Goal: Information Seeking & Learning: Check status

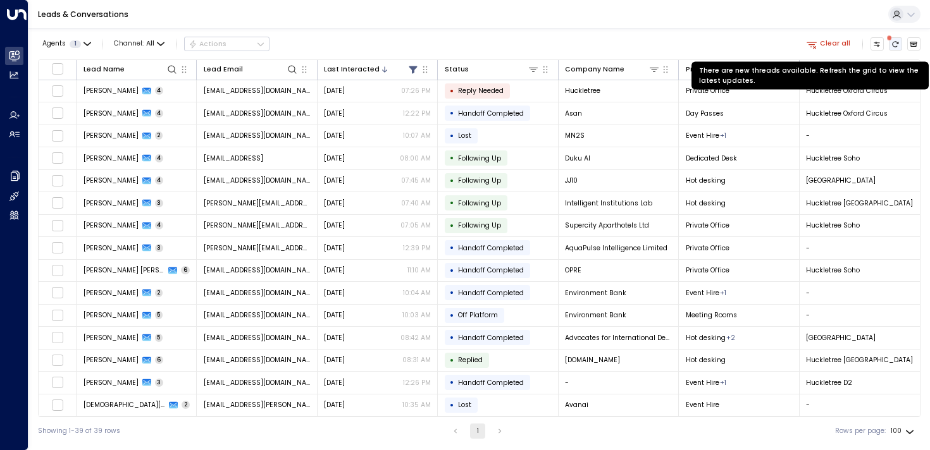
click at [893, 43] on icon "There are new threads available. Refresh the grid to view the latest updates." at bounding box center [896, 44] width 6 height 6
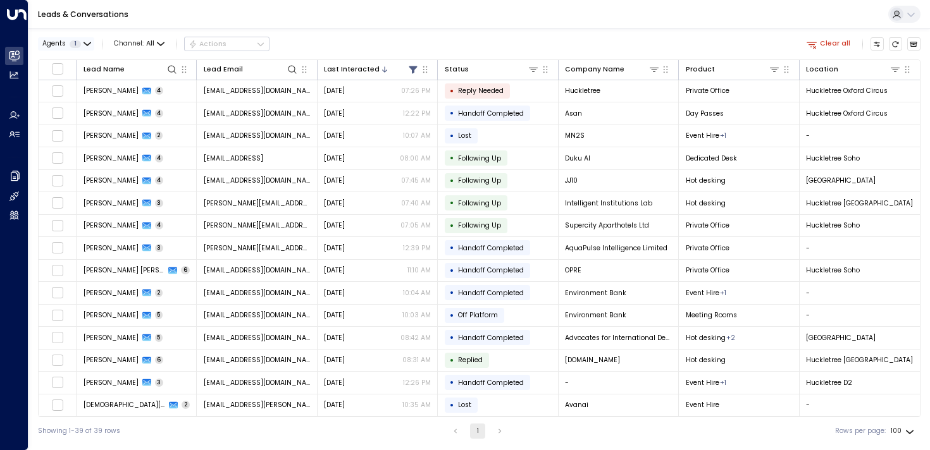
click at [84, 43] on icon "button" at bounding box center [88, 44] width 8 height 8
click at [83, 42] on div at bounding box center [465, 225] width 930 height 450
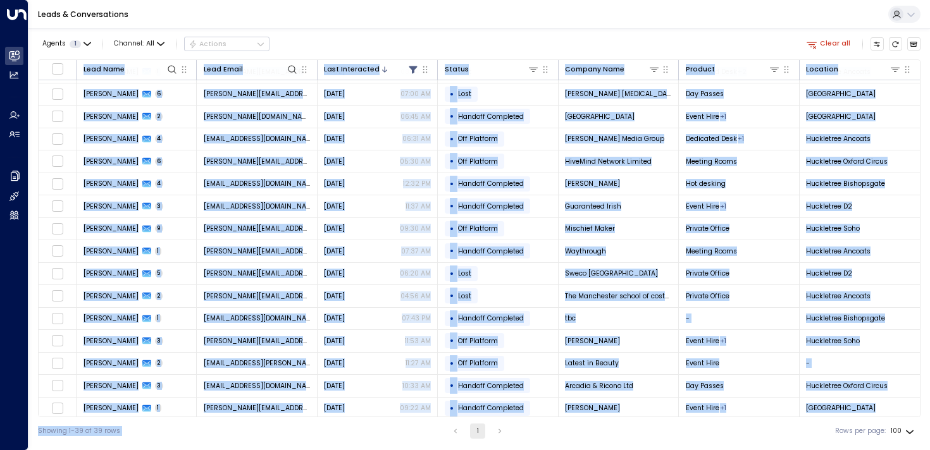
scroll to position [542, 0]
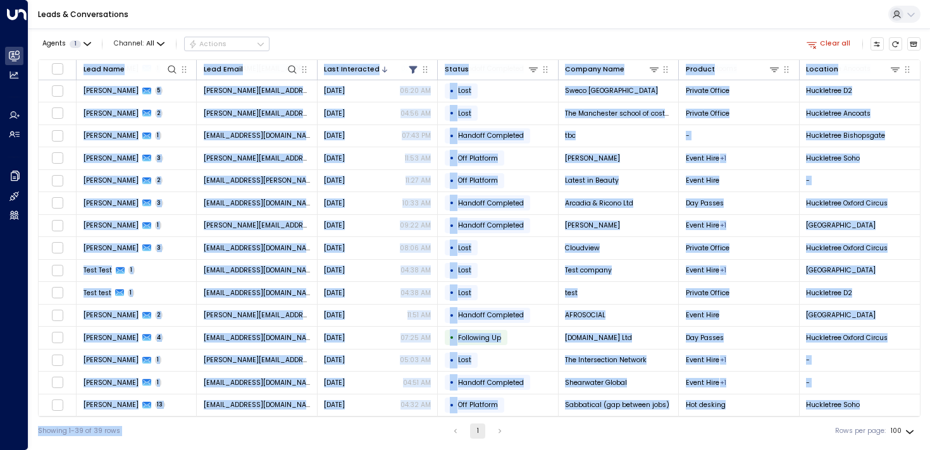
drag, startPoint x: 82, startPoint y: 66, endPoint x: 662, endPoint y: 432, distance: 685.5
click at [662, 432] on div "Agents 1 Channel: All Actions Clear all Lead Name Lead Email Last Interacted St…" at bounding box center [479, 236] width 883 height 417
click at [662, 432] on div "Showing 1-39 of 39 rows 1 Rows per page: 100 ***" at bounding box center [479, 432] width 883 height 28
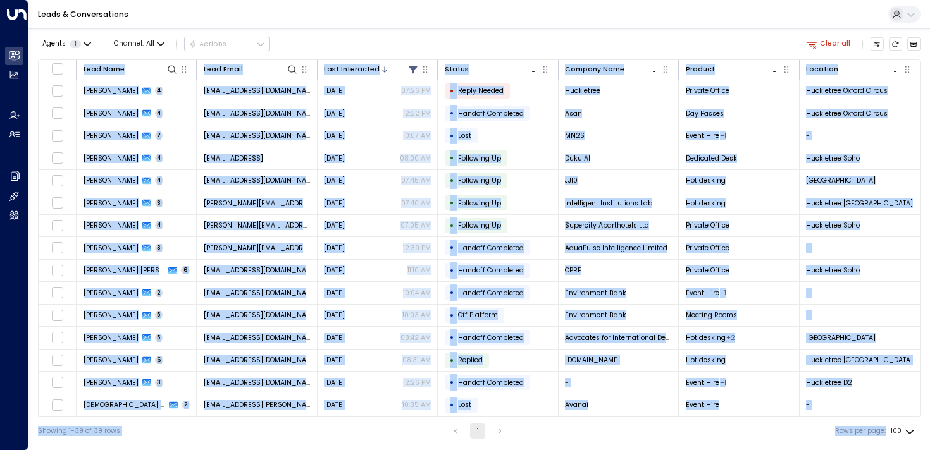
scroll to position [542, 3]
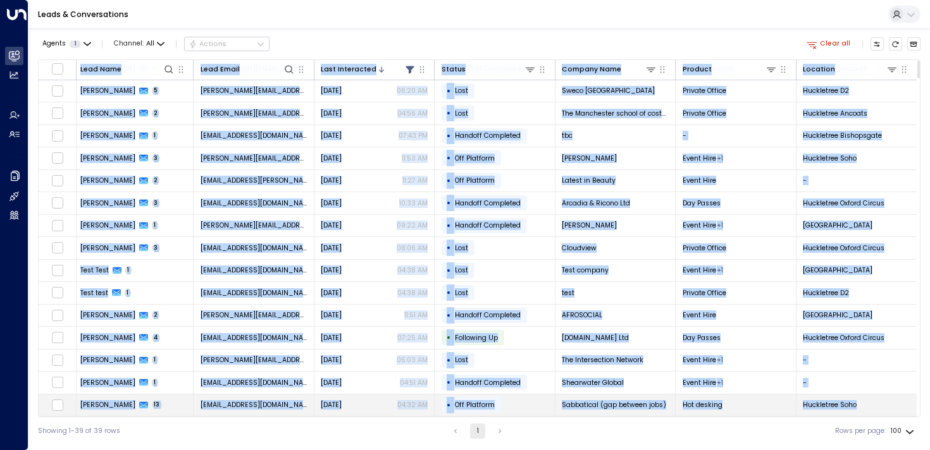
drag, startPoint x: 81, startPoint y: 68, endPoint x: 863, endPoint y: 405, distance: 851.7
copy table "Lore Ipsu Dolo Sitam Cons Adipiscing Elitse Doeiusm Temp Incidid Utlabore Etdol…"
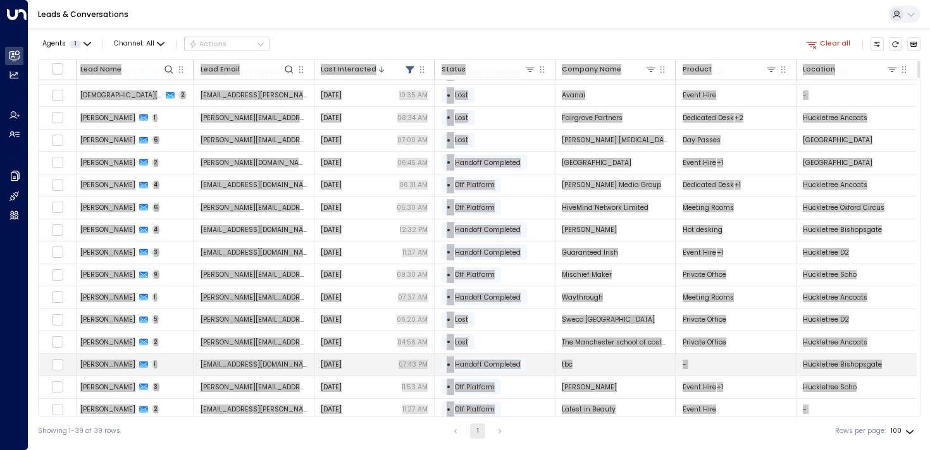
scroll to position [0, 3]
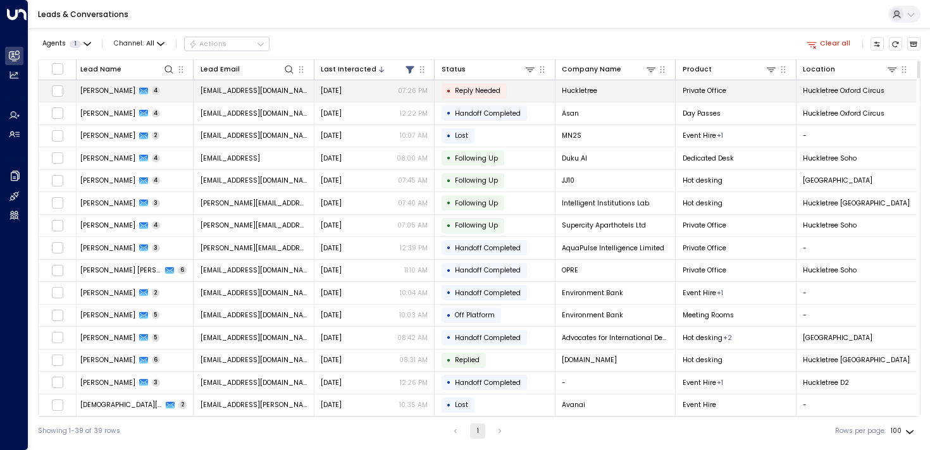
click at [97, 93] on span "[PERSON_NAME]" at bounding box center [107, 90] width 55 height 9
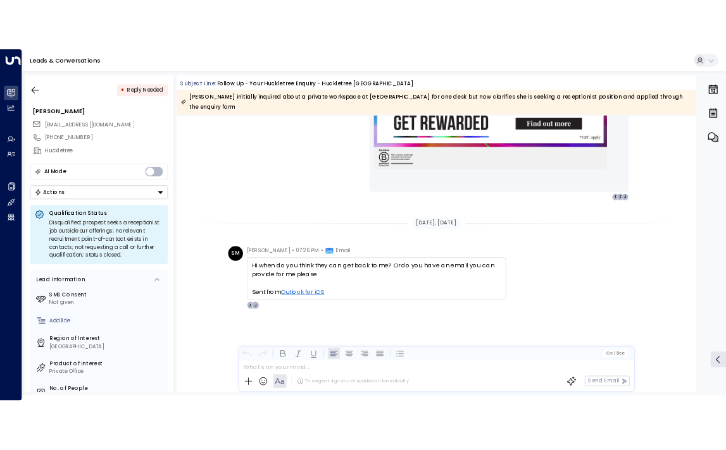
scroll to position [1581, 0]
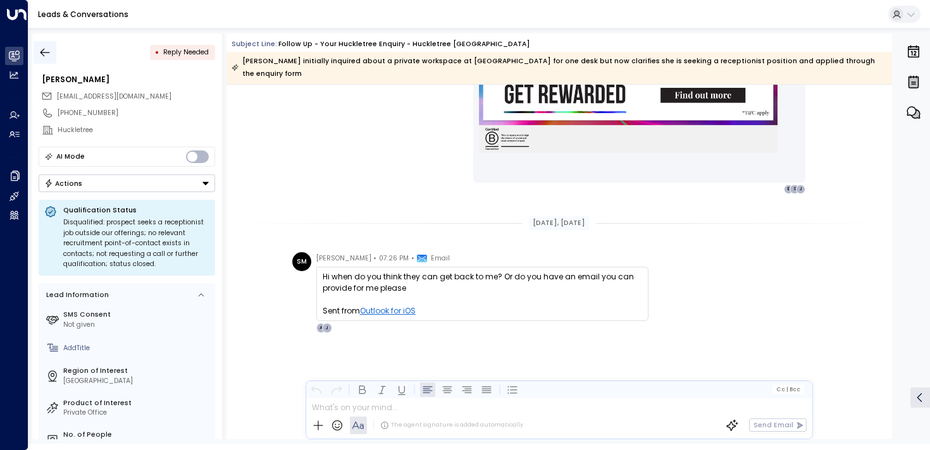
click at [46, 49] on icon "button" at bounding box center [45, 52] width 13 height 13
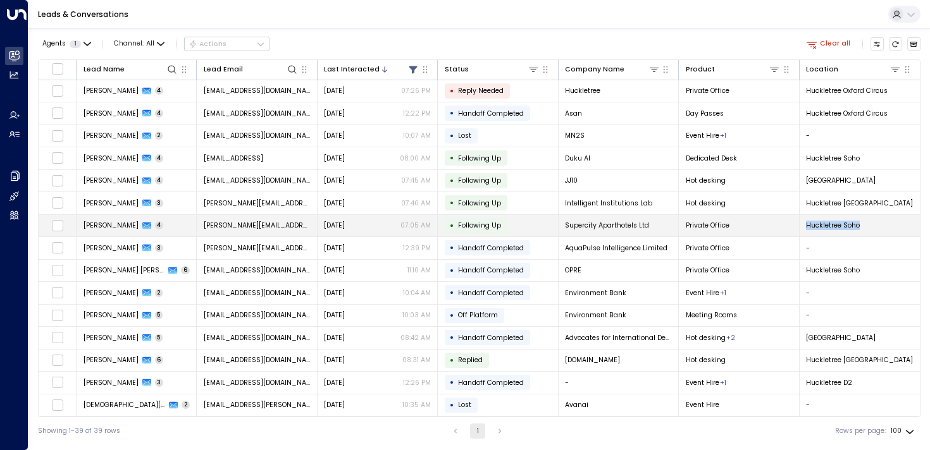
drag, startPoint x: 927, startPoint y: 218, endPoint x: 889, endPoint y: 222, distance: 38.2
click at [889, 222] on div "Agents 1 Channel: All Actions Clear all Lead Name Lead Email Last Interacted St…" at bounding box center [479, 236] width 902 height 417
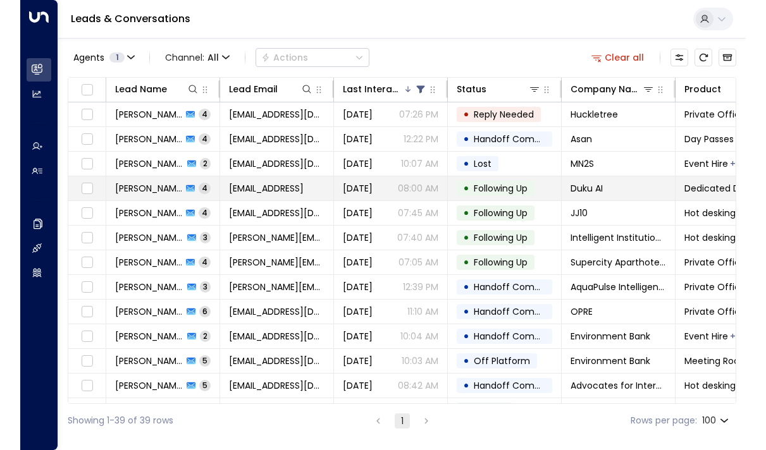
scroll to position [2, 0]
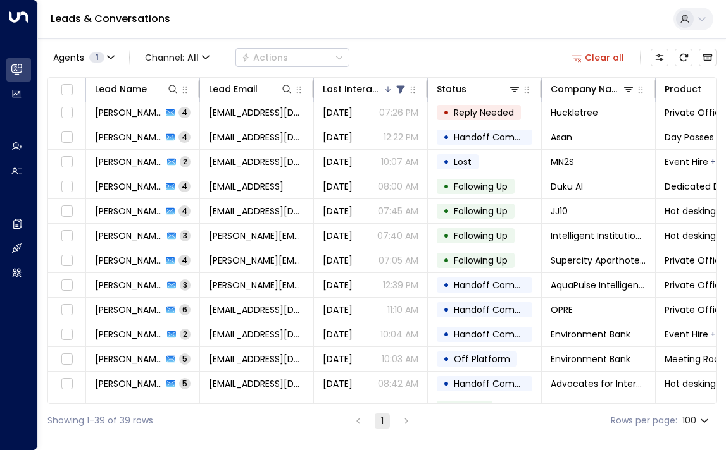
click at [723, 249] on div "Agents 1 Channel: All Actions Clear all Lead Name Lead Email Last Interacted St…" at bounding box center [382, 238] width 688 height 400
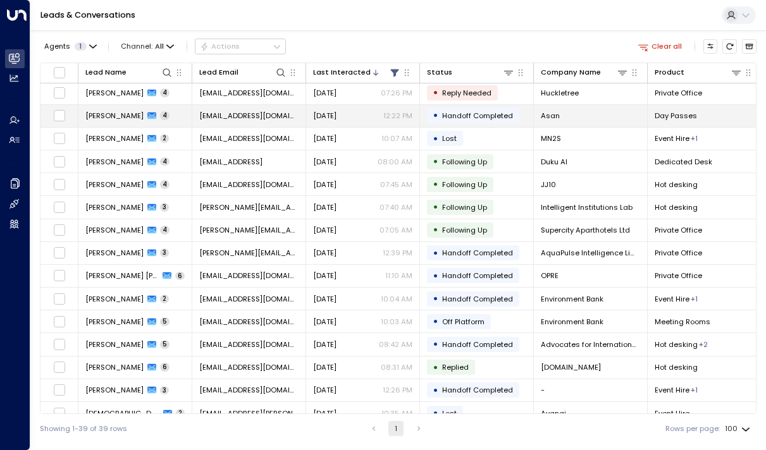
click at [106, 123] on td "[PERSON_NAME] 4" at bounding box center [135, 116] width 114 height 22
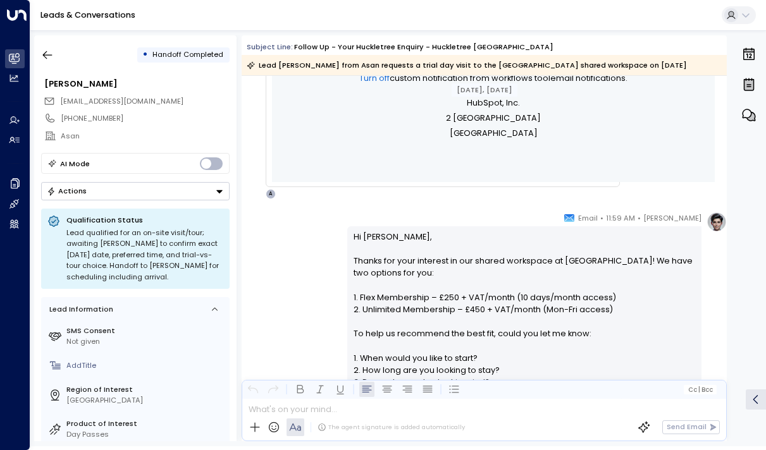
scroll to position [557, 0]
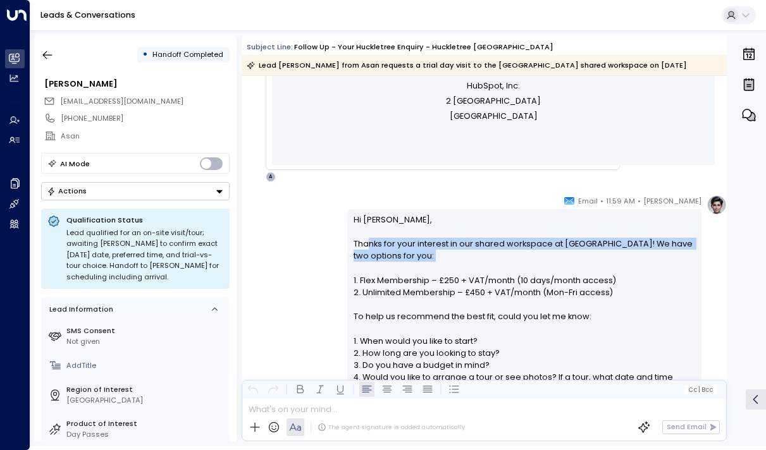
drag, startPoint x: 365, startPoint y: 249, endPoint x: 365, endPoint y: 266, distance: 17.7
click at [365, 266] on p "Hi [PERSON_NAME], Thanks for your interest in our shared workspace at [GEOGRAPH…" at bounding box center [525, 323] width 342 height 218
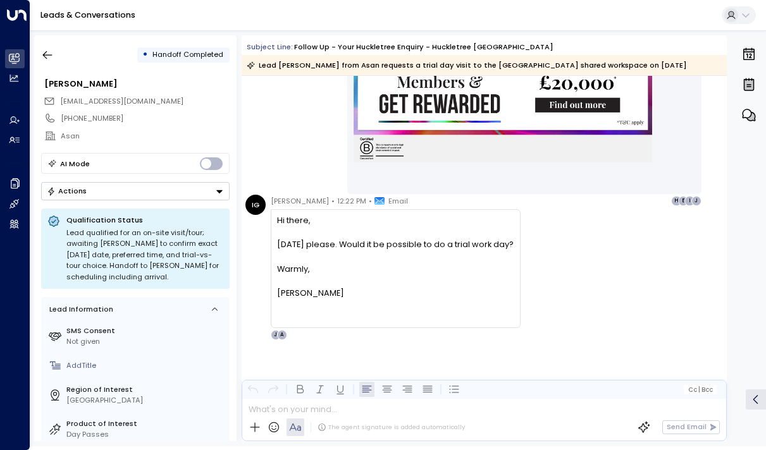
scroll to position [1727, 0]
click at [53, 52] on icon "button" at bounding box center [47, 55] width 13 height 13
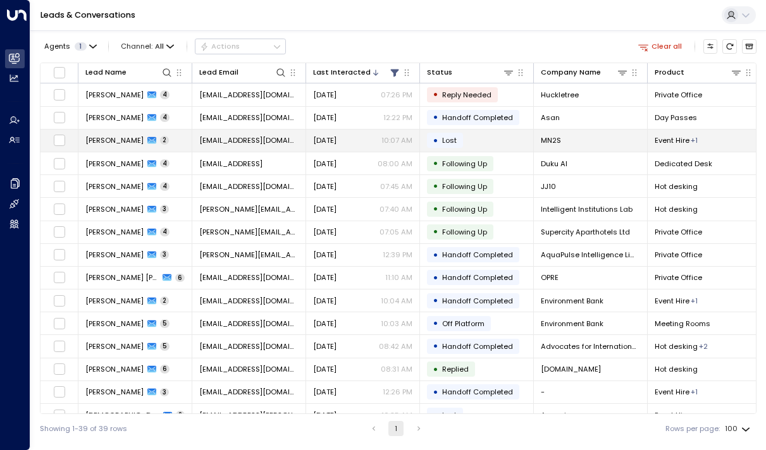
click at [94, 142] on span "[PERSON_NAME]" at bounding box center [114, 140] width 58 height 10
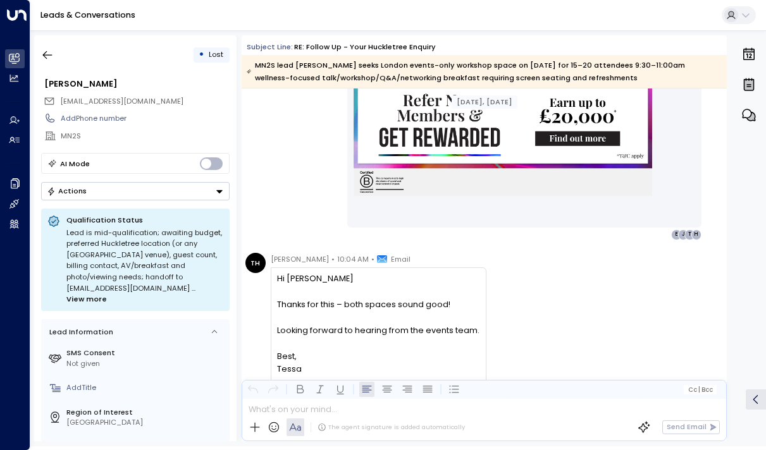
scroll to position [1255, 0]
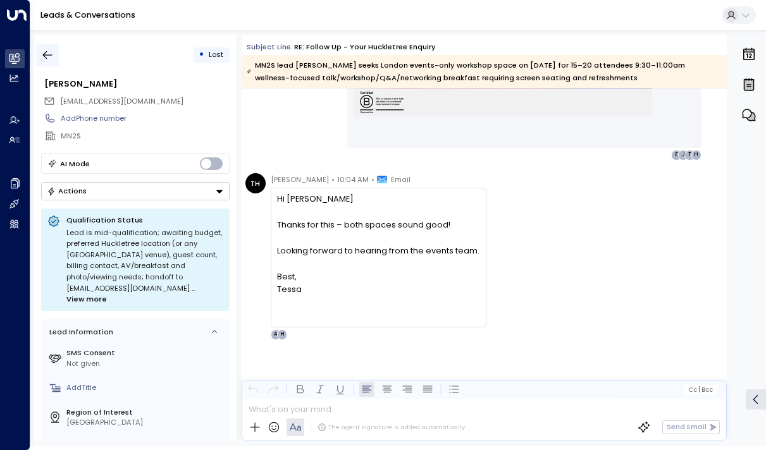
click at [37, 56] on button "button" at bounding box center [47, 55] width 23 height 23
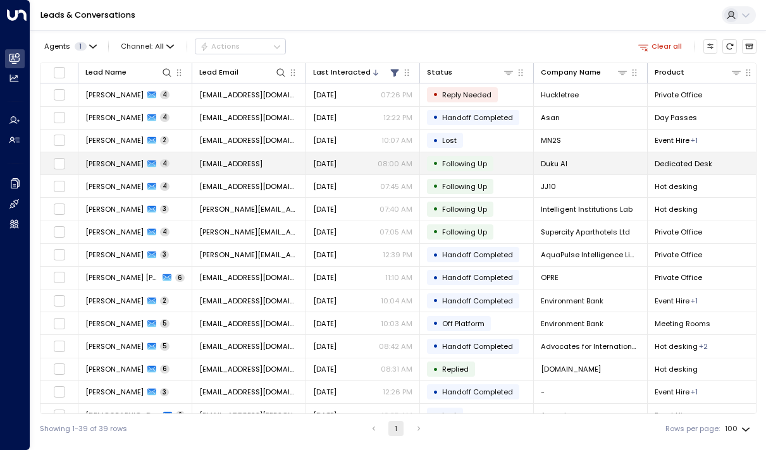
click at [102, 167] on span "[PERSON_NAME]" at bounding box center [114, 164] width 58 height 10
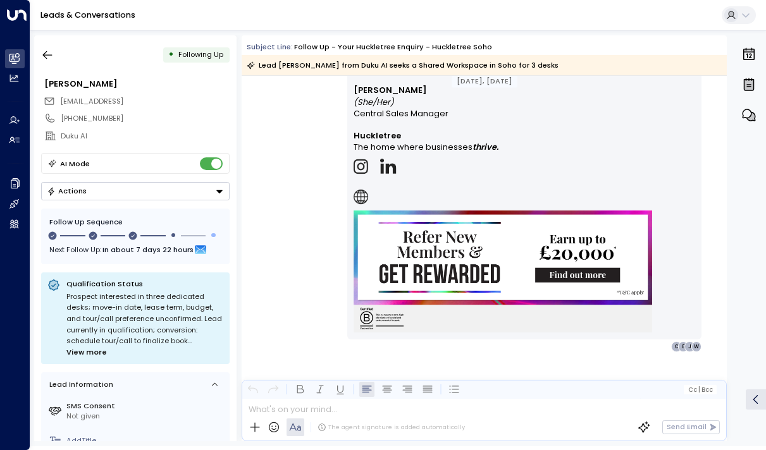
scroll to position [2328, 0]
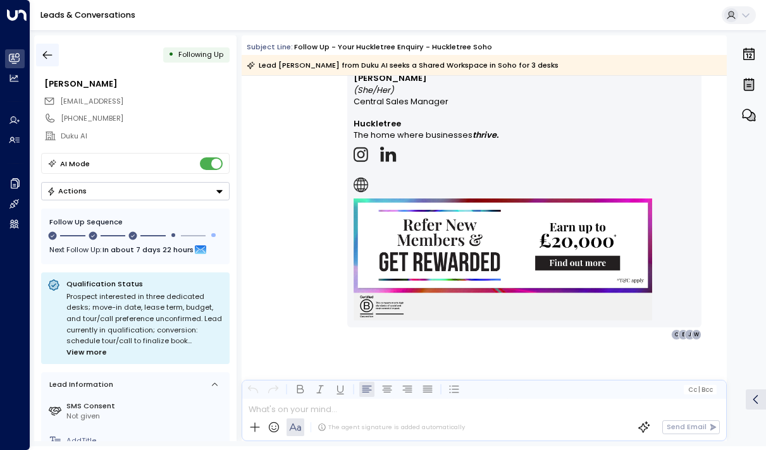
click at [52, 57] on icon "button" at bounding box center [47, 55] width 13 height 13
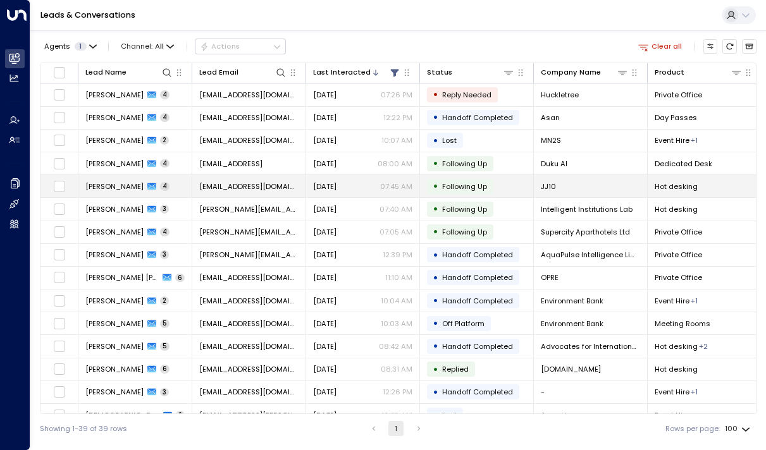
click at [95, 187] on span "[PERSON_NAME]" at bounding box center [114, 187] width 58 height 10
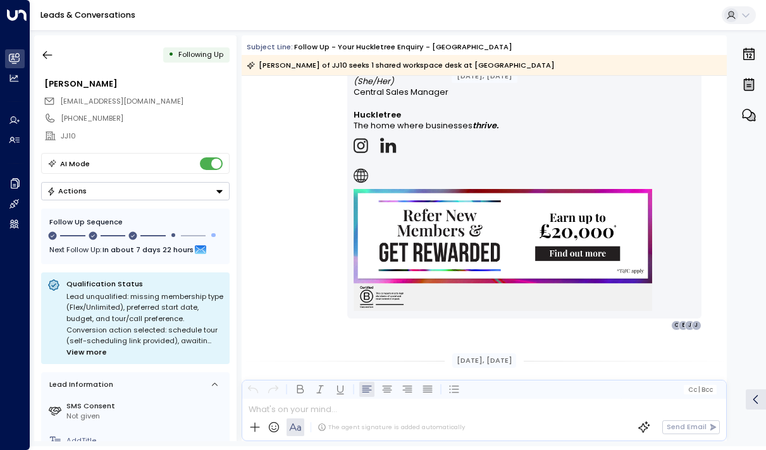
scroll to position [2087, 0]
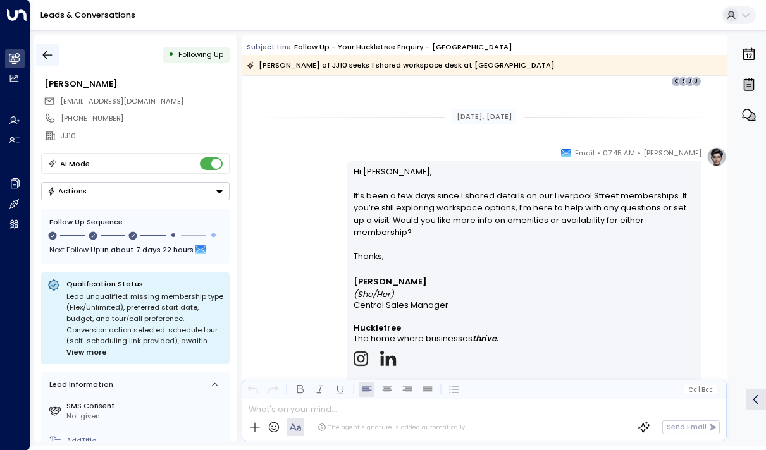
click at [46, 53] on icon "button" at bounding box center [47, 55] width 13 height 13
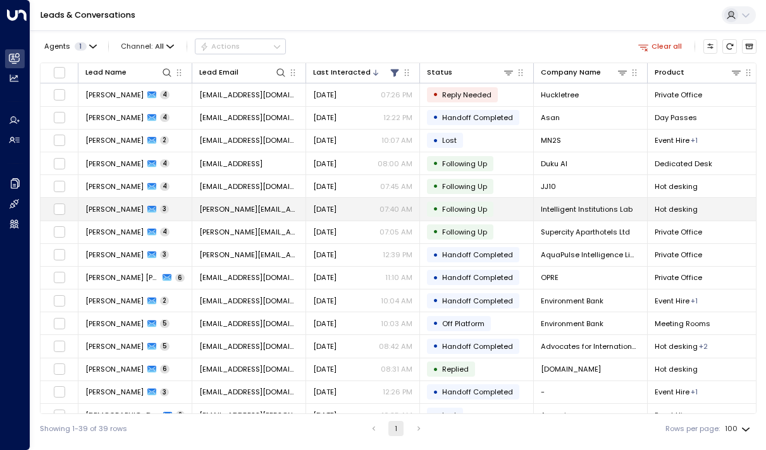
click at [127, 209] on span "[PERSON_NAME]" at bounding box center [114, 209] width 58 height 10
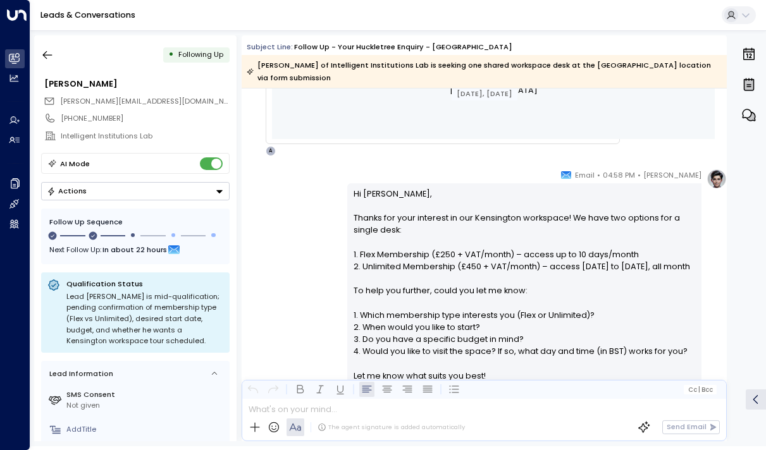
scroll to position [603, 0]
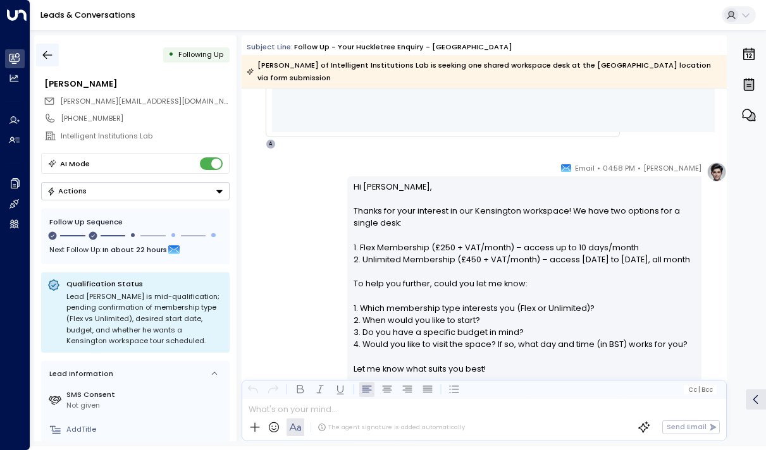
click at [55, 59] on button "button" at bounding box center [47, 55] width 23 height 23
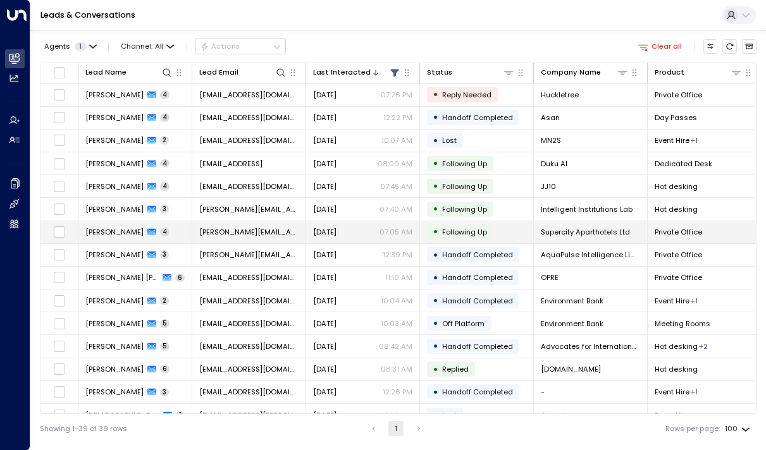
click at [99, 226] on td "[PERSON_NAME] 4" at bounding box center [135, 232] width 114 height 22
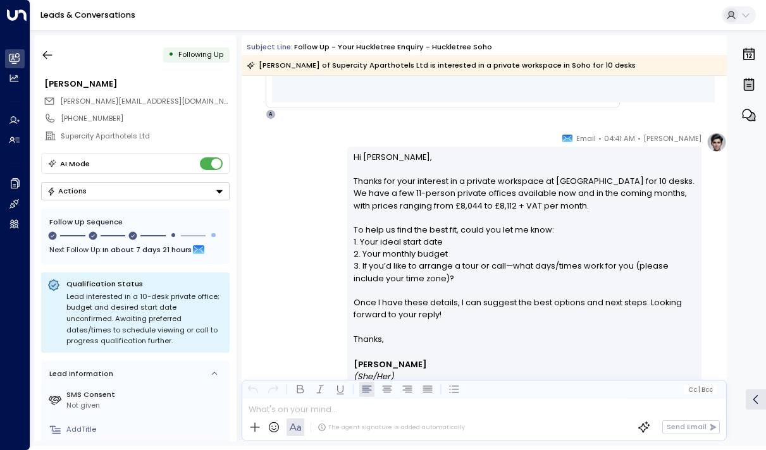
scroll to position [630, 0]
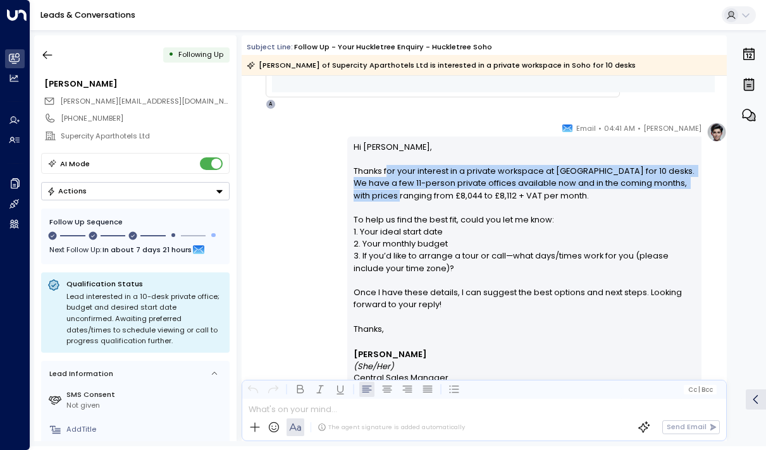
drag, startPoint x: 385, startPoint y: 168, endPoint x: 385, endPoint y: 192, distance: 24.0
click at [385, 192] on p "Hi [PERSON_NAME], Thanks for your interest in a private workspace at [GEOGRAPHI…" at bounding box center [525, 232] width 342 height 182
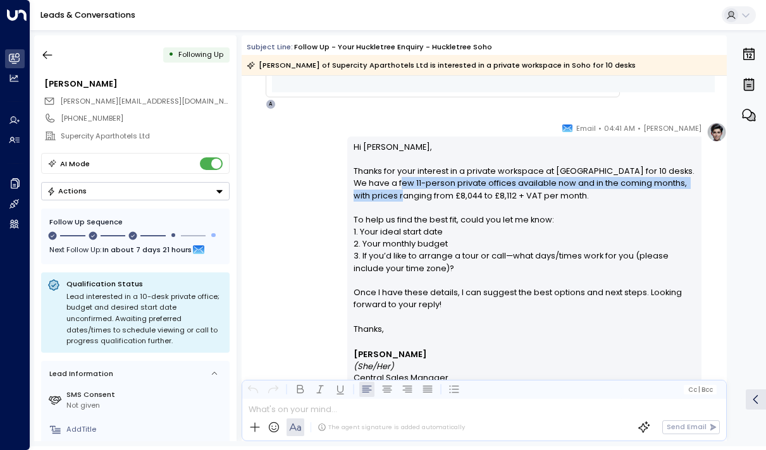
drag, startPoint x: 392, startPoint y: 192, endPoint x: 392, endPoint y: 174, distance: 18.4
click at [392, 174] on p "Hi [PERSON_NAME], Thanks for your interest in a private workspace at [GEOGRAPHI…" at bounding box center [525, 232] width 342 height 182
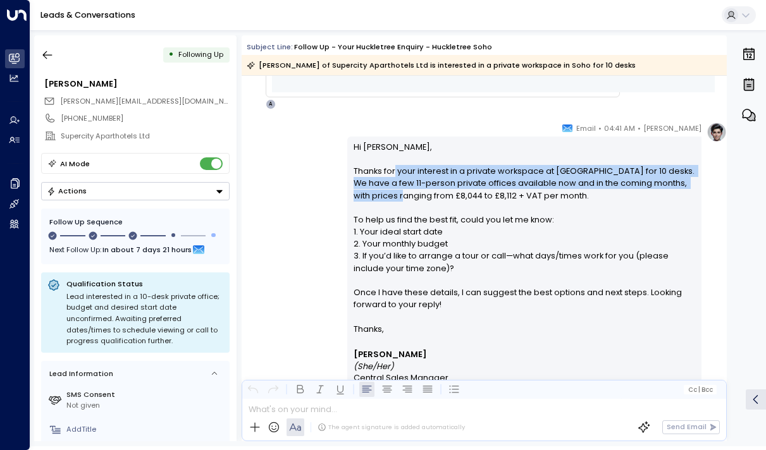
click at [392, 174] on p "Hi [PERSON_NAME], Thanks for your interest in a private workspace at [GEOGRAPHI…" at bounding box center [525, 232] width 342 height 182
drag, startPoint x: 392, startPoint y: 174, endPoint x: 392, endPoint y: 192, distance: 18.3
click at [392, 192] on p "Hi [PERSON_NAME], Thanks for your interest in a private workspace at [GEOGRAPHI…" at bounding box center [525, 232] width 342 height 182
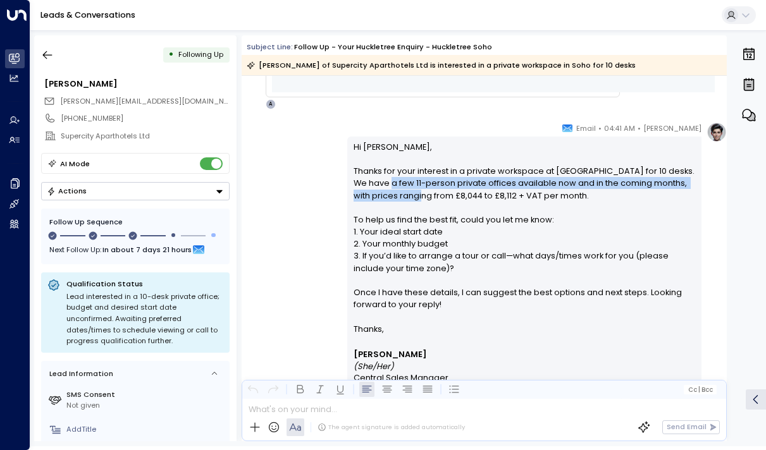
drag, startPoint x: 392, startPoint y: 192, endPoint x: 390, endPoint y: 178, distance: 14.0
click at [390, 178] on p "Hi [PERSON_NAME], Thanks for your interest in a private workspace at [GEOGRAPHI…" at bounding box center [525, 232] width 342 height 182
drag, startPoint x: 390, startPoint y: 178, endPoint x: 390, endPoint y: 192, distance: 13.9
click at [390, 192] on p "Hi [PERSON_NAME], Thanks for your interest in a private workspace at [GEOGRAPHI…" at bounding box center [525, 232] width 342 height 182
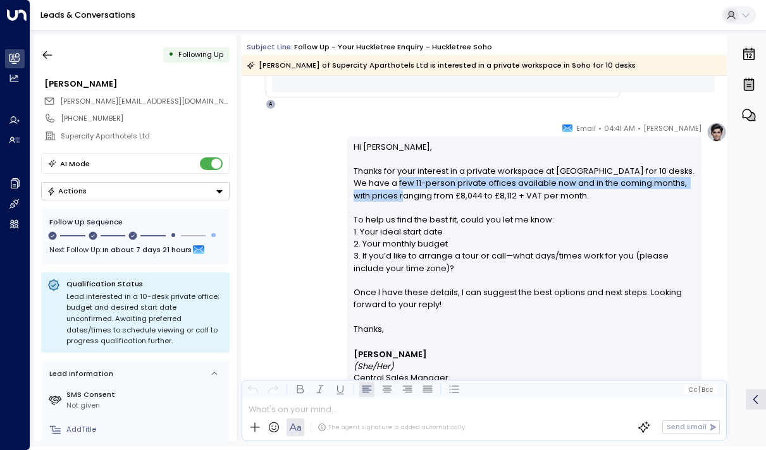
click at [390, 192] on p "Hi [PERSON_NAME], Thanks for your interest in a private workspace at [GEOGRAPHI…" at bounding box center [525, 232] width 342 height 182
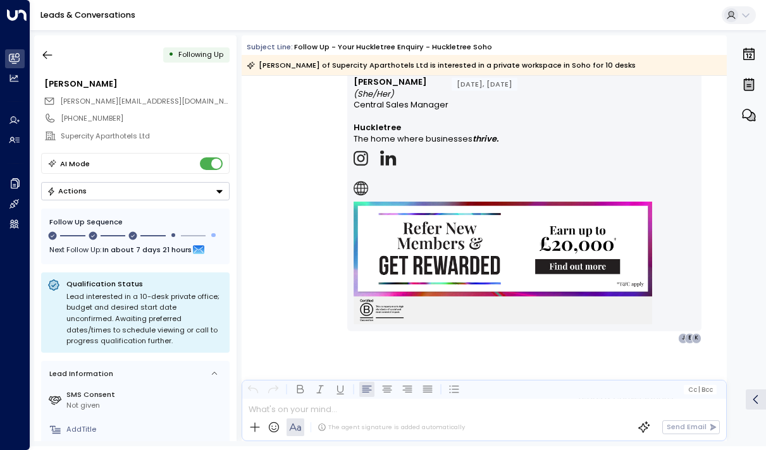
scroll to position [2268, 0]
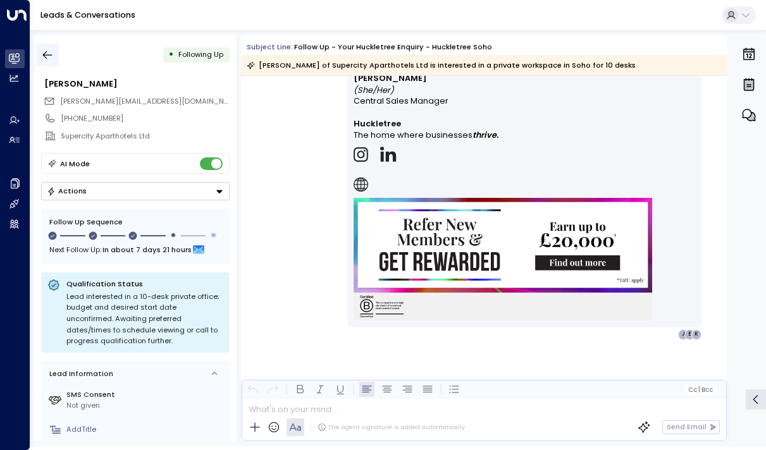
click at [47, 55] on icon "button" at bounding box center [47, 55] width 9 height 8
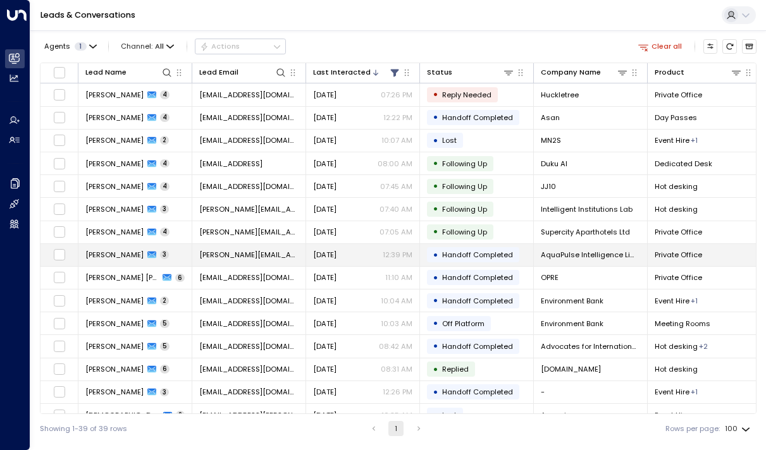
click at [120, 259] on span "[PERSON_NAME]" at bounding box center [114, 255] width 58 height 10
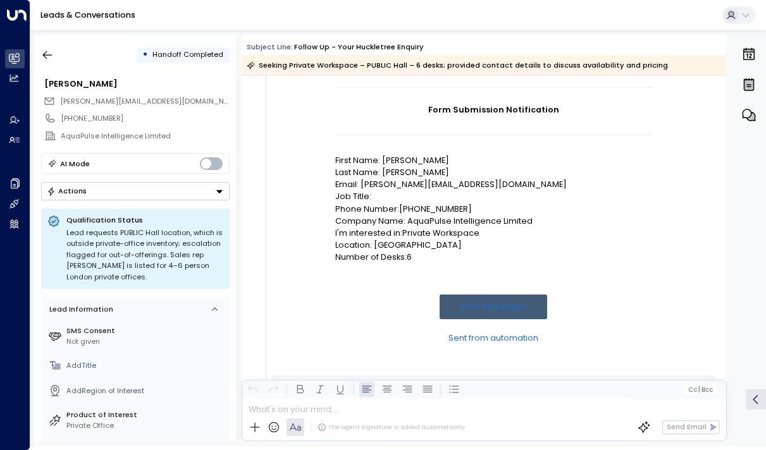
scroll to position [589, 0]
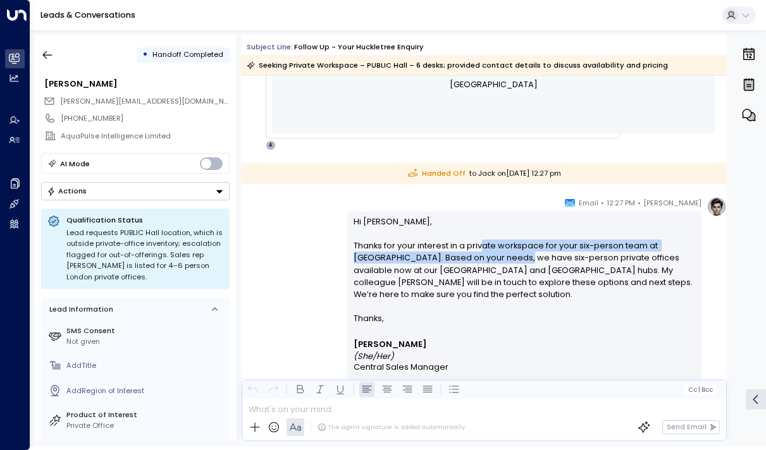
drag, startPoint x: 482, startPoint y: 245, endPoint x: 482, endPoint y: 257, distance: 11.4
click at [482, 257] on p "Hi [PERSON_NAME], Thanks for your interest in a private workspace for your six-…" at bounding box center [525, 264] width 342 height 97
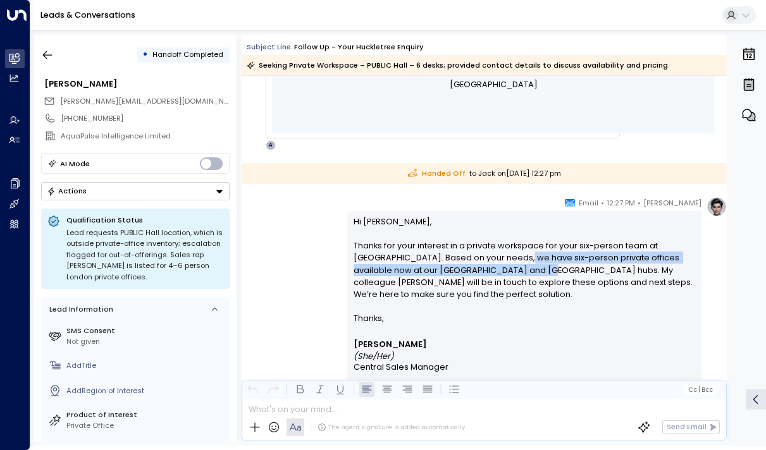
drag, startPoint x: 483, startPoint y: 257, endPoint x: 480, endPoint y: 273, distance: 16.1
click at [480, 273] on p "Hi [PERSON_NAME], Thanks for your interest in a private workspace for your six-…" at bounding box center [525, 264] width 342 height 97
drag, startPoint x: 480, startPoint y: 262, endPoint x: 480, endPoint y: 273, distance: 10.8
click at [480, 273] on p "Hi [PERSON_NAME], Thanks for your interest in a private workspace for your six-…" at bounding box center [525, 264] width 342 height 97
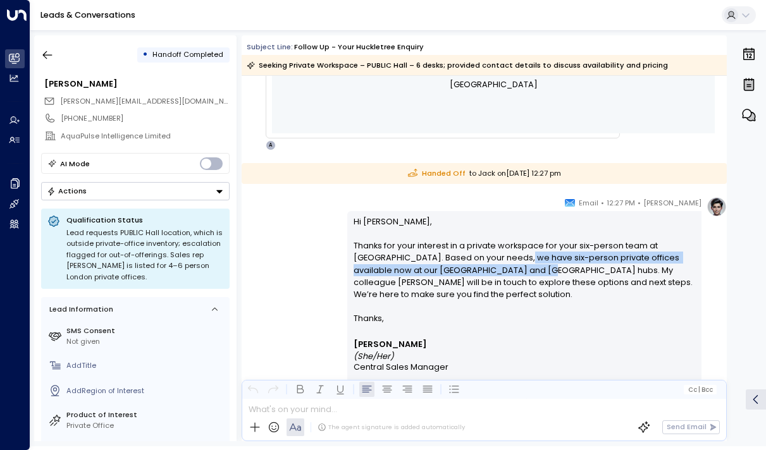
click at [480, 273] on p "Hi [PERSON_NAME], Thanks for your interest in a private workspace for your six-…" at bounding box center [525, 264] width 342 height 97
drag, startPoint x: 484, startPoint y: 273, endPoint x: 478, endPoint y: 258, distance: 15.6
click at [478, 258] on p "Hi [PERSON_NAME], Thanks for your interest in a private workspace for your six-…" at bounding box center [525, 264] width 342 height 97
drag, startPoint x: 472, startPoint y: 258, endPoint x: 478, endPoint y: 266, distance: 10.0
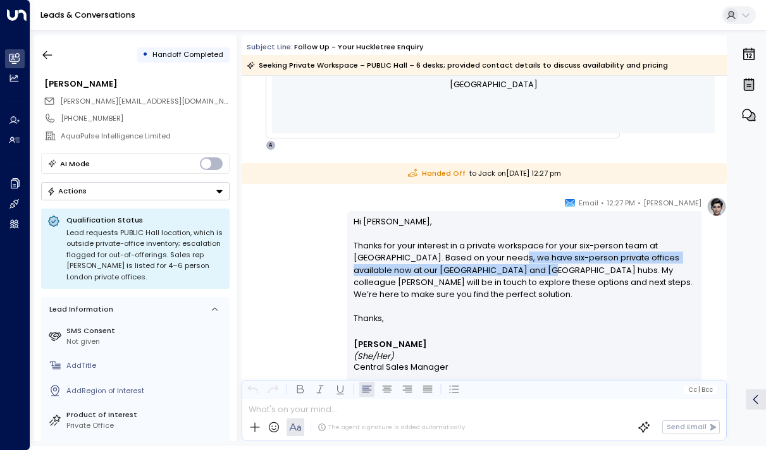
click at [478, 266] on p "Hi [PERSON_NAME], Thanks for your interest in a private workspace for your six-…" at bounding box center [525, 264] width 342 height 97
drag, startPoint x: 507, startPoint y: 266, endPoint x: 504, endPoint y: 257, distance: 9.8
click at [504, 257] on p "Hi [PERSON_NAME], Thanks for your interest in a private workspace for your six-…" at bounding box center [525, 264] width 342 height 97
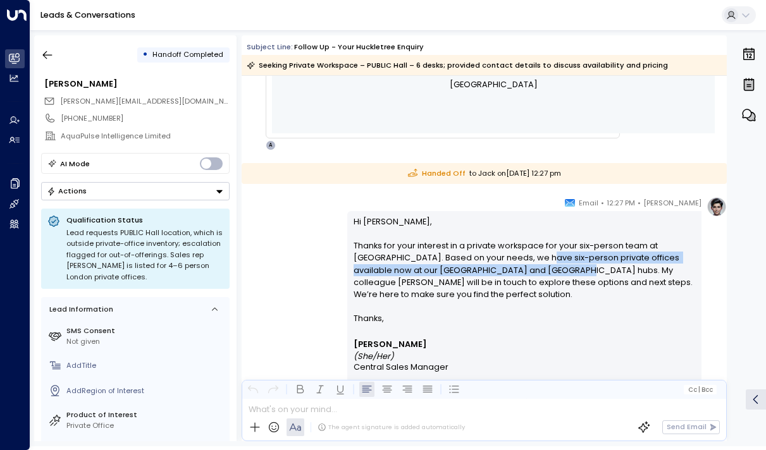
drag, startPoint x: 502, startPoint y: 257, endPoint x: 507, endPoint y: 271, distance: 14.8
click at [507, 271] on p "Hi [PERSON_NAME], Thanks for your interest in a private workspace for your six-…" at bounding box center [525, 264] width 342 height 97
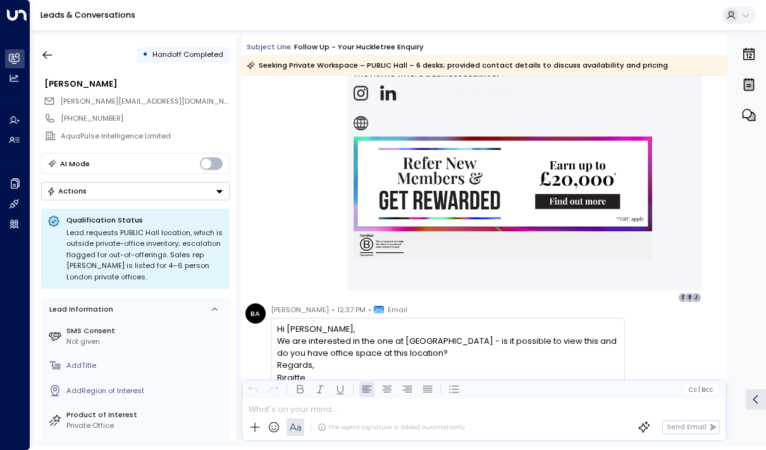
scroll to position [1023, 0]
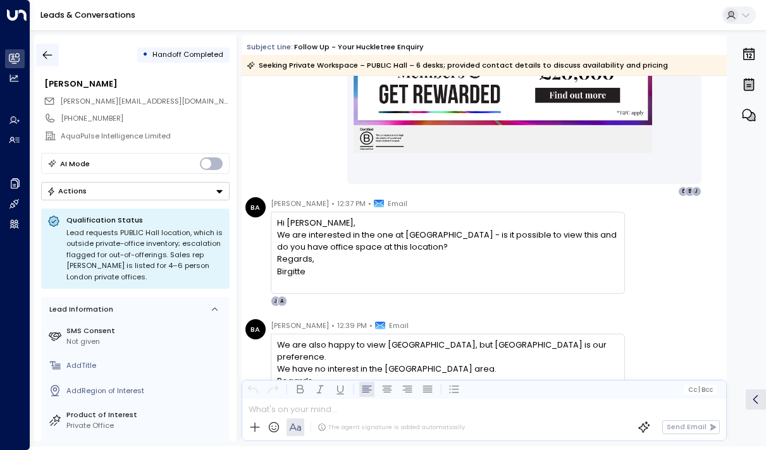
click at [42, 51] on icon "button" at bounding box center [47, 55] width 13 height 13
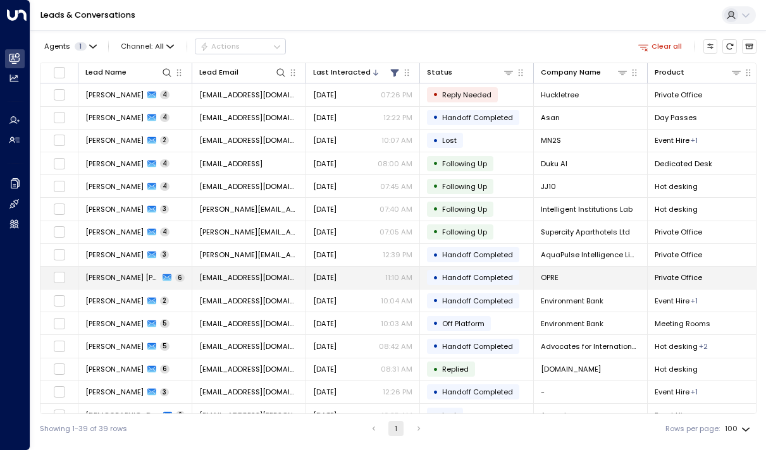
click at [126, 274] on span "[PERSON_NAME] [PERSON_NAME]" at bounding box center [121, 278] width 73 height 10
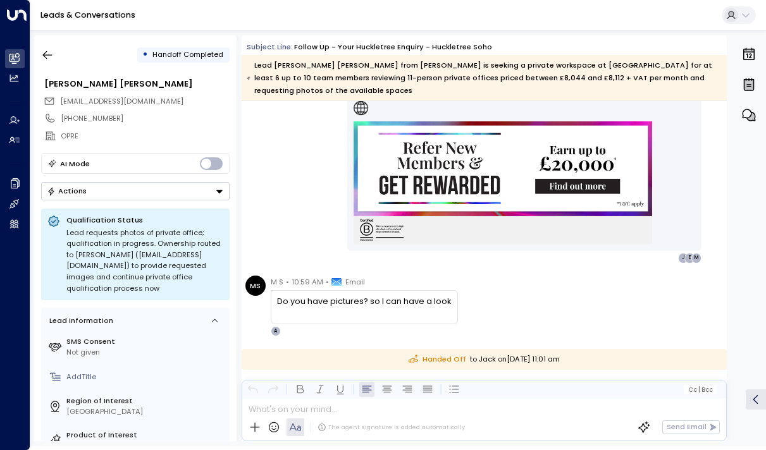
scroll to position [1739, 0]
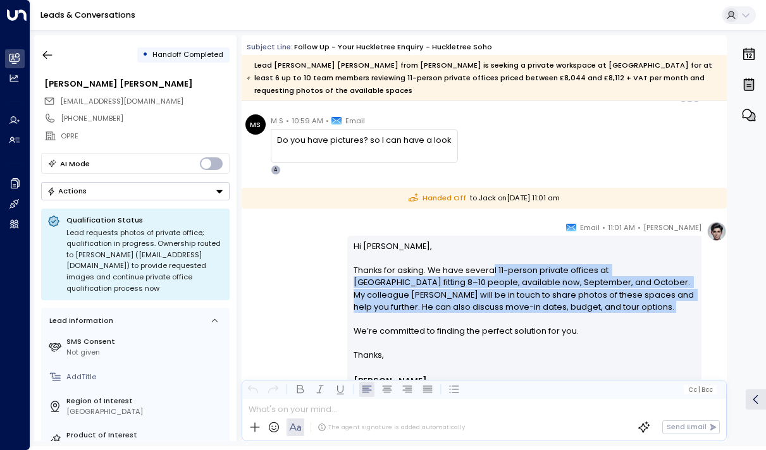
drag, startPoint x: 490, startPoint y: 262, endPoint x: 491, endPoint y: 302, distance: 39.9
click at [491, 302] on p "Hi [PERSON_NAME], Thanks for asking. We have several 11-person private offices …" at bounding box center [525, 294] width 342 height 109
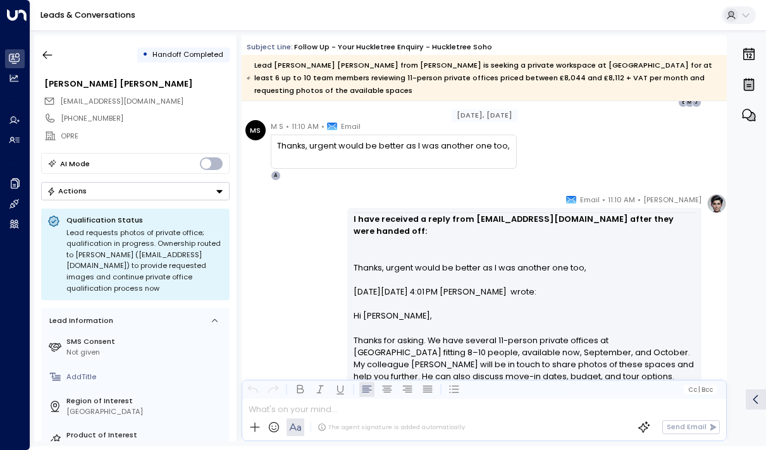
scroll to position [2301, 0]
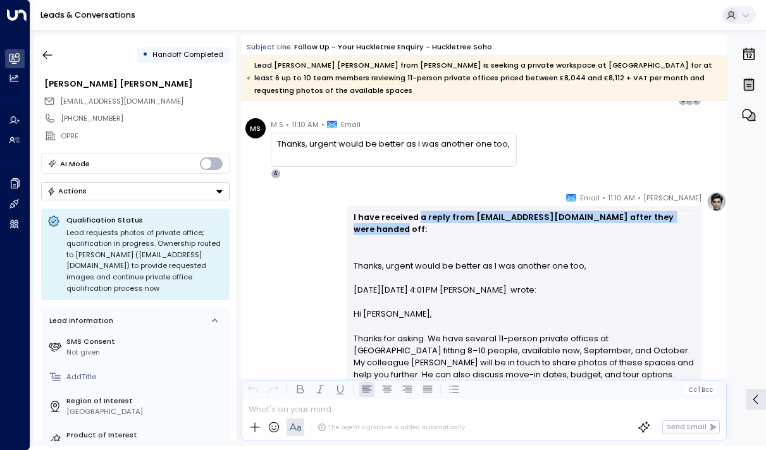
drag, startPoint x: 417, startPoint y: 202, endPoint x: 417, endPoint y: 226, distance: 24.0
click at [417, 226] on div "I have received a reply from [EMAIL_ADDRESS][DOMAIN_NAME] after they were hande…" at bounding box center [525, 417] width 342 height 413
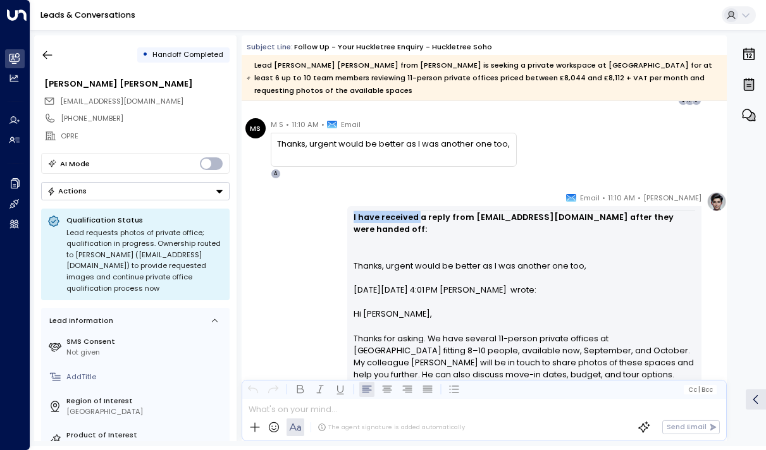
click at [417, 226] on div "I have received a reply from [EMAIL_ADDRESS][DOMAIN_NAME] after they were hande…" at bounding box center [525, 417] width 342 height 413
drag, startPoint x: 396, startPoint y: 198, endPoint x: 399, endPoint y: 234, distance: 36.2
click at [396, 211] on p "I have received a reply from [EMAIL_ADDRESS][DOMAIN_NAME] after they were hande…" at bounding box center [525, 223] width 342 height 24
click at [399, 235] on div "I have received a reply from [EMAIL_ADDRESS][DOMAIN_NAME] after they were hande…" at bounding box center [525, 417] width 342 height 413
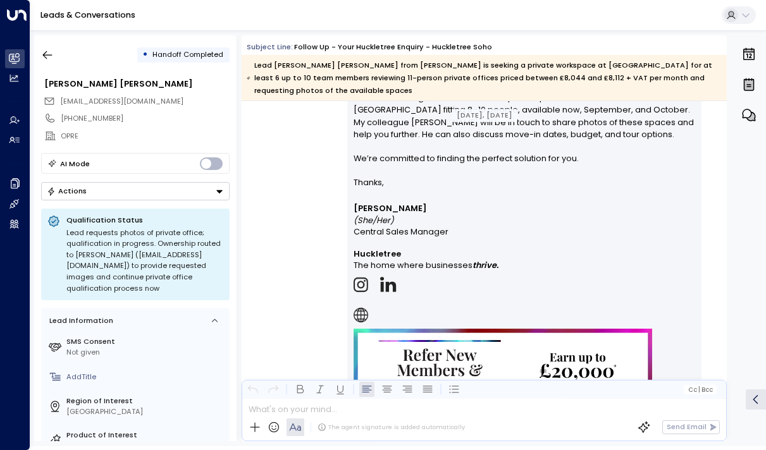
scroll to position [1797, 0]
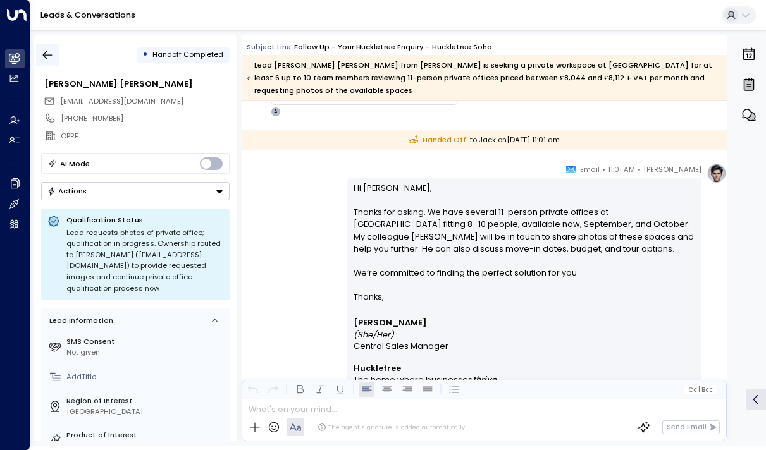
click at [47, 55] on icon "button" at bounding box center [47, 55] width 9 height 8
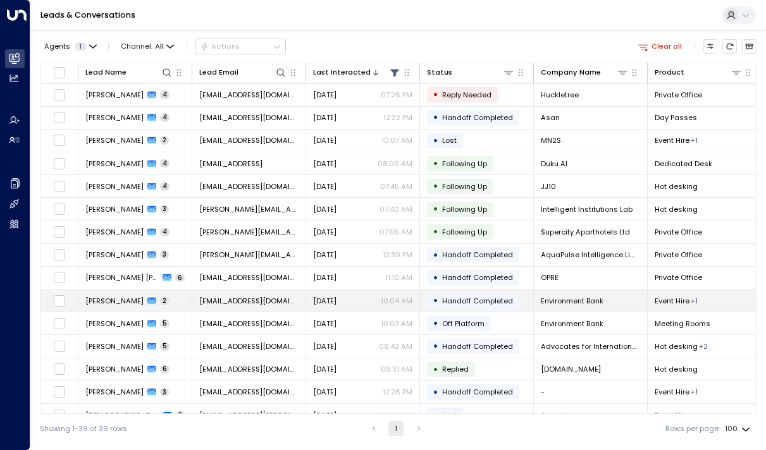
click at [114, 305] on span "[PERSON_NAME]" at bounding box center [114, 301] width 58 height 10
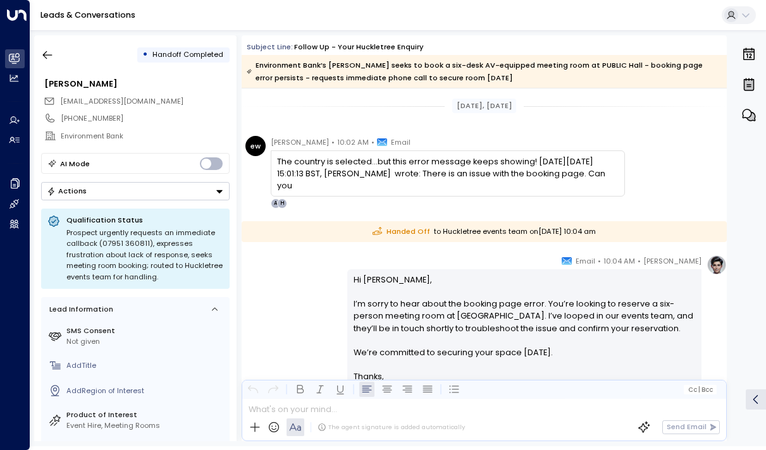
drag, startPoint x: 383, startPoint y: 165, endPoint x: 383, endPoint y: 186, distance: 21.5
click at [383, 186] on div "The country is selected…but this error message keeps showing! [DATE][DATE] 15:0…" at bounding box center [447, 174] width 341 height 37
drag, startPoint x: 313, startPoint y: 165, endPoint x: 313, endPoint y: 187, distance: 22.8
click at [313, 187] on div "The country is selected…but this error message keeps showing! [DATE][DATE] 15:0…" at bounding box center [447, 174] width 341 height 37
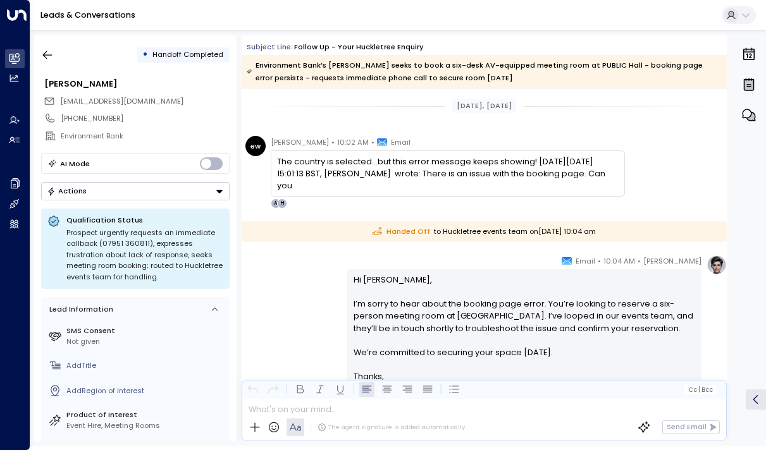
click at [313, 187] on div "The country is selected…but this error message keeps showing! [DATE][DATE] 15:0…" at bounding box center [447, 174] width 341 height 37
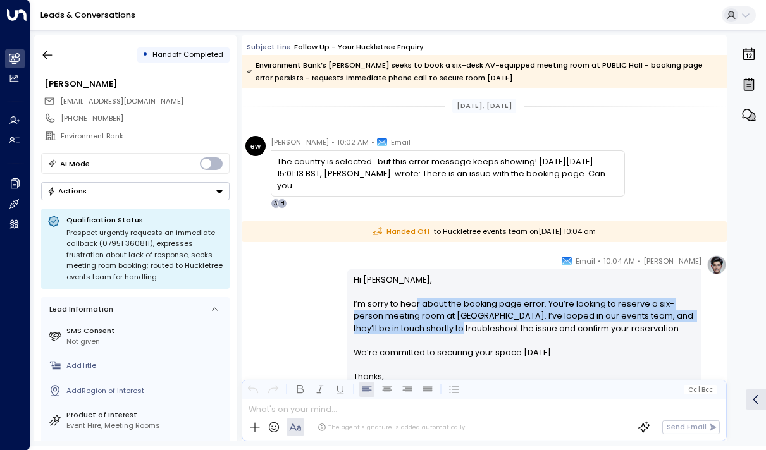
drag, startPoint x: 411, startPoint y: 299, endPoint x: 411, endPoint y: 328, distance: 29.1
click at [411, 328] on p "Hi [PERSON_NAME], I’m sorry to hear about the booking page error. You’re lookin…" at bounding box center [525, 322] width 342 height 97
drag, startPoint x: 438, startPoint y: 328, endPoint x: 438, endPoint y: 301, distance: 26.6
click at [438, 301] on p "Hi [PERSON_NAME], I’m sorry to hear about the booking page error. You’re lookin…" at bounding box center [525, 322] width 342 height 97
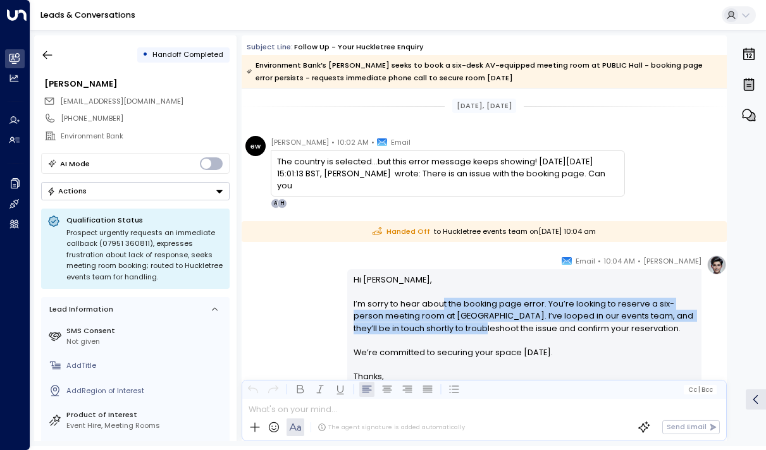
click at [438, 301] on p "Hi [PERSON_NAME], I’m sorry to hear about the booking page error. You’re lookin…" at bounding box center [525, 322] width 342 height 97
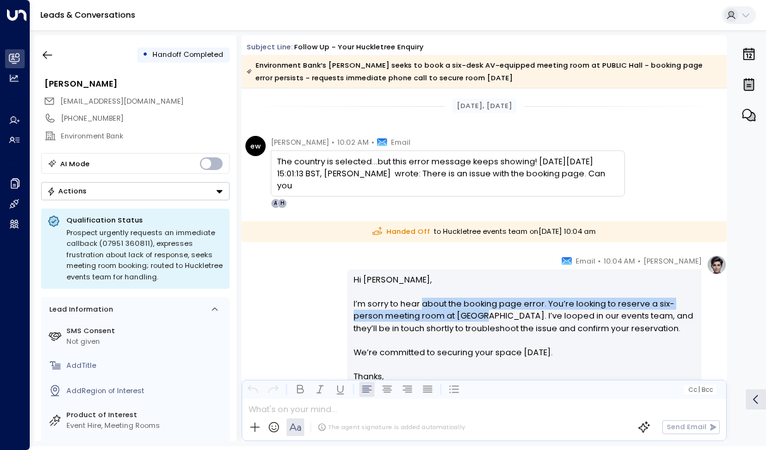
drag, startPoint x: 438, startPoint y: 301, endPoint x: 438, endPoint y: 323, distance: 22.1
click at [438, 323] on p "Hi [PERSON_NAME], I’m sorry to hear about the booking page error. You’re lookin…" at bounding box center [525, 322] width 342 height 97
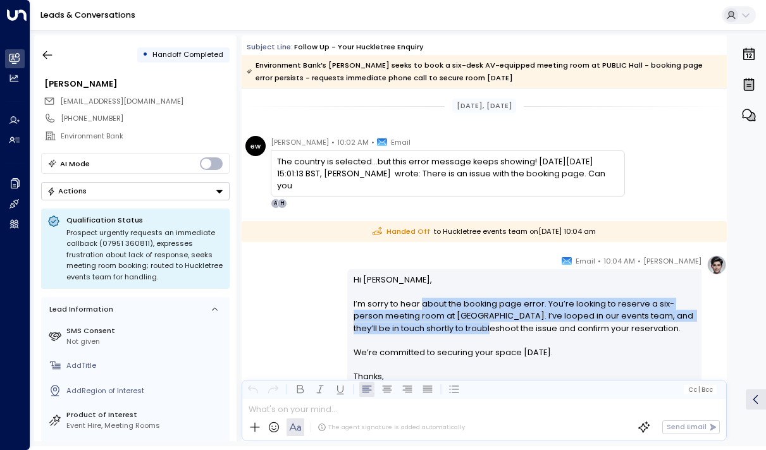
click at [438, 323] on p "Hi [PERSON_NAME], I’m sorry to hear about the booking page error. You’re lookin…" at bounding box center [525, 322] width 342 height 97
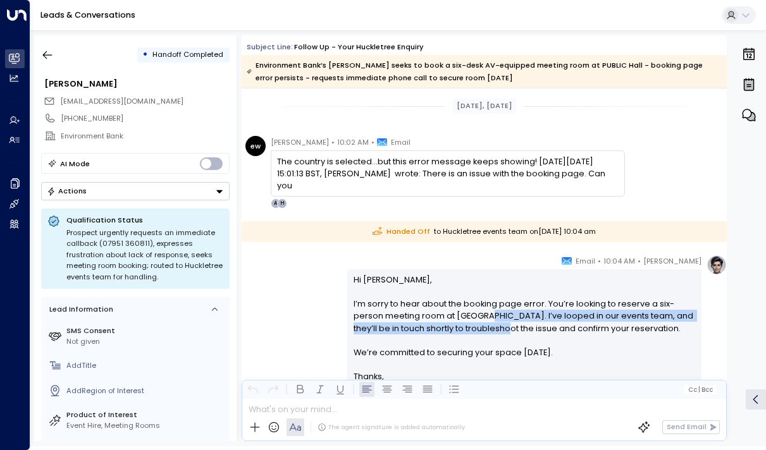
drag, startPoint x: 454, startPoint y: 323, endPoint x: 445, endPoint y: 299, distance: 26.2
click at [445, 299] on p "Hi [PERSON_NAME], I’m sorry to hear about the booking page error. You’re lookin…" at bounding box center [525, 322] width 342 height 97
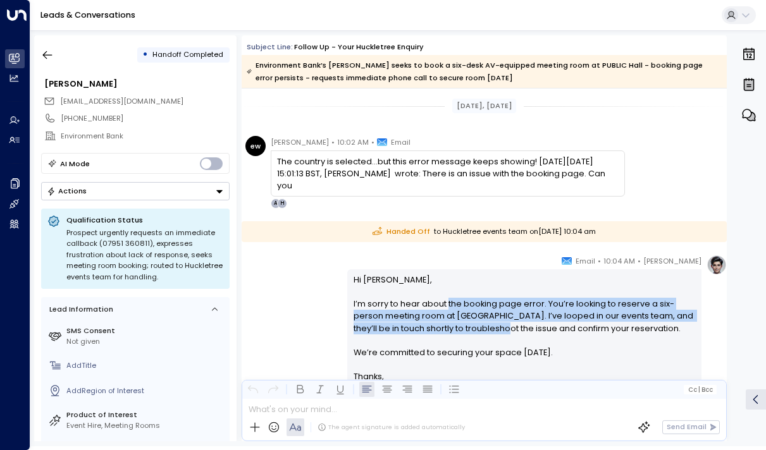
click at [445, 299] on p "Hi [PERSON_NAME], I’m sorry to hear about the booking page error. You’re lookin…" at bounding box center [525, 322] width 342 height 97
drag, startPoint x: 457, startPoint y: 299, endPoint x: 457, endPoint y: 331, distance: 32.3
click at [457, 331] on p "Hi [PERSON_NAME], I’m sorry to hear about the booking page error. You’re lookin…" at bounding box center [525, 322] width 342 height 97
drag, startPoint x: 457, startPoint y: 330, endPoint x: 452, endPoint y: 288, distance: 42.1
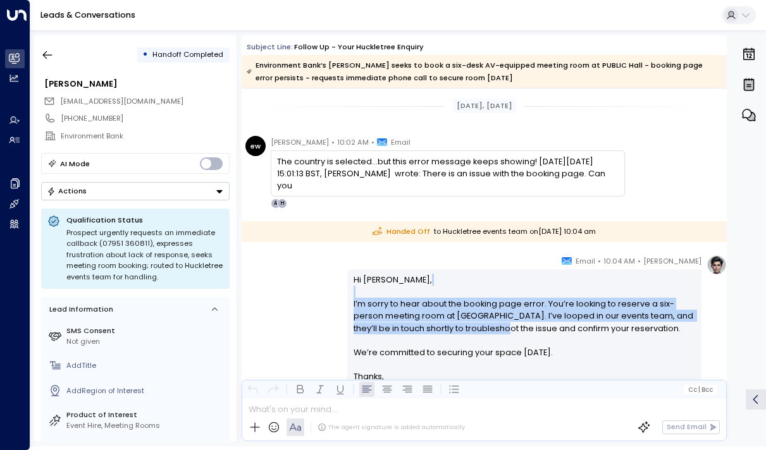
click at [452, 288] on p "Hi [PERSON_NAME], I’m sorry to hear about the booking page error. You’re lookin…" at bounding box center [525, 322] width 342 height 97
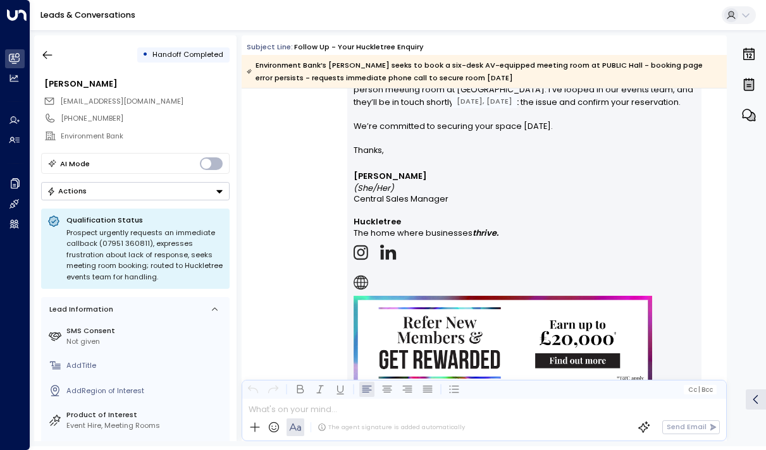
scroll to position [162, 0]
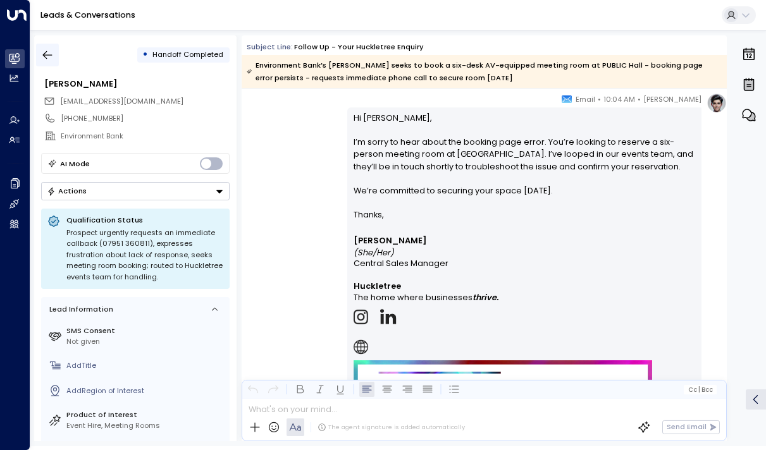
click at [54, 57] on button "button" at bounding box center [47, 55] width 23 height 23
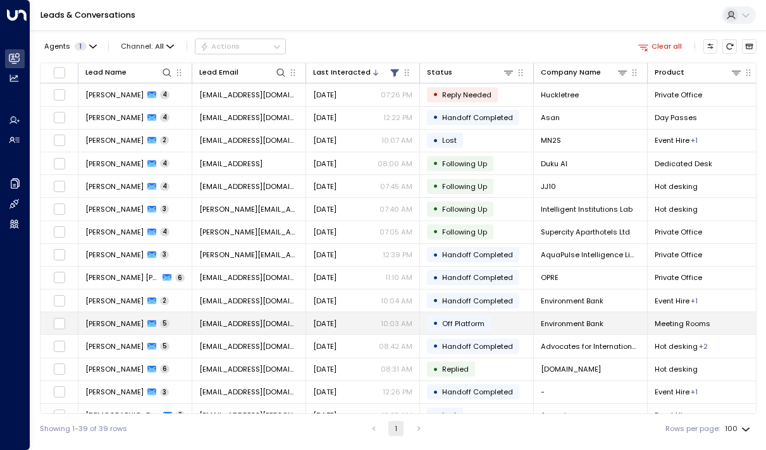
click at [134, 322] on span "[PERSON_NAME]" at bounding box center [114, 324] width 58 height 10
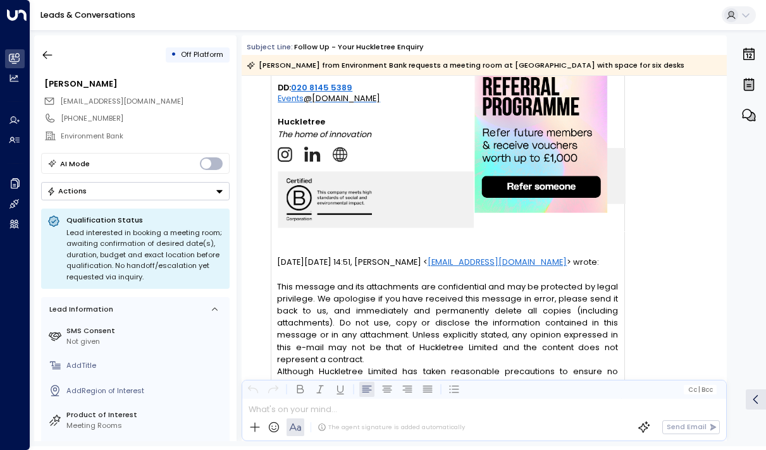
scroll to position [3891, 0]
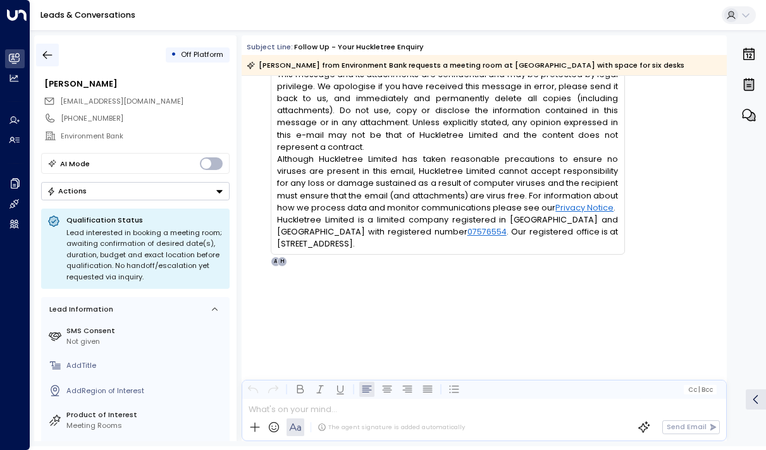
click at [39, 44] on button "button" at bounding box center [47, 55] width 23 height 23
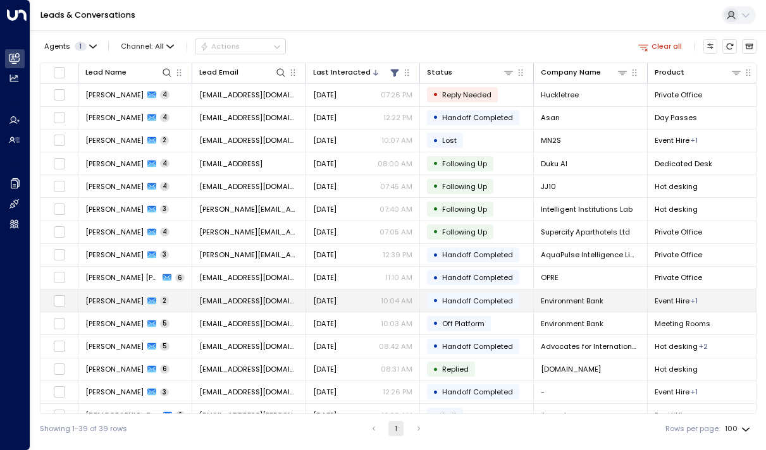
click at [134, 298] on span "[PERSON_NAME]" at bounding box center [114, 301] width 58 height 10
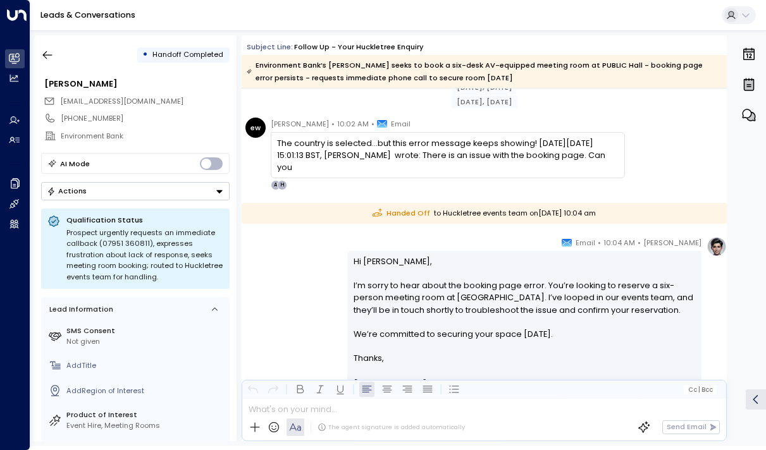
scroll to position [19, 0]
click at [51, 51] on icon "button" at bounding box center [47, 55] width 13 height 13
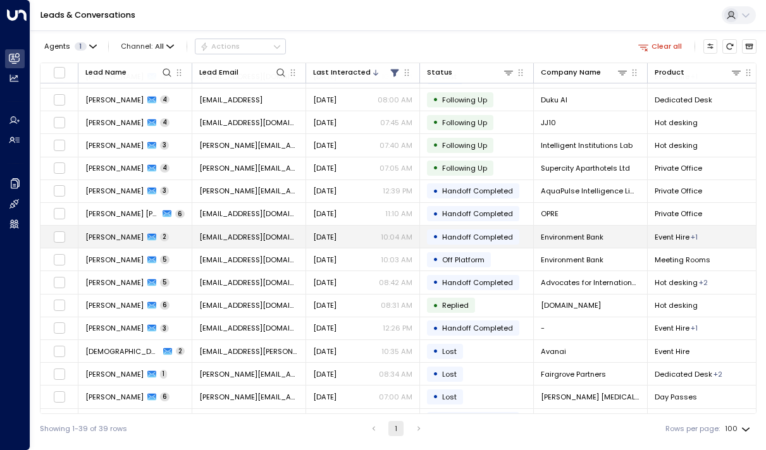
scroll to position [65, 0]
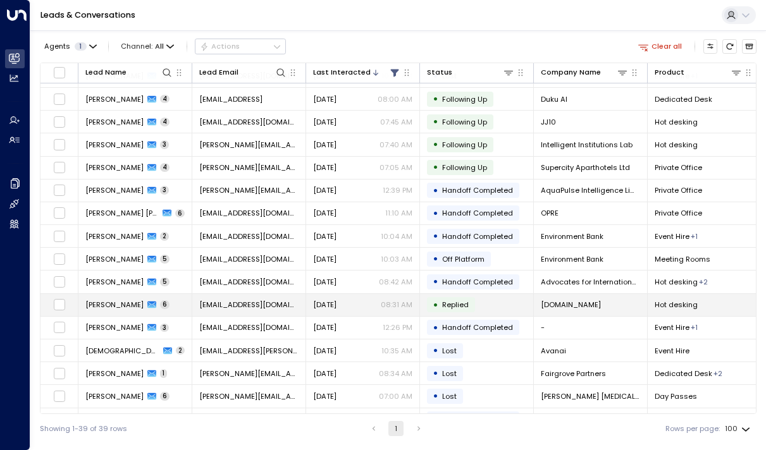
click at [99, 302] on span "[PERSON_NAME]" at bounding box center [114, 305] width 58 height 10
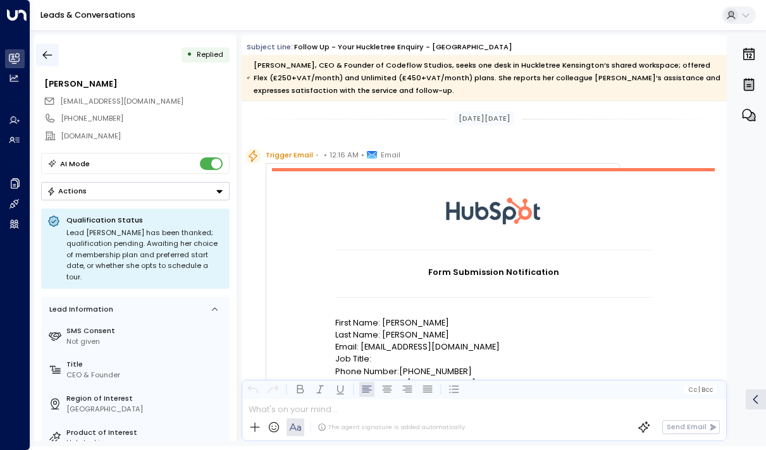
click at [47, 54] on icon "button" at bounding box center [47, 55] width 13 height 13
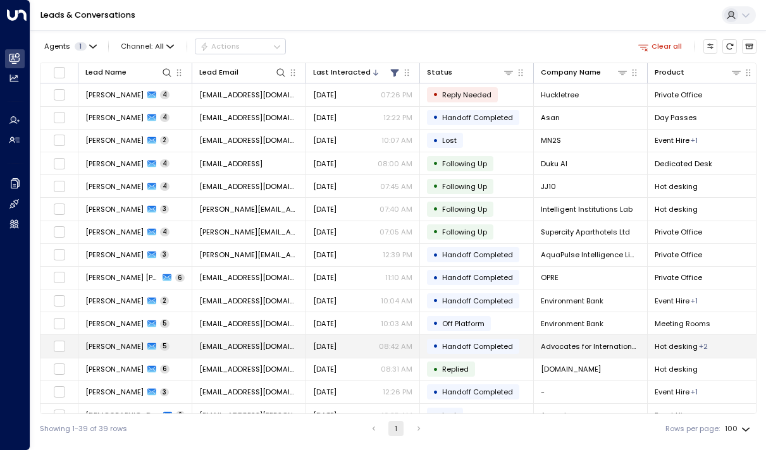
click at [90, 345] on span "[PERSON_NAME]" at bounding box center [114, 347] width 58 height 10
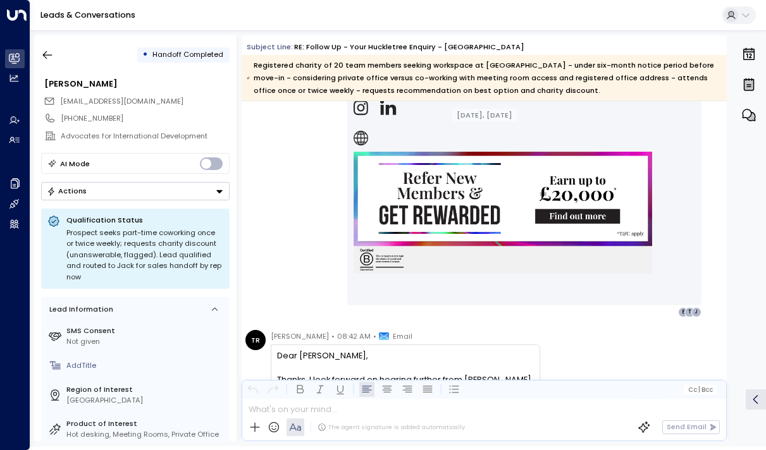
scroll to position [2332, 0]
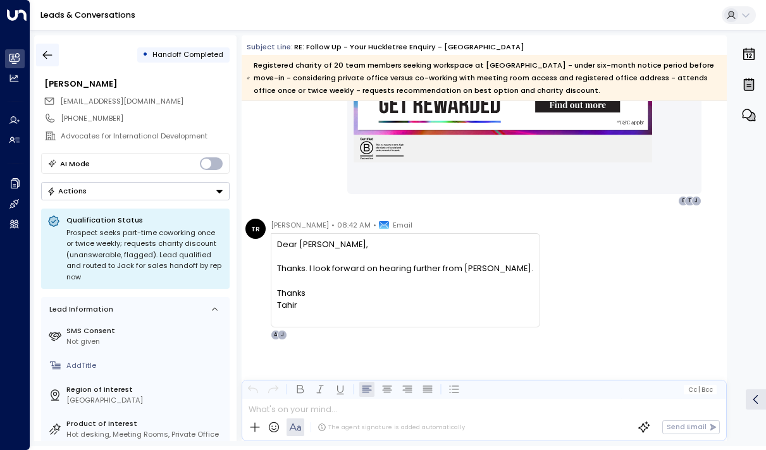
click at [53, 53] on icon "button" at bounding box center [47, 55] width 13 height 13
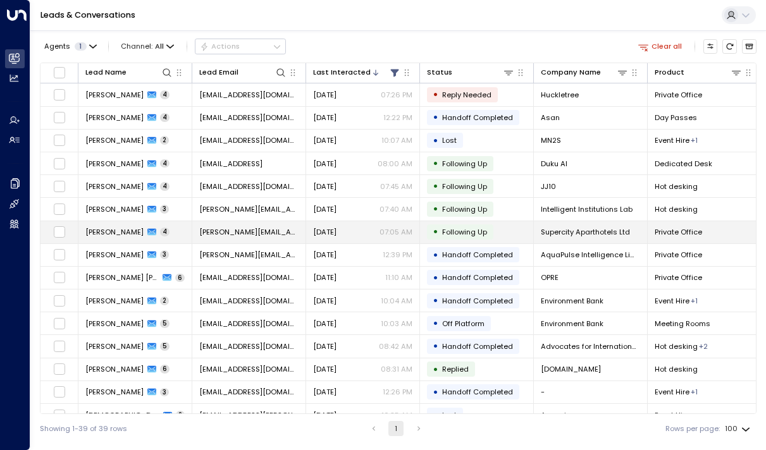
scroll to position [60, 0]
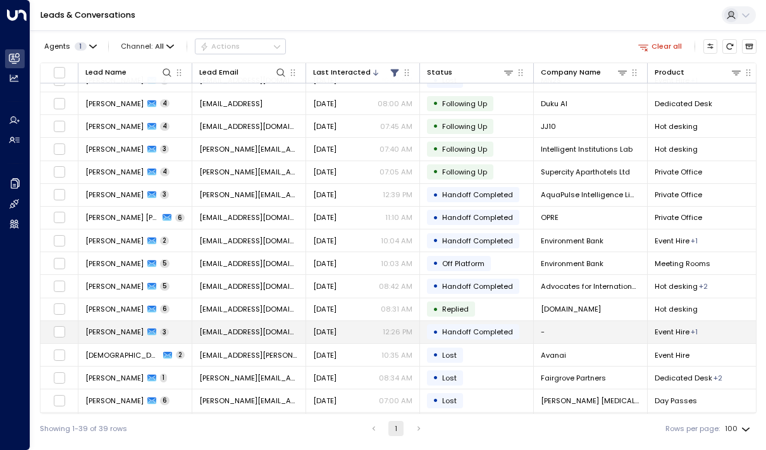
click at [116, 326] on td "Temito Ogwu 3" at bounding box center [135, 332] width 114 height 22
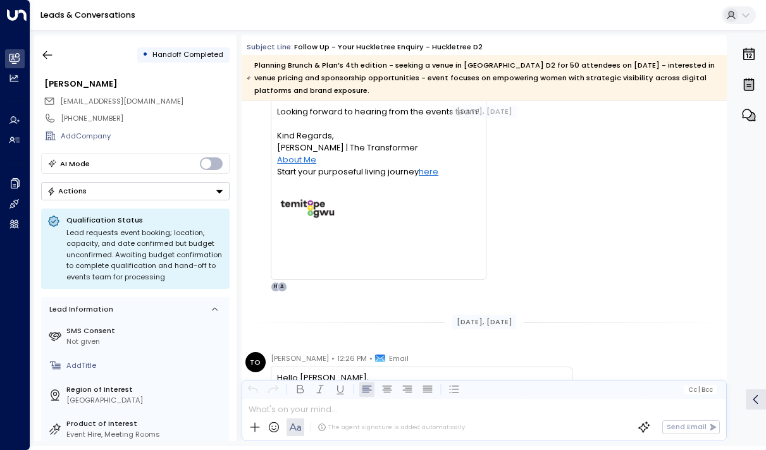
scroll to position [1528, 0]
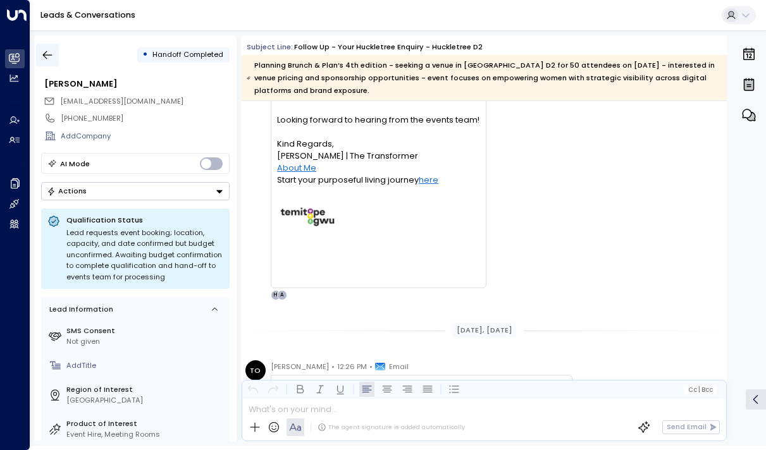
click at [39, 51] on button "button" at bounding box center [47, 55] width 23 height 23
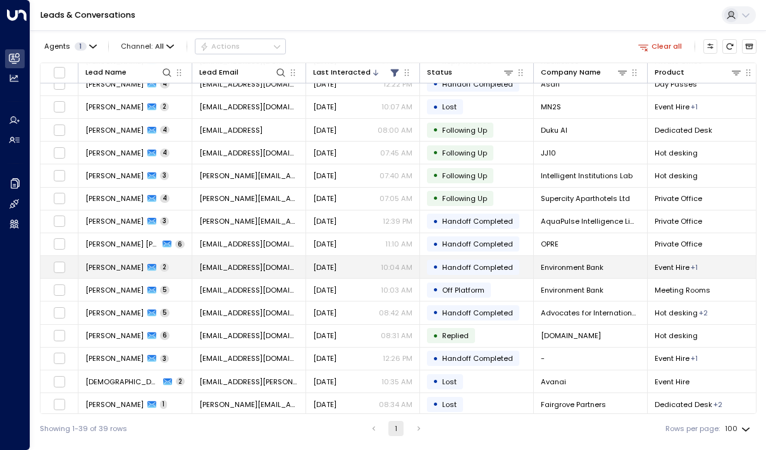
scroll to position [35, 0]
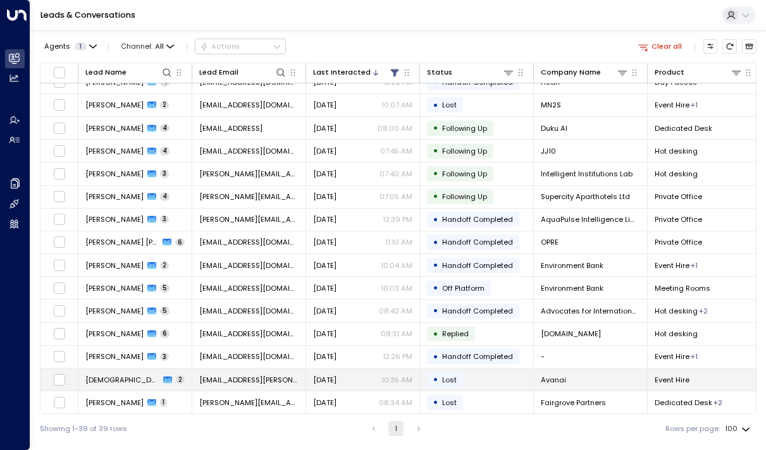
click at [85, 371] on td "[DEMOGRAPHIC_DATA][PERSON_NAME] 2" at bounding box center [135, 380] width 114 height 22
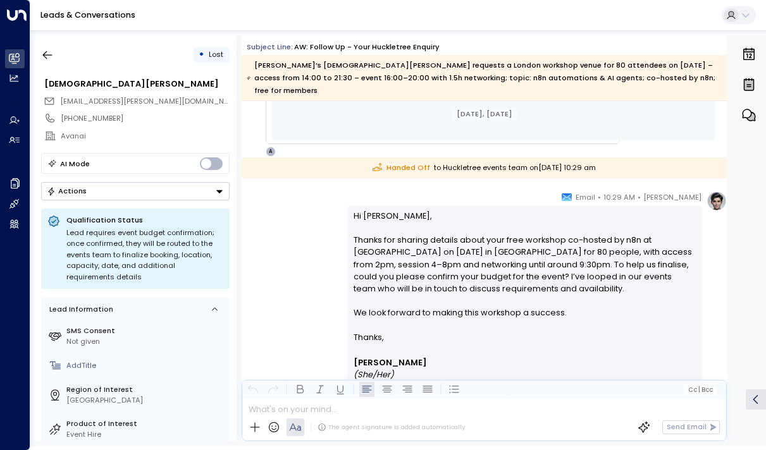
scroll to position [706, 0]
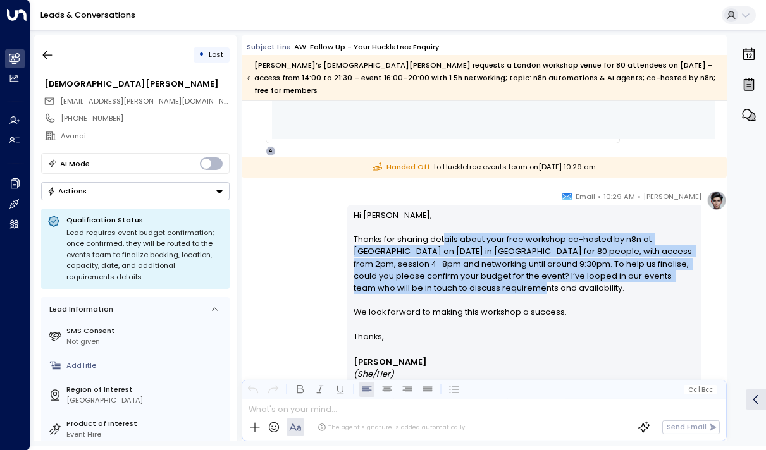
drag, startPoint x: 441, startPoint y: 229, endPoint x: 449, endPoint y: 280, distance: 51.3
click at [449, 280] on p "Hi [PERSON_NAME], Thanks for sharing details about your free workshop co-hosted…" at bounding box center [525, 269] width 342 height 121
click at [450, 280] on p "Hi [PERSON_NAME], Thanks for sharing details about your free workshop co-hosted…" at bounding box center [525, 269] width 342 height 121
drag, startPoint x: 469, startPoint y: 280, endPoint x: 443, endPoint y: 224, distance: 61.7
click at [443, 223] on p "Hi [PERSON_NAME], Thanks for sharing details about your free workshop co-hosted…" at bounding box center [525, 269] width 342 height 121
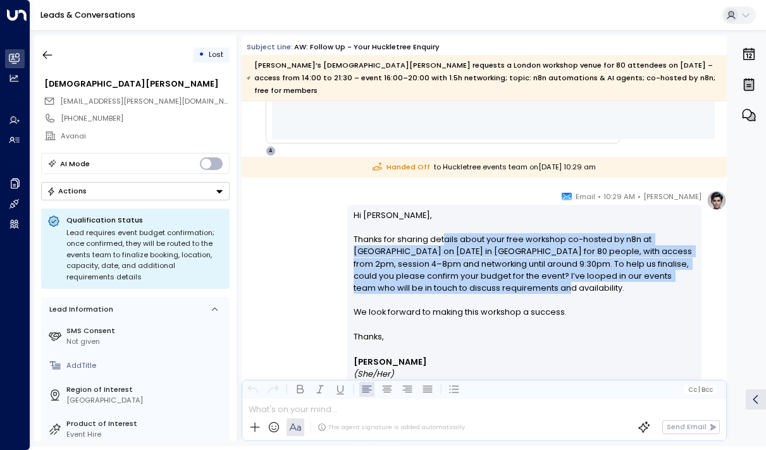
click at [443, 224] on p "Hi [PERSON_NAME], Thanks for sharing details about your free workshop co-hosted…" at bounding box center [525, 269] width 342 height 121
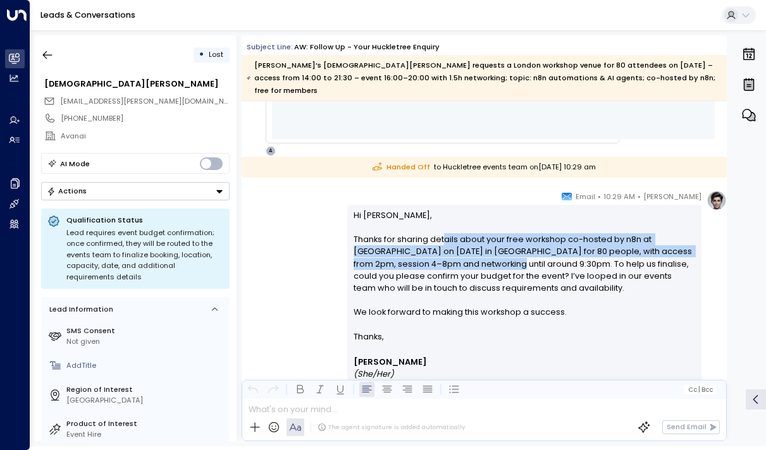
drag, startPoint x: 442, startPoint y: 231, endPoint x: 449, endPoint y: 256, distance: 25.5
click at [449, 256] on p "Hi [PERSON_NAME], Thanks for sharing details about your free workshop co-hosted…" at bounding box center [525, 269] width 342 height 121
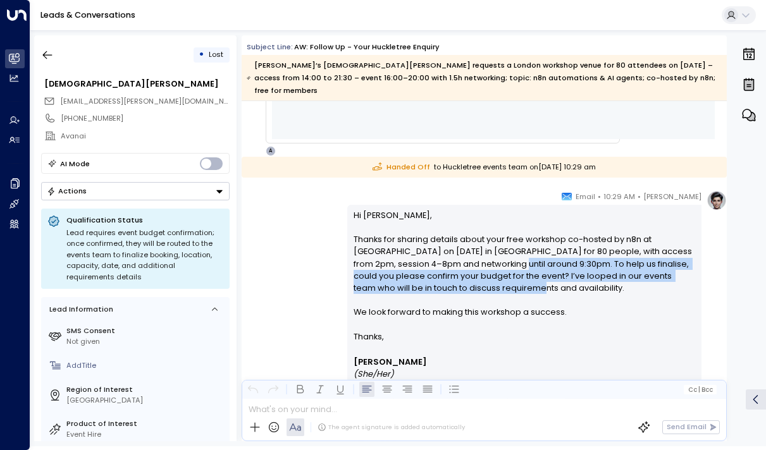
drag, startPoint x: 451, startPoint y: 254, endPoint x: 451, endPoint y: 276, distance: 22.1
click at [451, 276] on p "Hi [PERSON_NAME], Thanks for sharing details about your free workshop co-hosted…" at bounding box center [525, 269] width 342 height 121
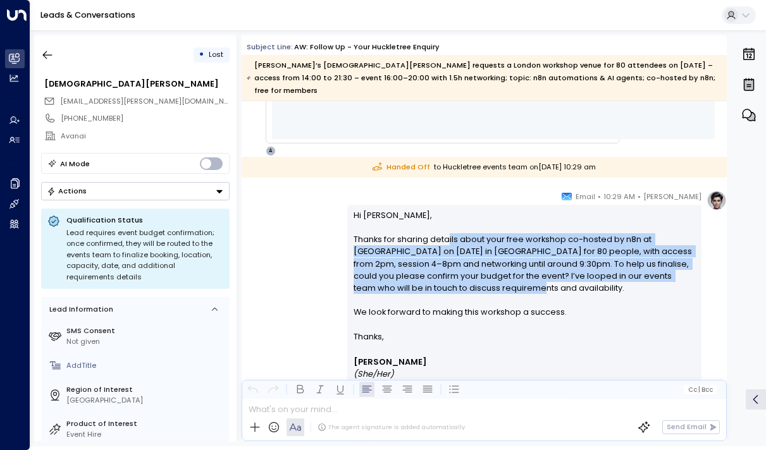
drag, startPoint x: 452, startPoint y: 276, endPoint x: 444, endPoint y: 231, distance: 45.8
click at [444, 231] on p "Hi [PERSON_NAME], Thanks for sharing details about your free workshop co-hosted…" at bounding box center [525, 269] width 342 height 121
click at [444, 237] on p "Hi [PERSON_NAME], Thanks for sharing details about your free workshop co-hosted…" at bounding box center [525, 269] width 342 height 121
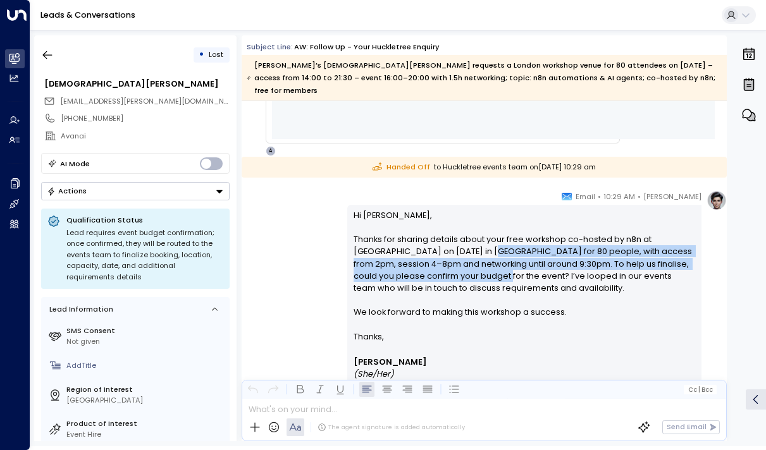
drag, startPoint x: 437, startPoint y: 235, endPoint x: 437, endPoint y: 259, distance: 24.0
click at [437, 259] on p "Hi [PERSON_NAME], Thanks for sharing details about your free workshop co-hosted…" at bounding box center [525, 269] width 342 height 121
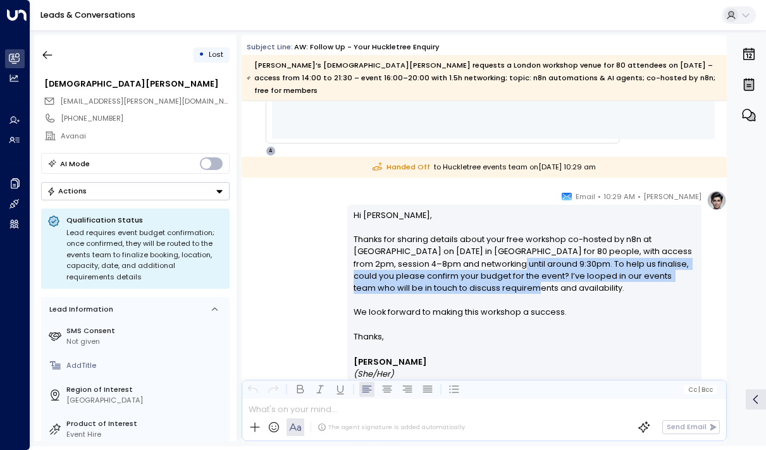
drag, startPoint x: 447, startPoint y: 248, endPoint x: 447, endPoint y: 274, distance: 25.9
click at [447, 274] on p "Hi [PERSON_NAME], Thanks for sharing details about your free workshop co-hosted…" at bounding box center [525, 269] width 342 height 121
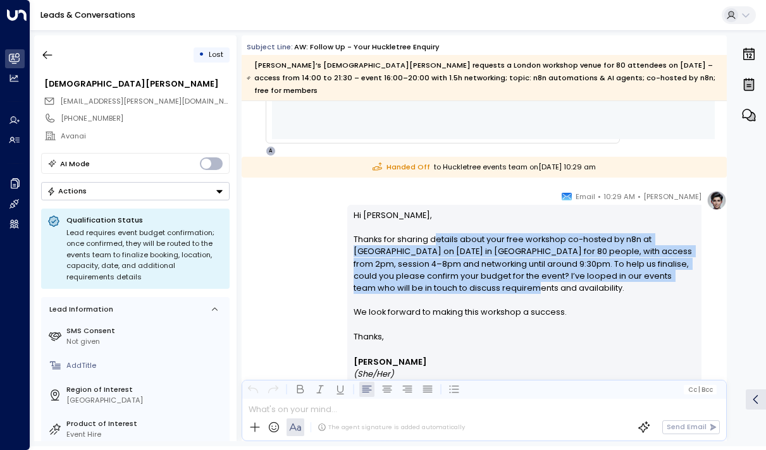
drag, startPoint x: 447, startPoint y: 274, endPoint x: 432, endPoint y: 231, distance: 45.8
click at [432, 231] on p "Hi [PERSON_NAME], Thanks for sharing details about your free workshop co-hosted…" at bounding box center [525, 269] width 342 height 121
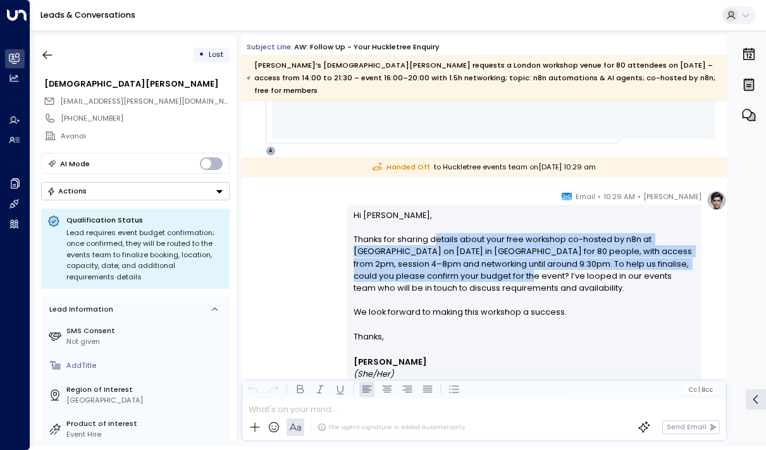
drag, startPoint x: 432, startPoint y: 232, endPoint x: 456, endPoint y: 264, distance: 39.7
click at [456, 264] on p "Hi [PERSON_NAME], Thanks for sharing details about your free workshop co-hosted…" at bounding box center [525, 269] width 342 height 121
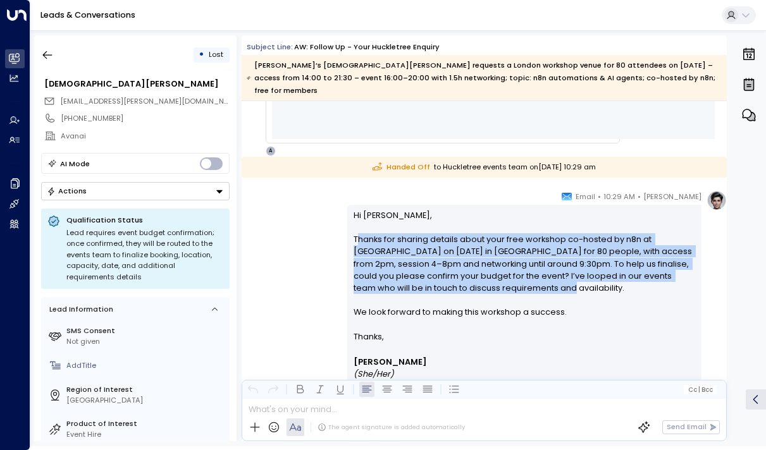
drag, startPoint x: 482, startPoint y: 276, endPoint x: 357, endPoint y: 224, distance: 135.6
click at [357, 224] on p "Hi [PERSON_NAME], Thanks for sharing details about your free workshop co-hosted…" at bounding box center [525, 269] width 342 height 121
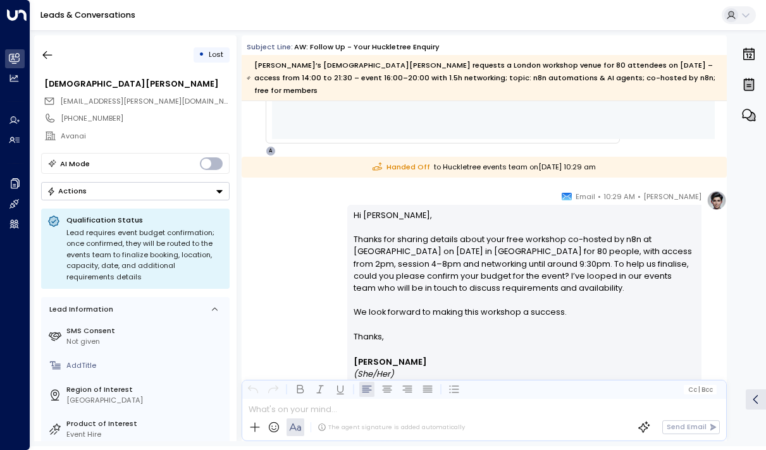
click at [366, 254] on p "Hi [PERSON_NAME], Thanks for sharing details about your free workshop co-hosted…" at bounding box center [525, 269] width 342 height 121
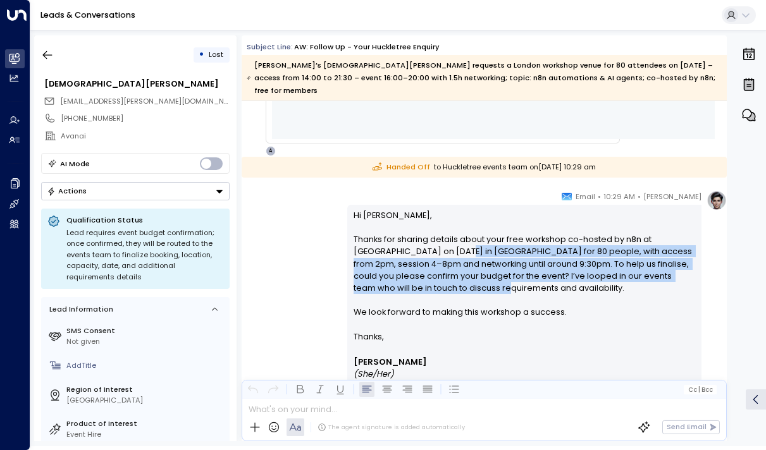
drag, startPoint x: 421, startPoint y: 279, endPoint x: 407, endPoint y: 245, distance: 36.9
click at [407, 245] on p "Hi [PERSON_NAME], Thanks for sharing details about your free workshop co-hosted…" at bounding box center [525, 269] width 342 height 121
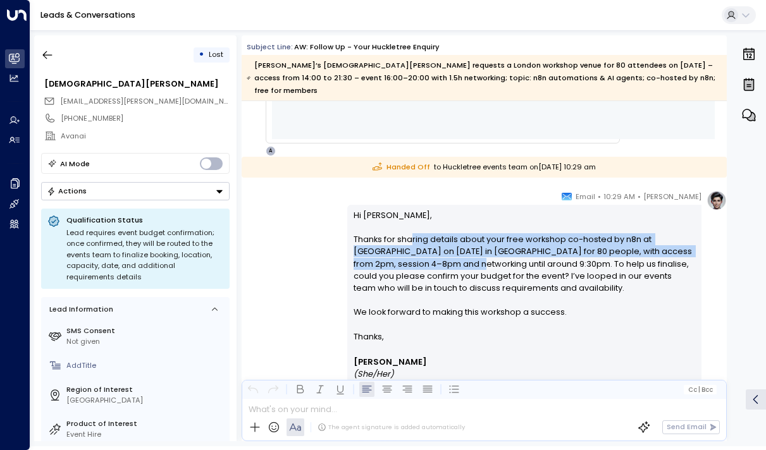
drag, startPoint x: 407, startPoint y: 232, endPoint x: 416, endPoint y: 261, distance: 31.0
click at [416, 261] on p "Hi [PERSON_NAME], Thanks for sharing details about your free workshop co-hosted…" at bounding box center [525, 269] width 342 height 121
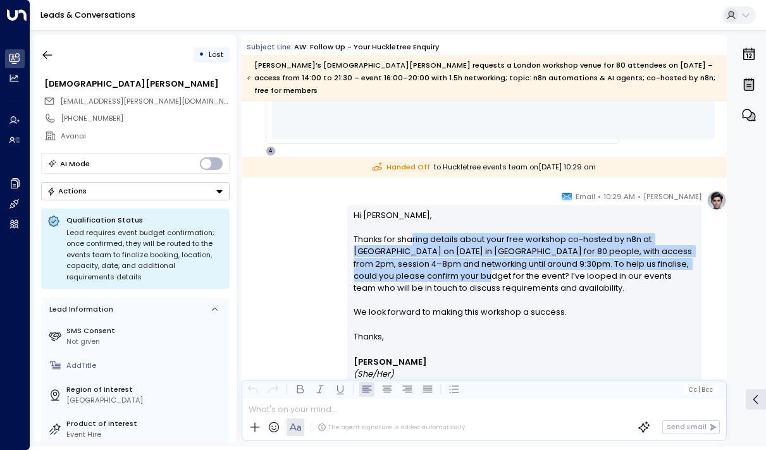
click at [416, 261] on p "Hi [PERSON_NAME], Thanks for sharing details about your free workshop co-hosted…" at bounding box center [525, 269] width 342 height 121
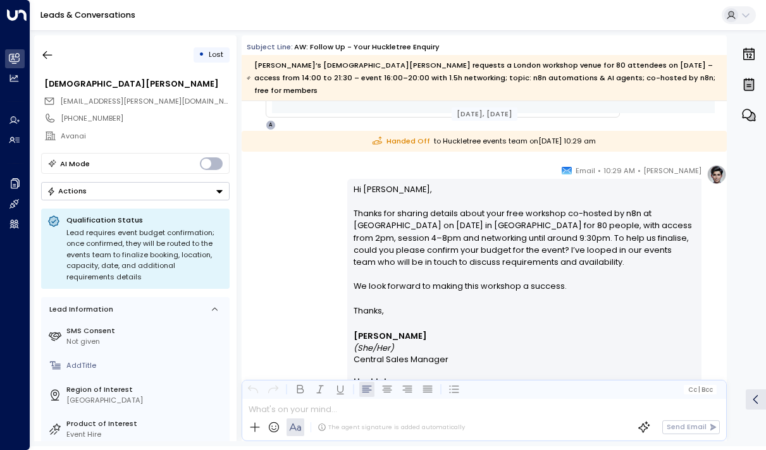
scroll to position [734, 0]
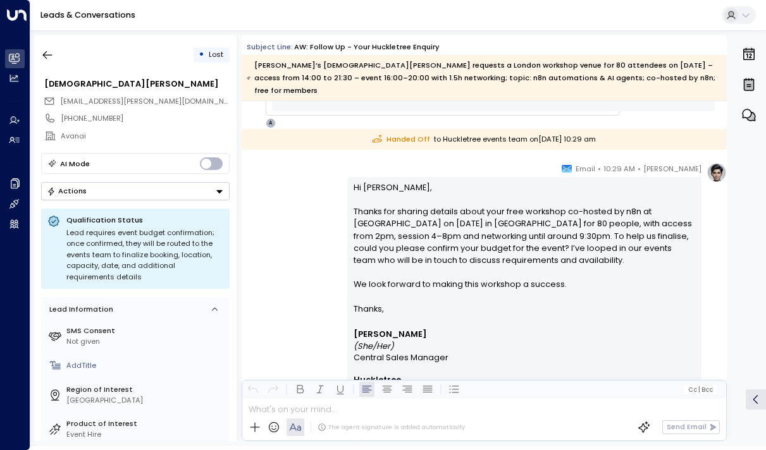
click at [61, 53] on div "• Lost" at bounding box center [135, 55] width 189 height 23
click at [51, 53] on icon "button" at bounding box center [47, 55] width 13 height 13
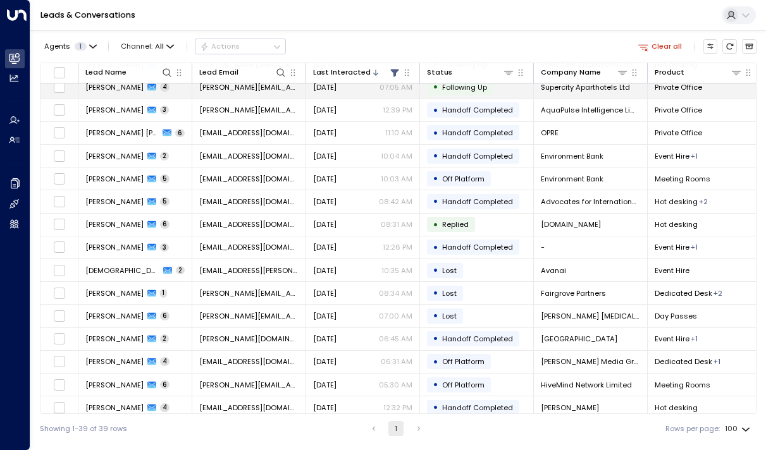
scroll to position [147, 0]
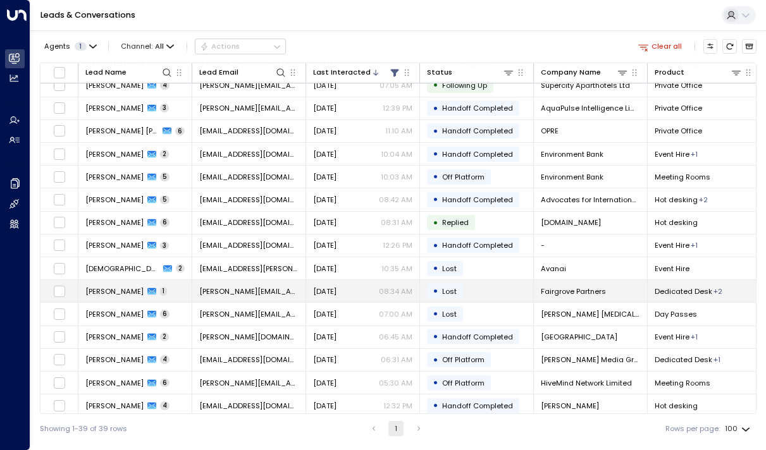
click at [100, 285] on td "[PERSON_NAME] 1" at bounding box center [135, 291] width 114 height 22
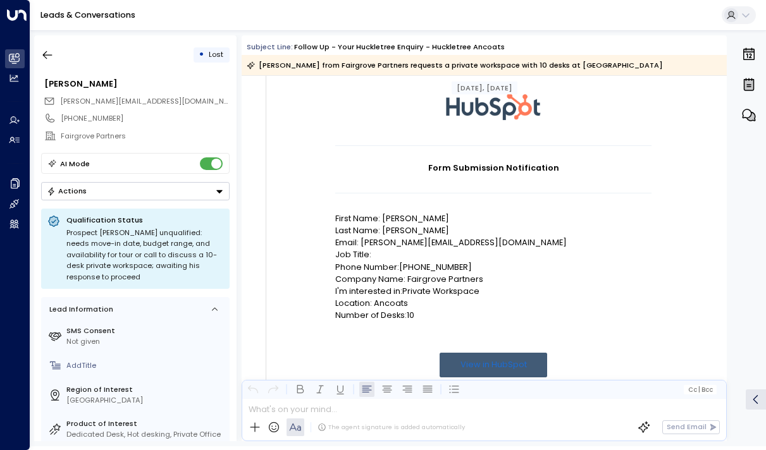
scroll to position [80, 0]
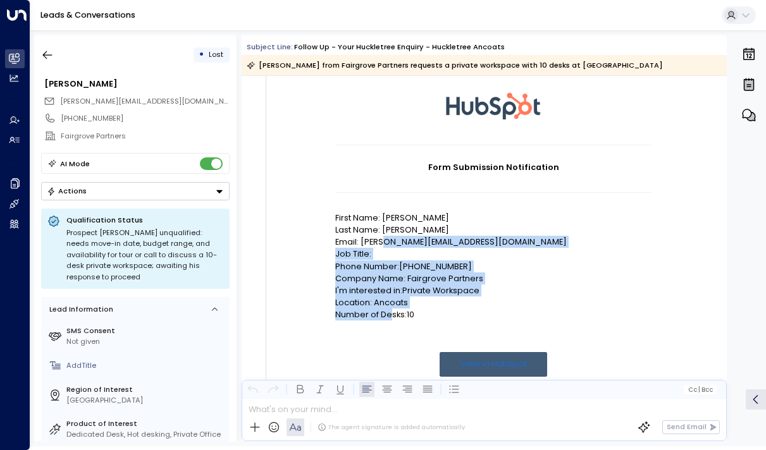
drag, startPoint x: 392, startPoint y: 312, endPoint x: 381, endPoint y: 245, distance: 67.4
click at [381, 245] on td "Form Submission Notification First Name: [PERSON_NAME] Last Name: [PERSON_NAME]…" at bounding box center [493, 289] width 316 height 289
click at [381, 245] on p "Email: [PERSON_NAME][EMAIL_ADDRESS][DOMAIN_NAME]" at bounding box center [493, 242] width 316 height 12
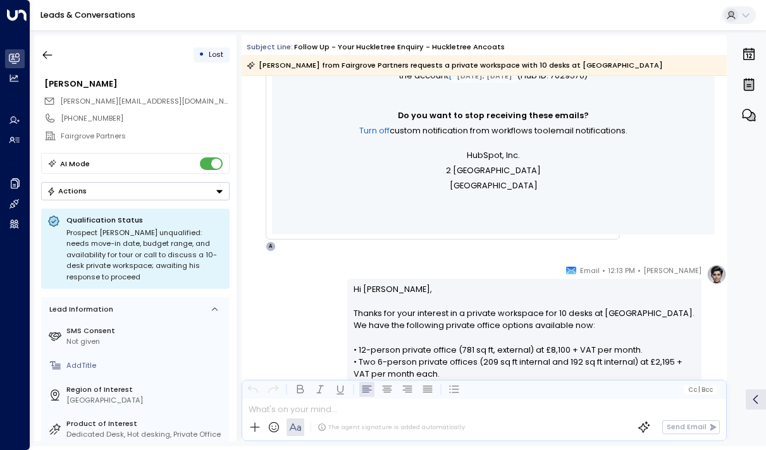
scroll to position [548, 0]
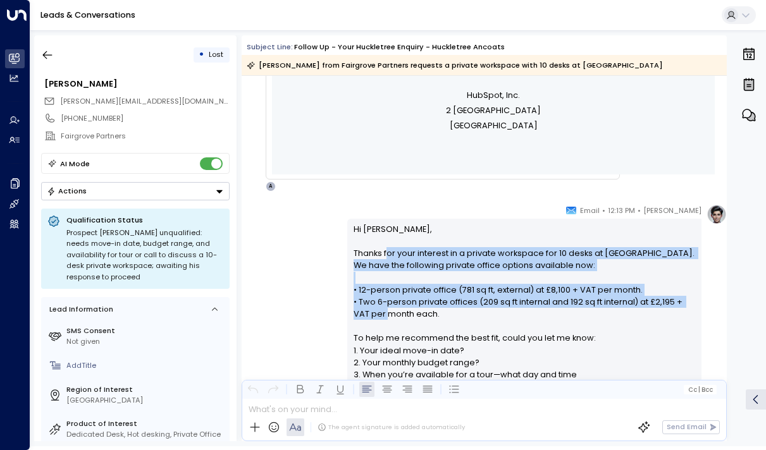
drag, startPoint x: 385, startPoint y: 250, endPoint x: 386, endPoint y: 326, distance: 75.9
click at [386, 326] on p "Hi [PERSON_NAME], Thanks for your interest in a private workspace for 10 desks …" at bounding box center [525, 326] width 342 height 206
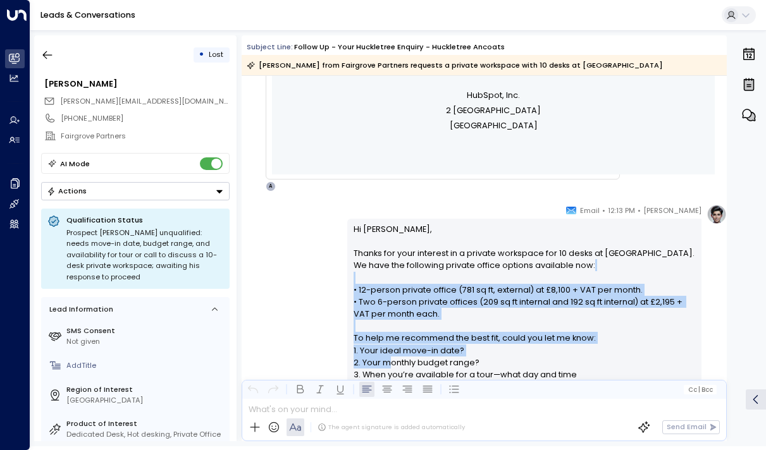
drag, startPoint x: 388, startPoint y: 361, endPoint x: 374, endPoint y: 276, distance: 86.5
click at [374, 274] on p "Hi [PERSON_NAME], Thanks for your interest in a private workspace for 10 desks …" at bounding box center [525, 326] width 342 height 206
click at [374, 276] on p "Hi [PERSON_NAME], Thanks for your interest in a private workspace for 10 desks …" at bounding box center [525, 326] width 342 height 206
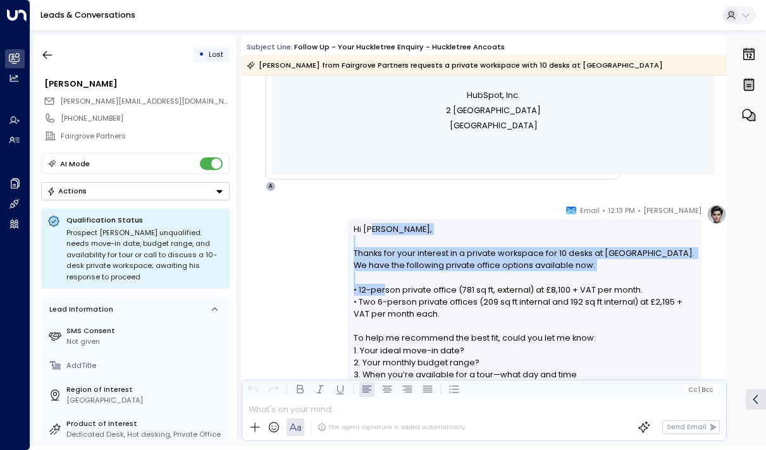
drag, startPoint x: 370, startPoint y: 229, endPoint x: 380, endPoint y: 294, distance: 66.0
click at [380, 294] on p "Hi [PERSON_NAME], Thanks for your interest in a private workspace for 10 desks …" at bounding box center [525, 326] width 342 height 206
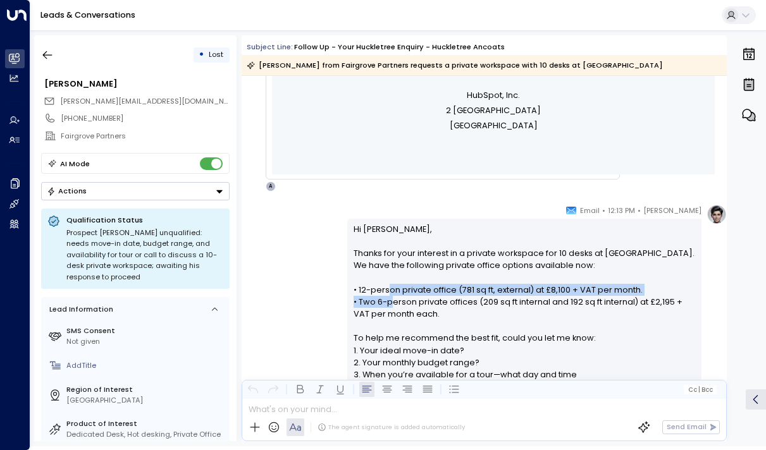
drag, startPoint x: 388, startPoint y: 298, endPoint x: 385, endPoint y: 285, distance: 13.8
click at [385, 285] on p "Hi [PERSON_NAME], Thanks for your interest in a private workspace for 10 desks …" at bounding box center [525, 326] width 342 height 206
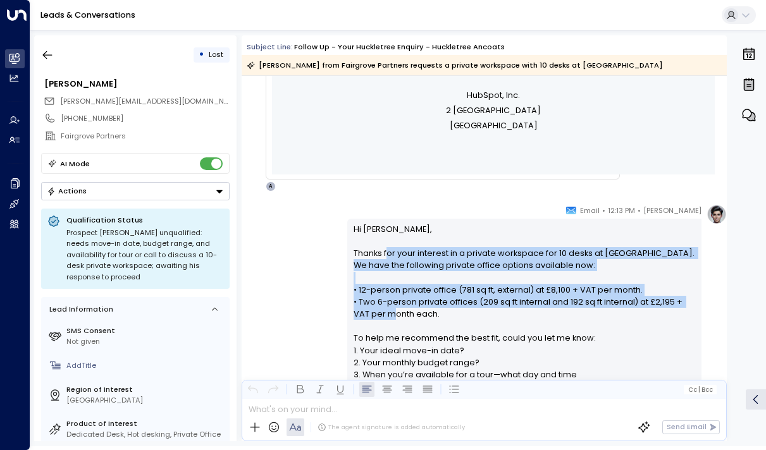
drag, startPoint x: 385, startPoint y: 258, endPoint x: 390, endPoint y: 312, distance: 54.0
click at [390, 312] on p "Hi [PERSON_NAME], Thanks for your interest in a private workspace for 10 desks …" at bounding box center [525, 326] width 342 height 206
drag, startPoint x: 402, startPoint y: 313, endPoint x: 385, endPoint y: 250, distance: 65.7
click at [385, 249] on p "Hi [PERSON_NAME], Thanks for your interest in a private workspace for 10 desks …" at bounding box center [525, 326] width 342 height 206
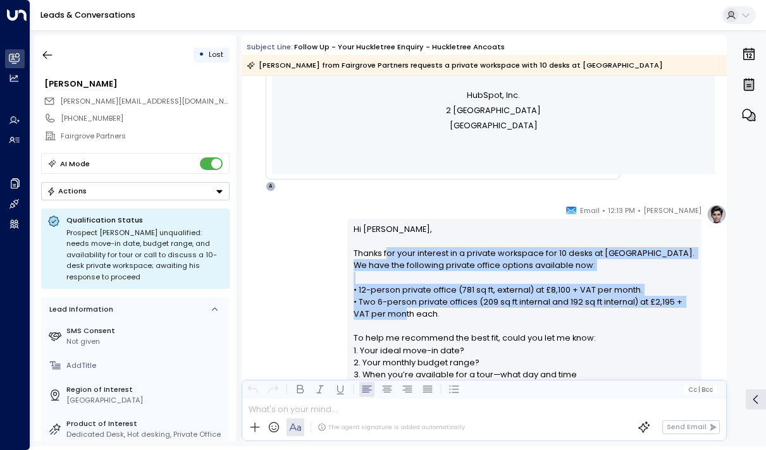
click at [385, 250] on p "Hi [PERSON_NAME], Thanks for your interest in a private workspace for 10 desks …" at bounding box center [525, 326] width 342 height 206
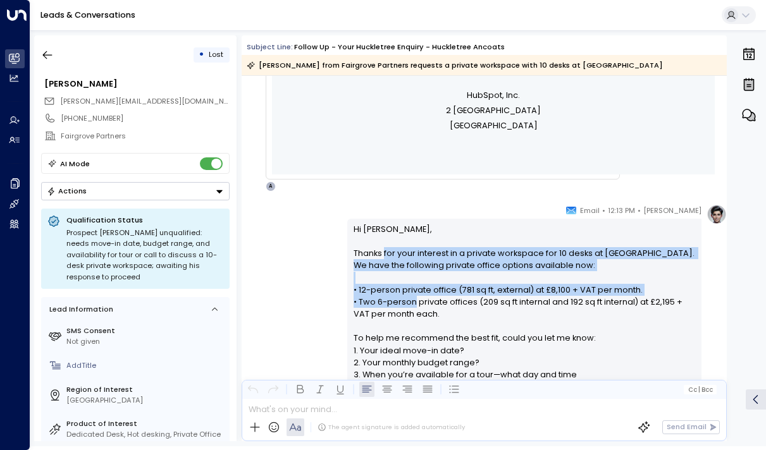
drag, startPoint x: 385, startPoint y: 250, endPoint x: 395, endPoint y: 299, distance: 49.8
click at [395, 299] on p "Hi [PERSON_NAME], Thanks for your interest in a private workspace for 10 desks …" at bounding box center [525, 326] width 342 height 206
click at [395, 298] on p "Hi [PERSON_NAME], Thanks for your interest in a private workspace for 10 desks …" at bounding box center [525, 326] width 342 height 206
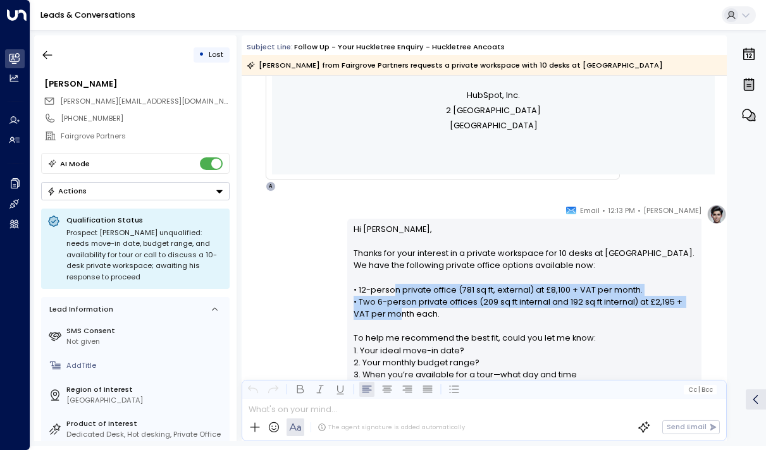
drag, startPoint x: 395, startPoint y: 309, endPoint x: 384, endPoint y: 282, distance: 30.1
click at [384, 282] on p "Hi [PERSON_NAME], Thanks for your interest in a private workspace for 10 desks …" at bounding box center [525, 326] width 342 height 206
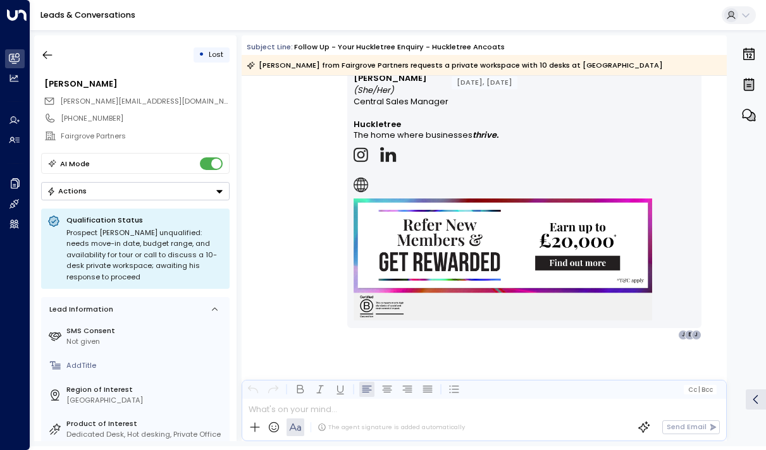
scroll to position [931, 0]
click at [51, 52] on icon "button" at bounding box center [47, 55] width 13 height 13
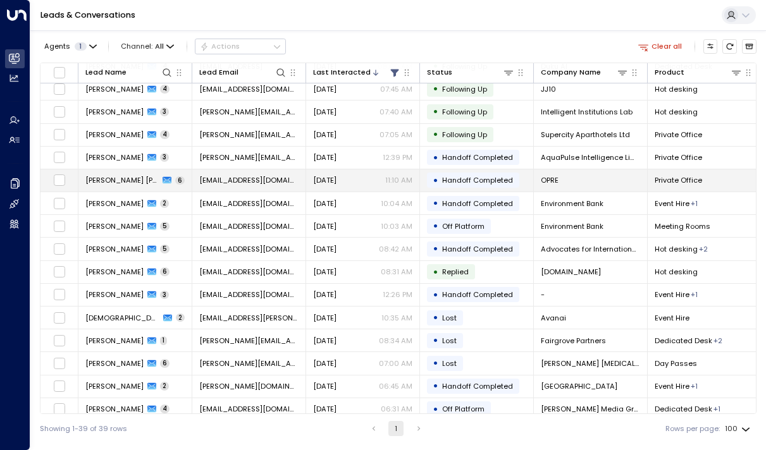
scroll to position [108, 0]
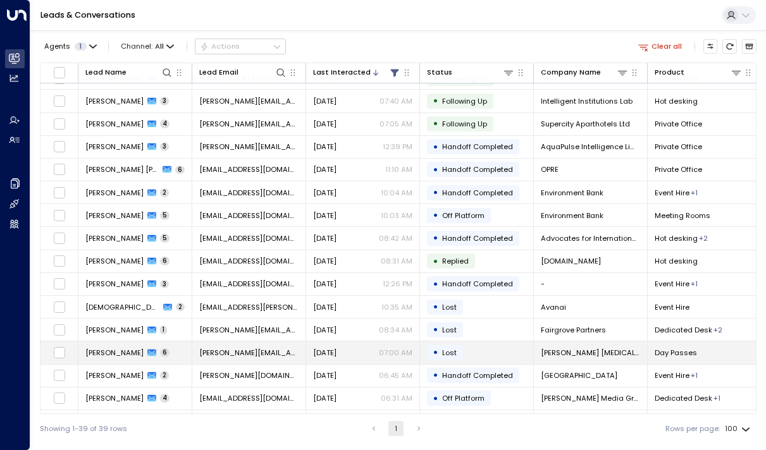
click at [117, 349] on span "[PERSON_NAME]" at bounding box center [114, 353] width 58 height 10
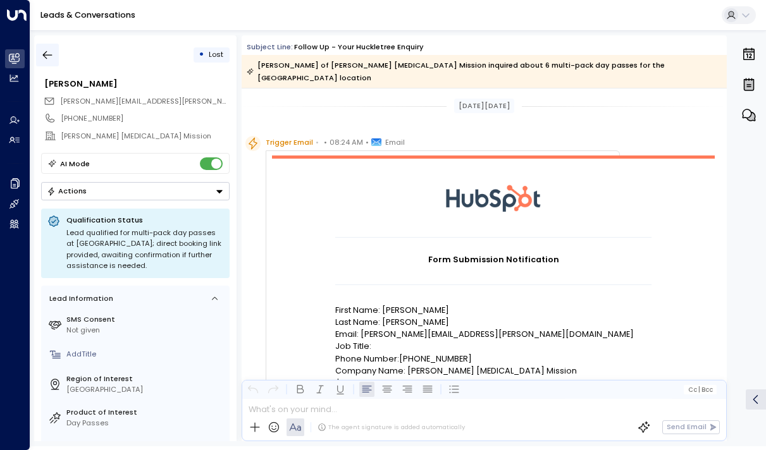
click at [47, 53] on icon "button" at bounding box center [47, 55] width 13 height 13
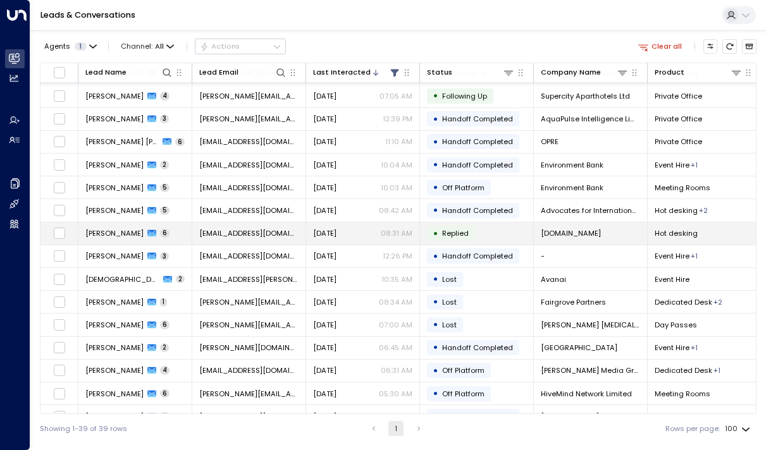
scroll to position [140, 0]
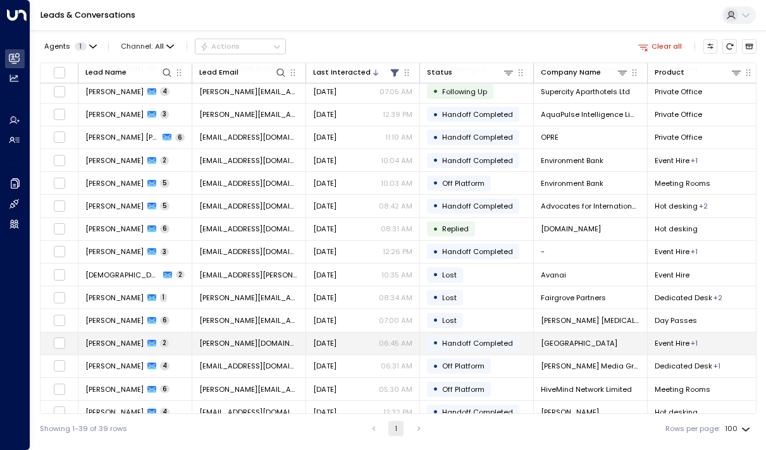
click at [92, 344] on span "[PERSON_NAME]" at bounding box center [114, 344] width 58 height 10
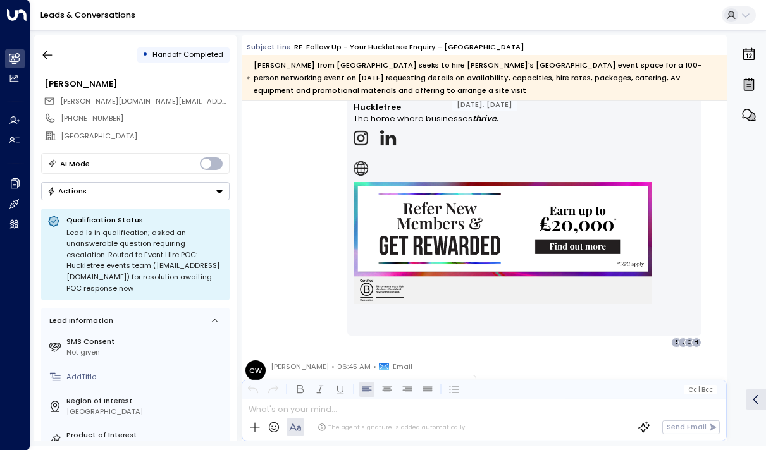
scroll to position [1314, 0]
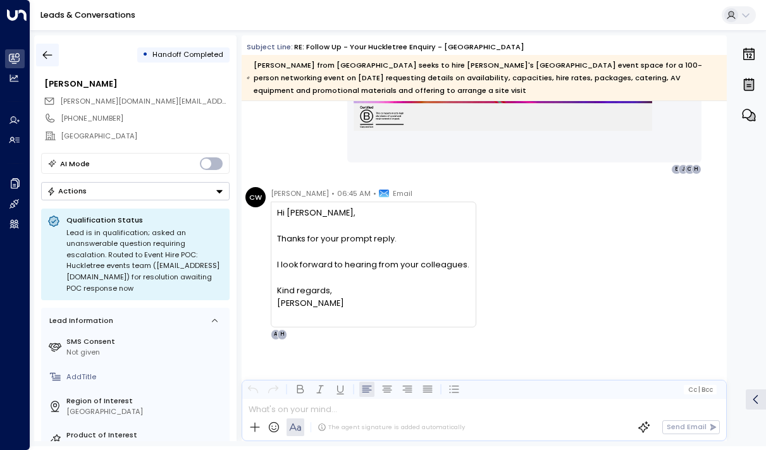
click at [44, 53] on icon "button" at bounding box center [47, 55] width 13 height 13
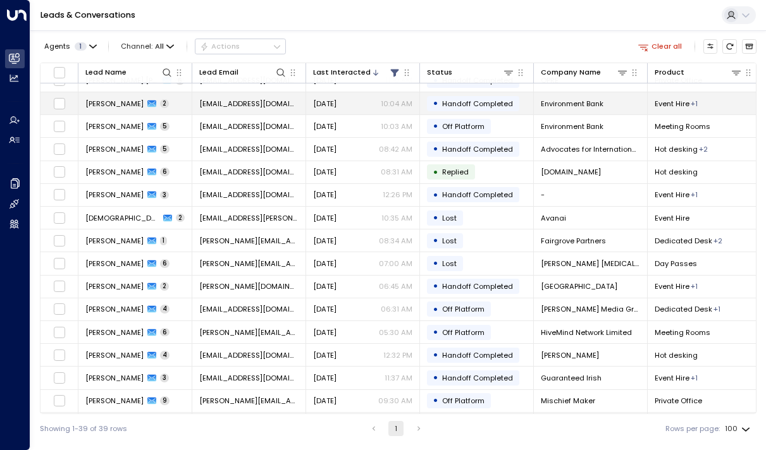
scroll to position [199, 0]
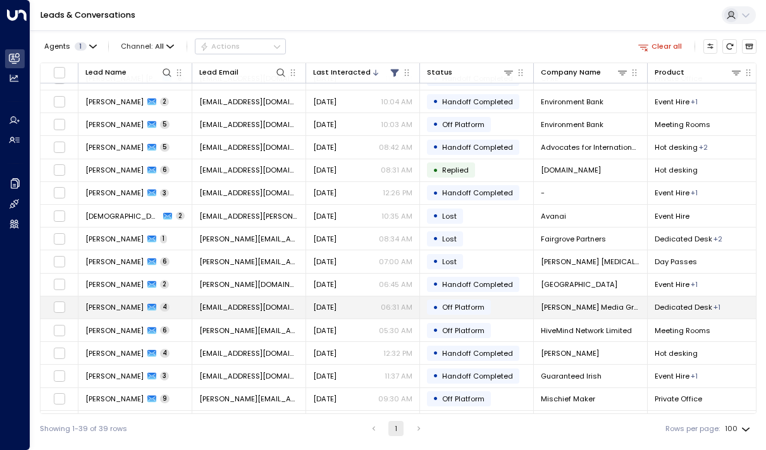
click at [106, 309] on span "[PERSON_NAME]" at bounding box center [114, 307] width 58 height 10
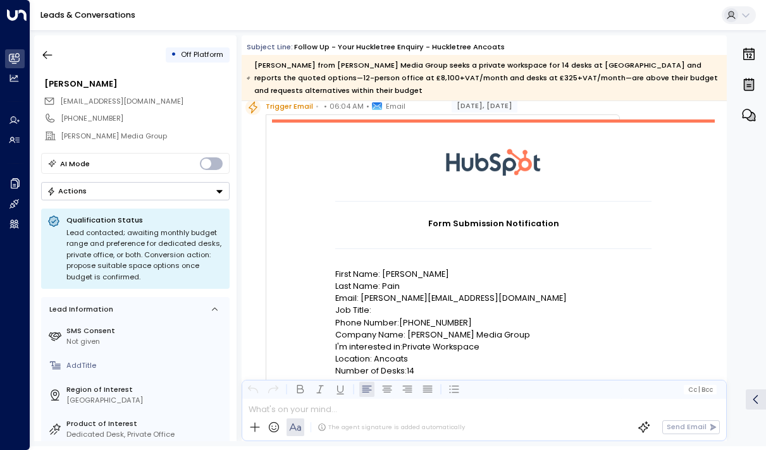
scroll to position [83, 0]
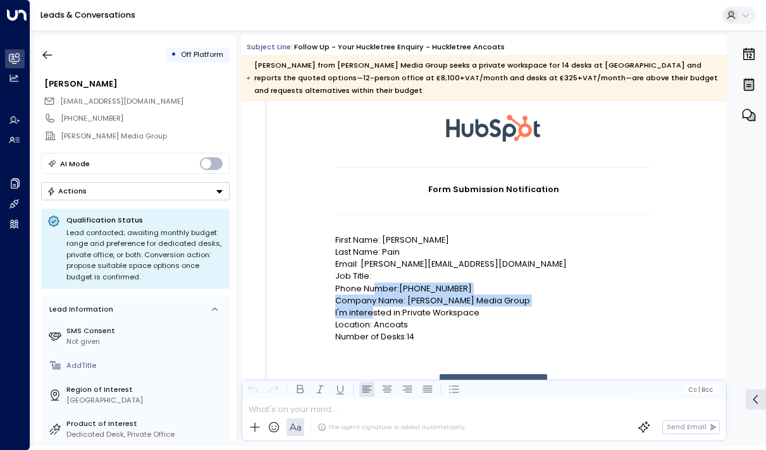
drag, startPoint x: 374, startPoint y: 287, endPoint x: 374, endPoint y: 319, distance: 31.6
click at [374, 319] on td "Form Submission Notification First Name: [PERSON_NAME] Last Name: Pain Email: […" at bounding box center [493, 311] width 316 height 289
click at [374, 319] on p "Location: Ancoats" at bounding box center [493, 325] width 316 height 12
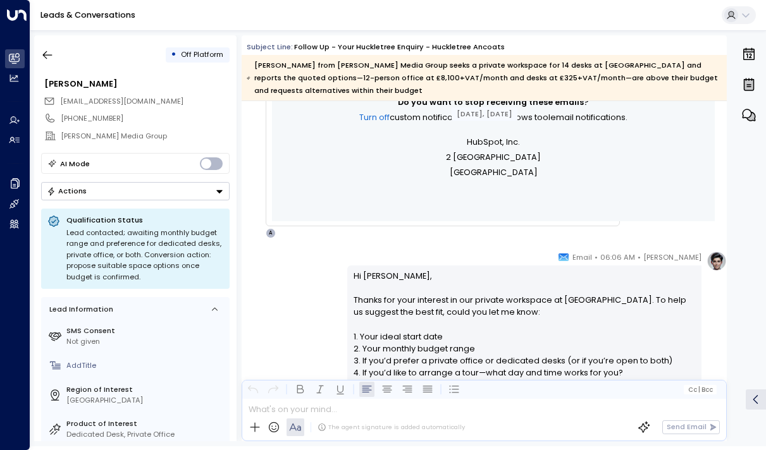
scroll to position [637, 0]
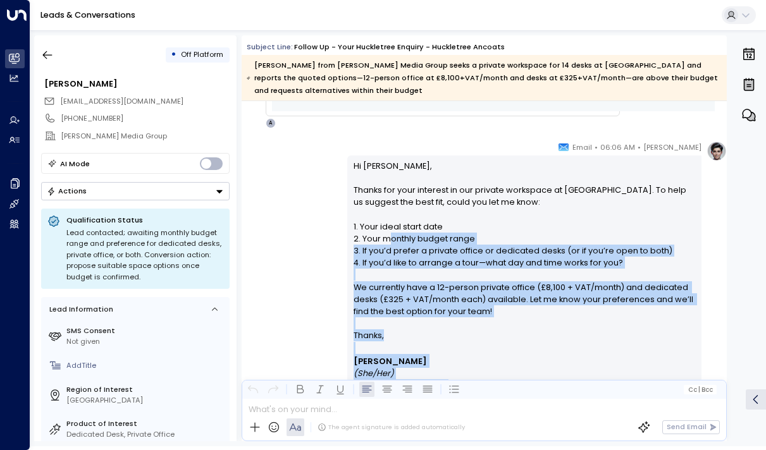
drag, startPoint x: 385, startPoint y: 237, endPoint x: 391, endPoint y: 382, distance: 145.0
click at [391, 382] on div "Subject Line: Follow up - Your Huckletree Enquiry - Huckletree Ancoats [PERSON_…" at bounding box center [484, 238] width 485 height 406
click at [391, 382] on div "Cc | Bcc" at bounding box center [484, 390] width 484 height 18
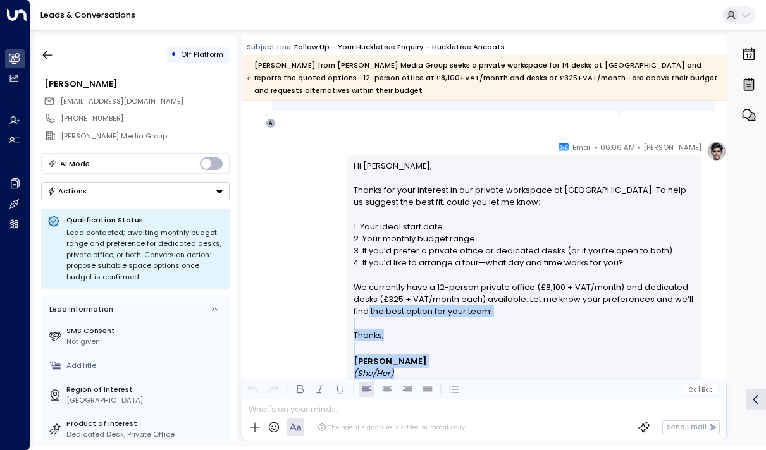
drag, startPoint x: 391, startPoint y: 378, endPoint x: 364, endPoint y: 308, distance: 74.5
click at [364, 308] on div "Hi [PERSON_NAME], Thanks for your interest in our private workspace at [GEOGRAP…" at bounding box center [525, 383] width 342 height 447
click at [364, 308] on p "Hi [PERSON_NAME], Thanks for your interest in our private workspace at [GEOGRAP…" at bounding box center [525, 245] width 342 height 170
drag, startPoint x: 354, startPoint y: 178, endPoint x: 354, endPoint y: 278, distance: 100.0
click at [354, 278] on p "Hi [PERSON_NAME], Thanks for your interest in our private workspace at [GEOGRAP…" at bounding box center [525, 245] width 342 height 170
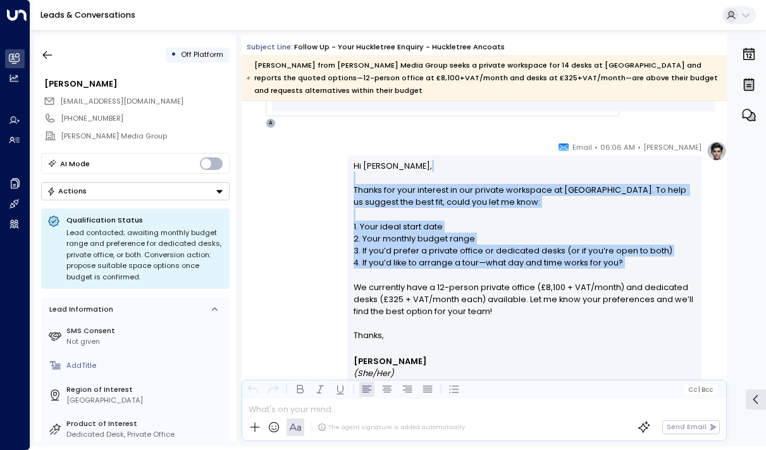
click at [354, 279] on p "Hi [PERSON_NAME], Thanks for your interest in our private workspace at [GEOGRAP…" at bounding box center [525, 245] width 342 height 170
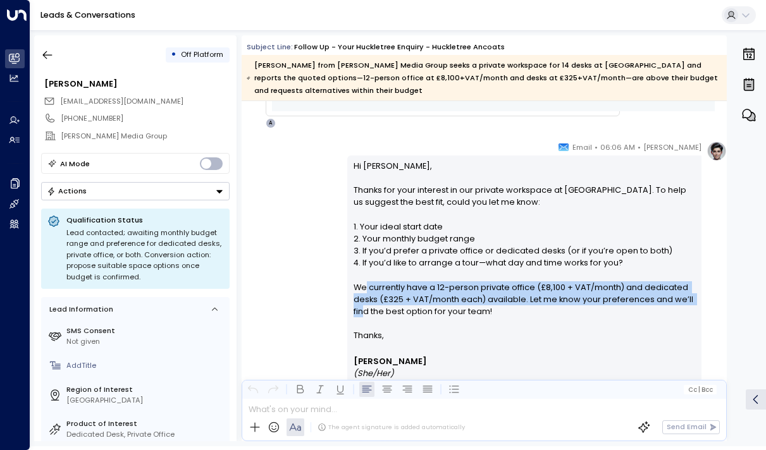
drag, startPoint x: 361, startPoint y: 290, endPoint x: 361, endPoint y: 316, distance: 25.9
click at [361, 316] on p "Hi [PERSON_NAME], Thanks for your interest in our private workspace at [GEOGRAP…" at bounding box center [525, 245] width 342 height 170
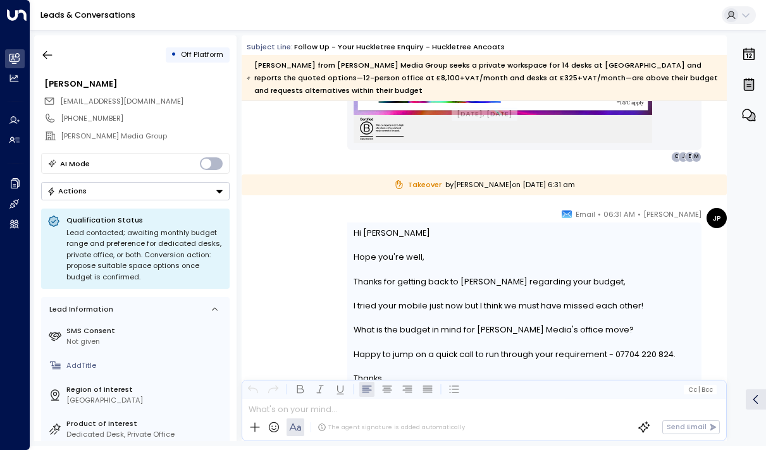
scroll to position [1740, 0]
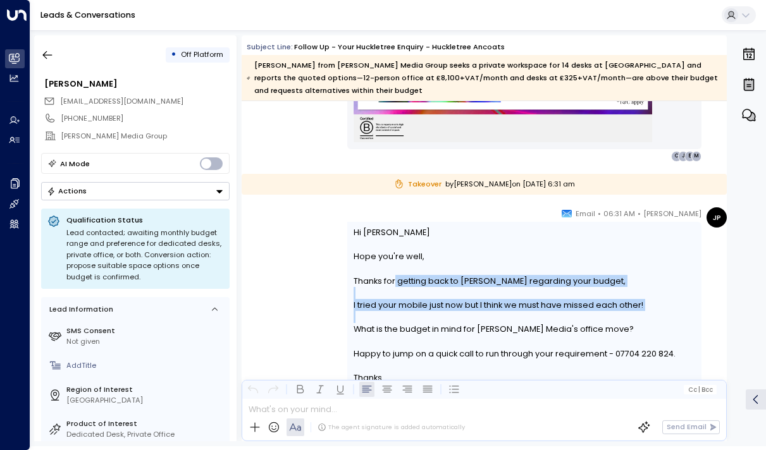
drag, startPoint x: 393, startPoint y: 283, endPoint x: 394, endPoint y: 314, distance: 31.0
click at [394, 314] on div "Hi [PERSON_NAME] you're well, Thanks for getting back to [PERSON_NAME] regardin…" at bounding box center [525, 312] width 342 height 170
click at [394, 314] on div at bounding box center [525, 317] width 342 height 12
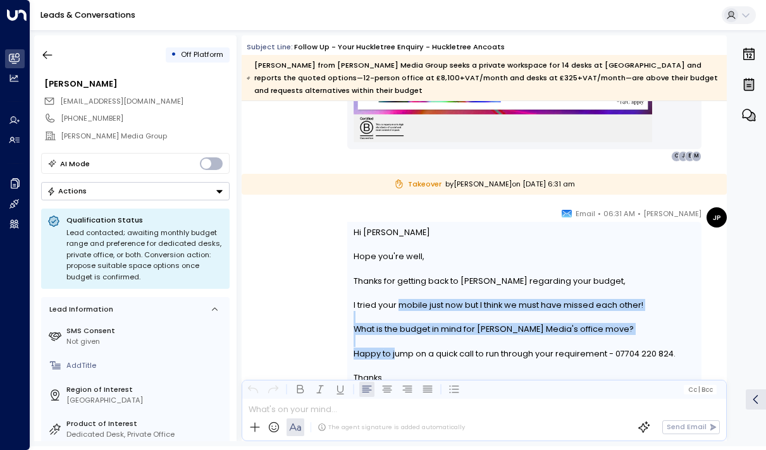
drag, startPoint x: 394, startPoint y: 305, endPoint x: 394, endPoint y: 351, distance: 46.2
click at [394, 351] on div "Hi [PERSON_NAME] you're well, Thanks for getting back to [PERSON_NAME] regardin…" at bounding box center [525, 312] width 342 height 170
click at [394, 351] on div "Happy to jump on a quick call to run through your requirement - 07704 220 824." at bounding box center [525, 354] width 342 height 12
drag, startPoint x: 394, startPoint y: 357, endPoint x: 392, endPoint y: 301, distance: 55.7
click at [392, 300] on div "Hi [PERSON_NAME] you're well, Thanks for getting back to [PERSON_NAME] regardin…" at bounding box center [525, 312] width 342 height 170
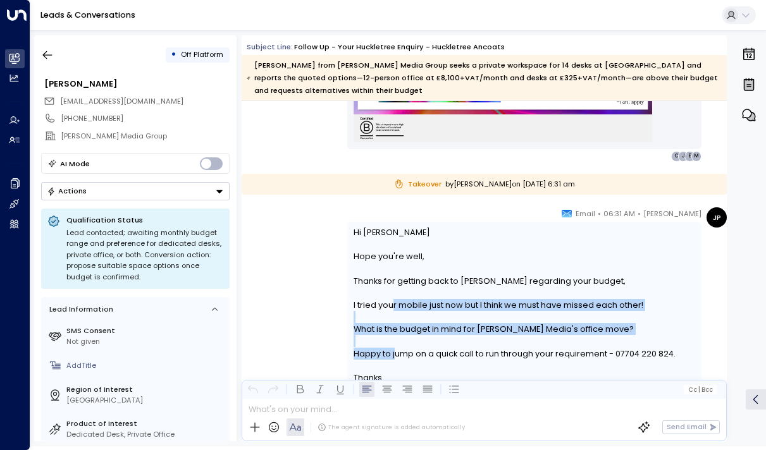
click at [392, 301] on div "I tried your mobile just now but I think we must have missed each other!" at bounding box center [525, 305] width 342 height 12
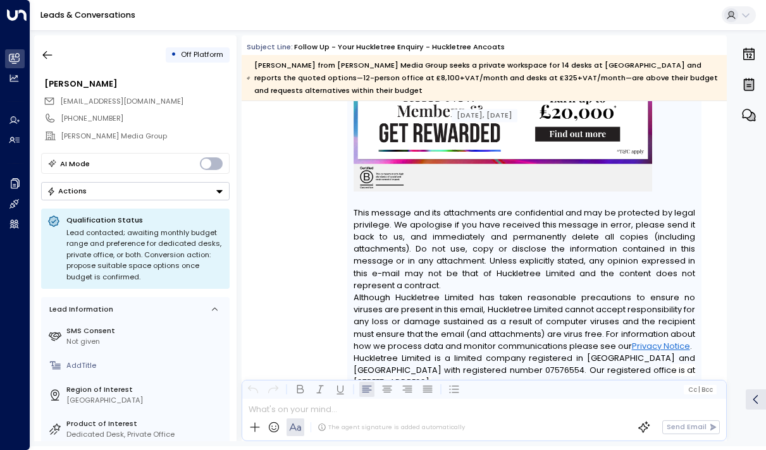
scroll to position [2301, 0]
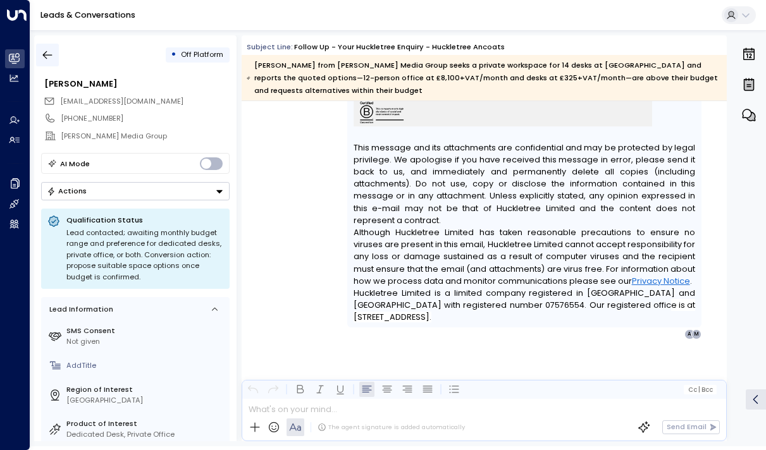
click at [50, 56] on icon "button" at bounding box center [47, 55] width 13 height 13
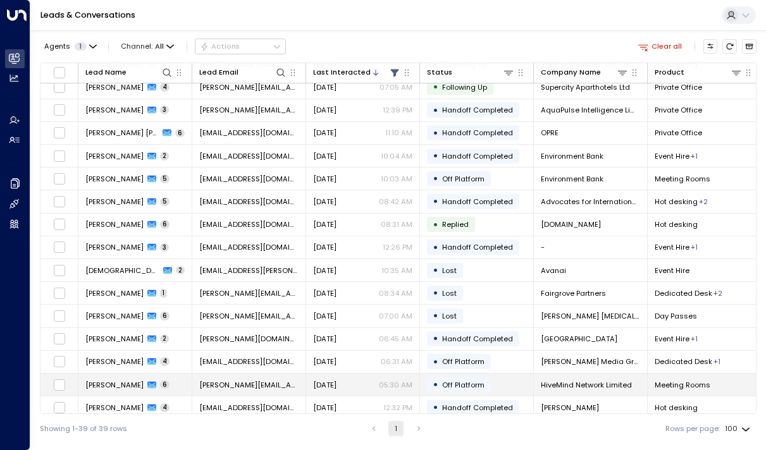
scroll to position [182, 0]
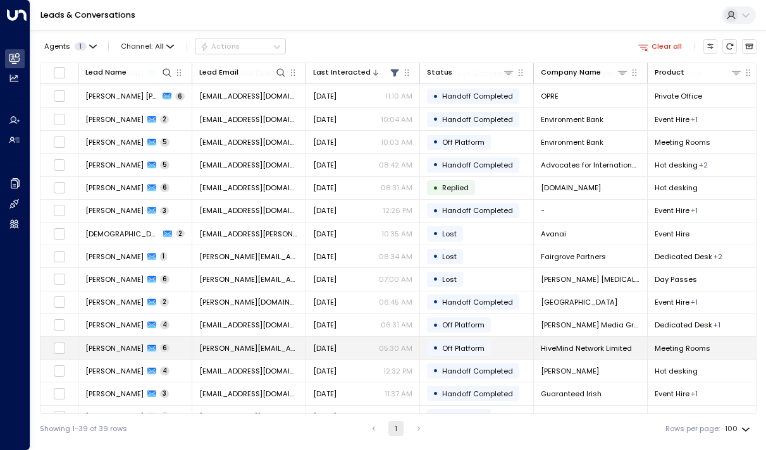
click at [99, 356] on td "[PERSON_NAME] 6" at bounding box center [135, 348] width 114 height 22
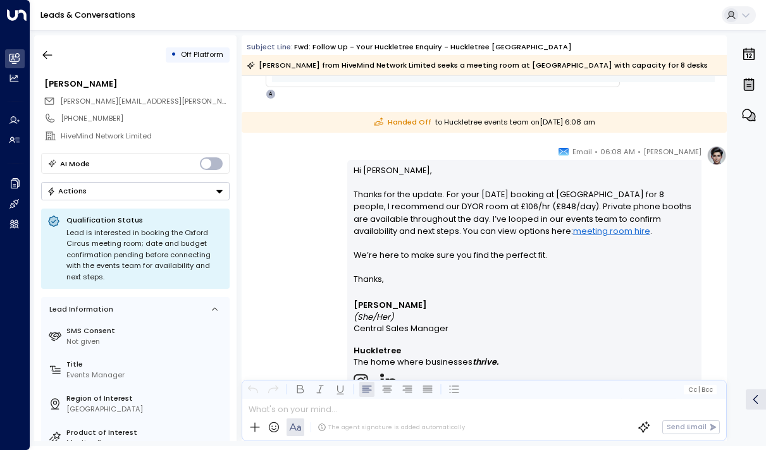
scroll to position [639, 0]
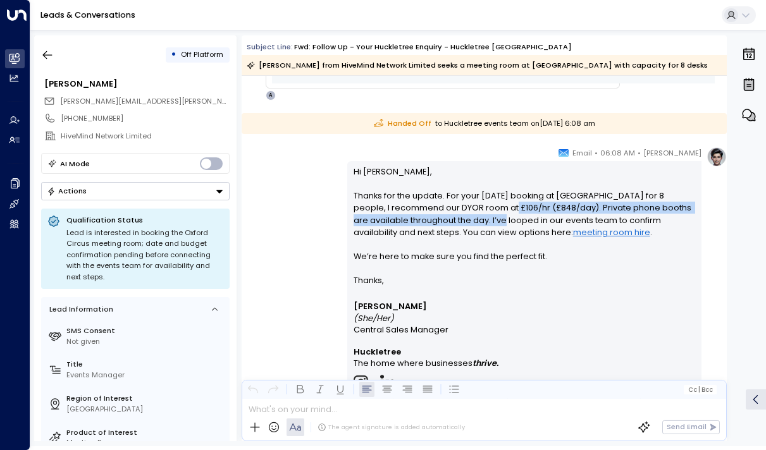
drag, startPoint x: 461, startPoint y: 208, endPoint x: 461, endPoint y: 217, distance: 9.5
click at [461, 217] on p "Hi [PERSON_NAME], Thanks for the update. For your [DATE] booking at [GEOGRAPHIC…" at bounding box center [525, 220] width 342 height 109
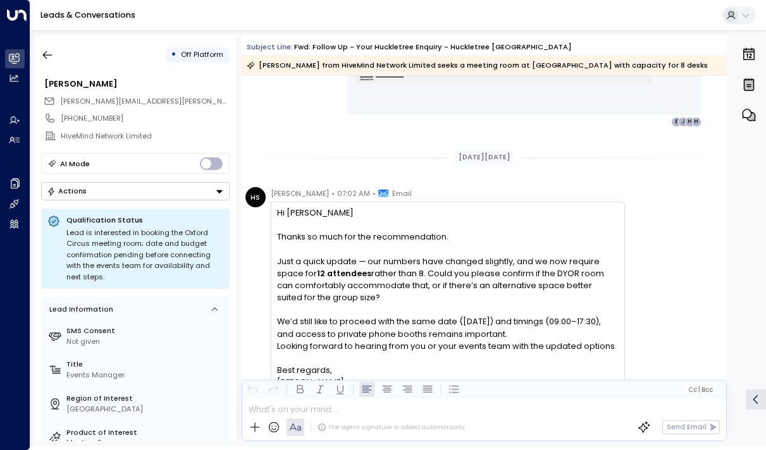
scroll to position [1160, 0]
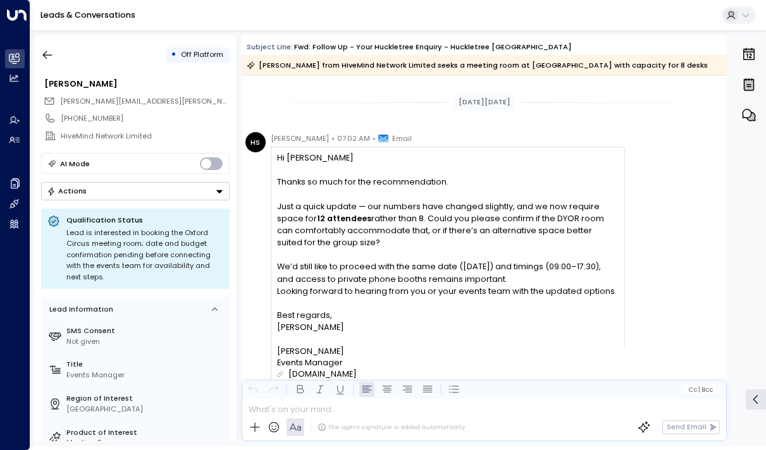
drag, startPoint x: 439, startPoint y: 225, endPoint x: 439, endPoint y: 273, distance: 47.5
click at [439, 273] on div "Hi [PERSON_NAME] Thanks so much for the recommendation. Just a quick update — o…" at bounding box center [447, 243] width 341 height 182
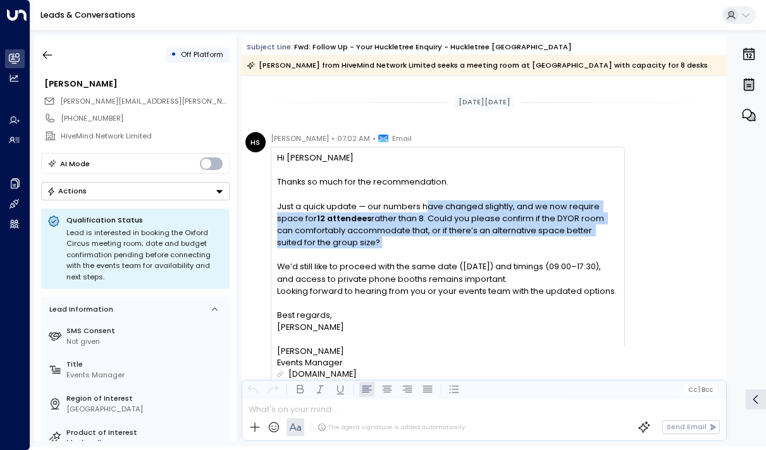
drag, startPoint x: 439, startPoint y: 273, endPoint x: 439, endPoint y: 232, distance: 40.5
click at [439, 232] on div "Hi [PERSON_NAME] Thanks so much for the recommendation. Just a quick update — o…" at bounding box center [447, 243] width 341 height 182
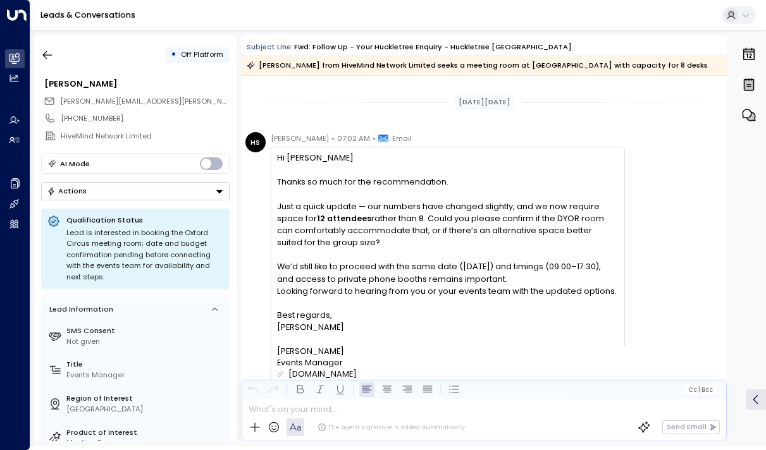
drag, startPoint x: 439, startPoint y: 227, endPoint x: 440, endPoint y: 273, distance: 46.2
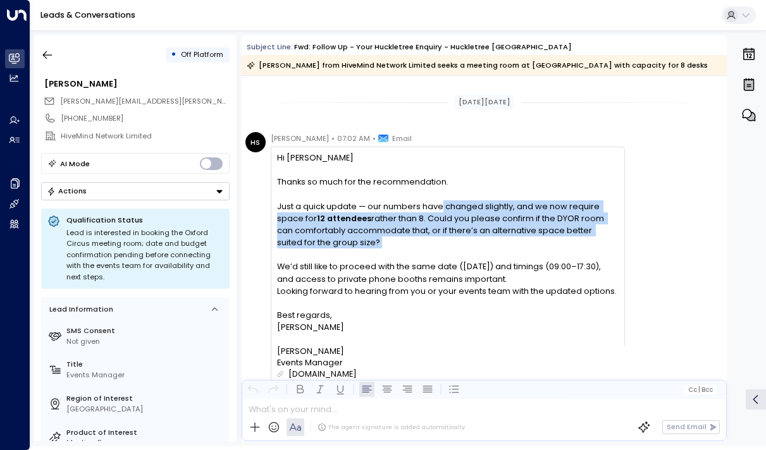
click at [440, 273] on div "Hi [PERSON_NAME] Thanks so much for the recommendation. Just a quick update — o…" at bounding box center [447, 243] width 341 height 182
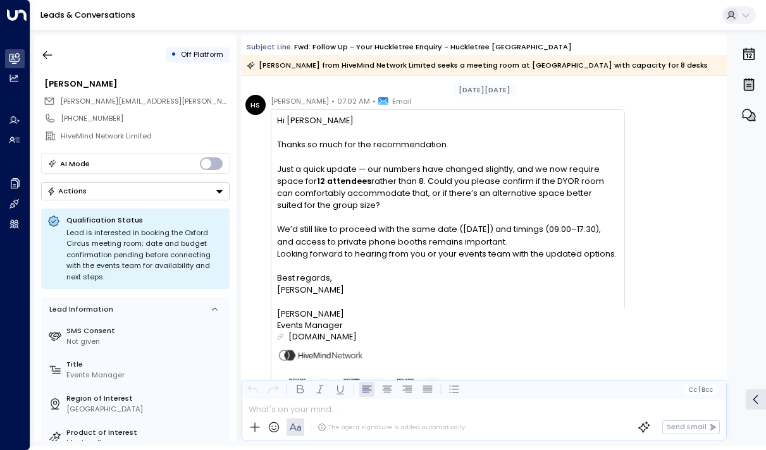
scroll to position [1209, 0]
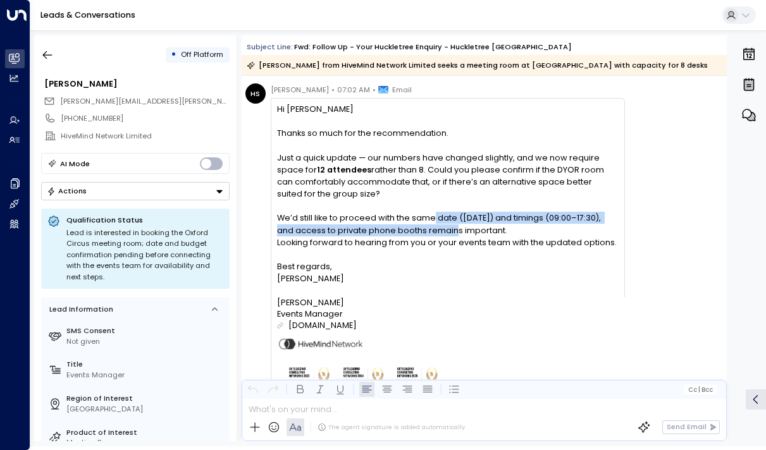
drag, startPoint x: 430, startPoint y: 254, endPoint x: 430, endPoint y: 274, distance: 19.6
click at [430, 274] on div "Hi [PERSON_NAME] Thanks so much for the recommendation. Just a quick update — o…" at bounding box center [447, 194] width 341 height 182
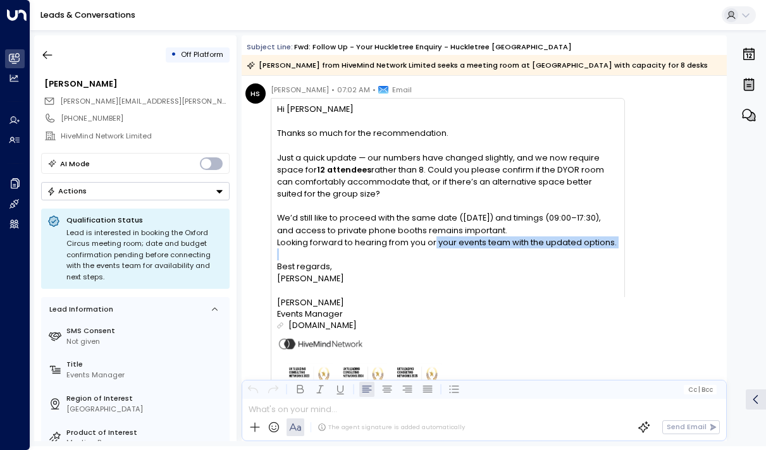
drag, startPoint x: 430, startPoint y: 286, endPoint x: 430, endPoint y: 323, distance: 37.3
click at [430, 285] on div "Hi [PERSON_NAME] Thanks so much for the recommendation. Just a quick update — o…" at bounding box center [447, 194] width 341 height 182
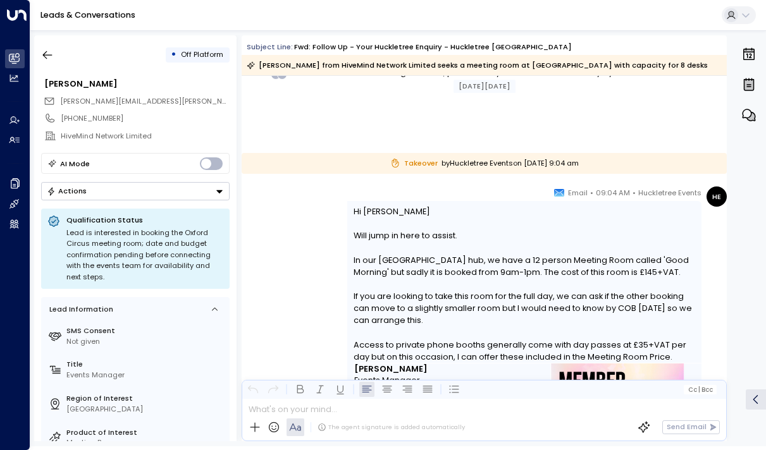
scroll to position [1612, 0]
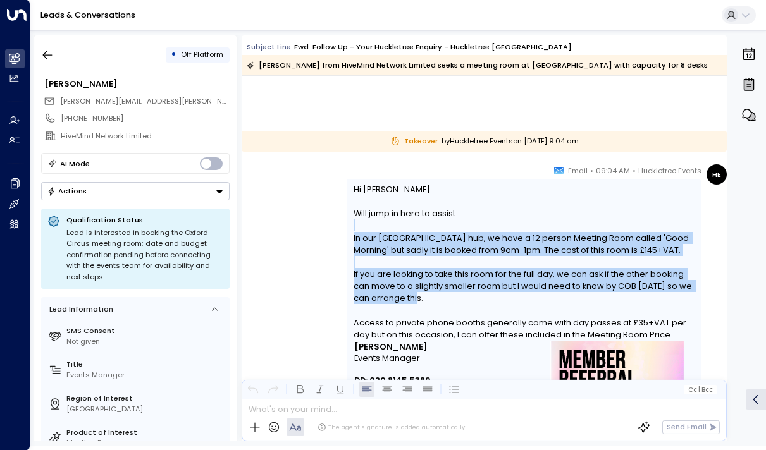
drag, startPoint x: 406, startPoint y: 229, endPoint x: 416, endPoint y: 295, distance: 67.2
click at [416, 295] on div "Hi [PERSON_NAME] jump in here to assist. In our [GEOGRAPHIC_DATA] hub, we have …" at bounding box center [525, 358] width 342 height 351
click at [416, 295] on div "If you are looking to take this room for the full day, we can ask if the other …" at bounding box center [525, 286] width 342 height 37
drag, startPoint x: 424, startPoint y: 297, endPoint x: 400, endPoint y: 227, distance: 74.8
click at [400, 227] on div "Hi [PERSON_NAME] jump in here to assist. In our [GEOGRAPHIC_DATA] hub, we have …" at bounding box center [525, 358] width 342 height 351
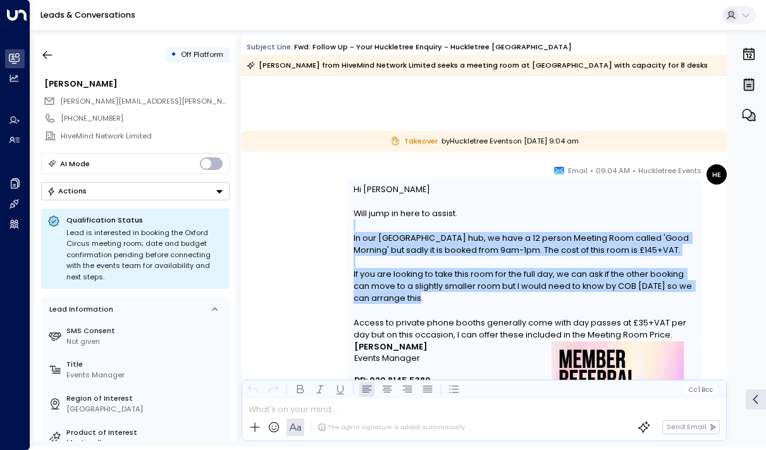
click at [400, 227] on div at bounding box center [525, 226] width 342 height 12
drag, startPoint x: 400, startPoint y: 227, endPoint x: 404, endPoint y: 300, distance: 73.5
click at [404, 300] on div "Hi [PERSON_NAME] jump in here to assist. In our [GEOGRAPHIC_DATA] hub, we have …" at bounding box center [525, 358] width 342 height 351
click at [404, 300] on div "If you are looking to take this room for the full day, we can ask if the other …" at bounding box center [525, 286] width 342 height 37
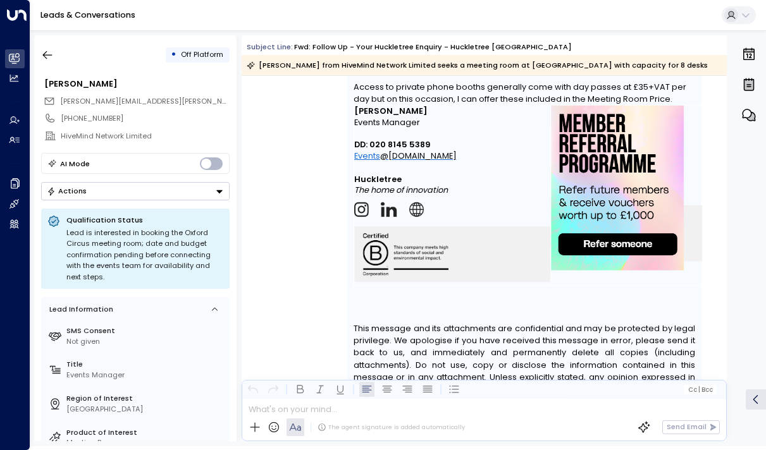
scroll to position [1664, 0]
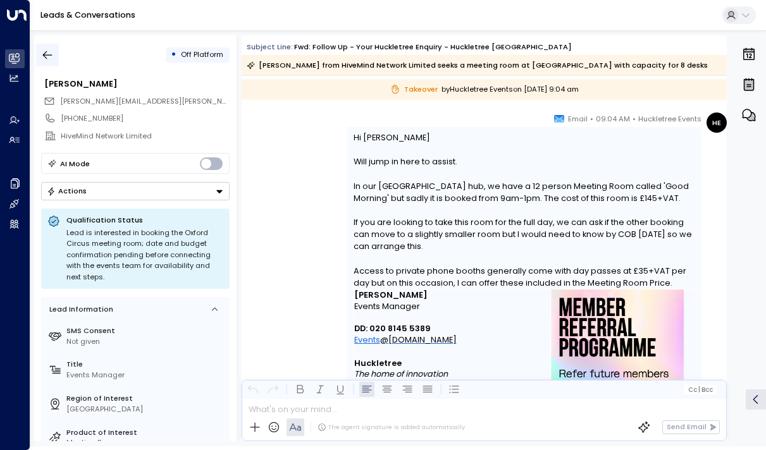
click at [53, 59] on icon "button" at bounding box center [47, 55] width 13 height 13
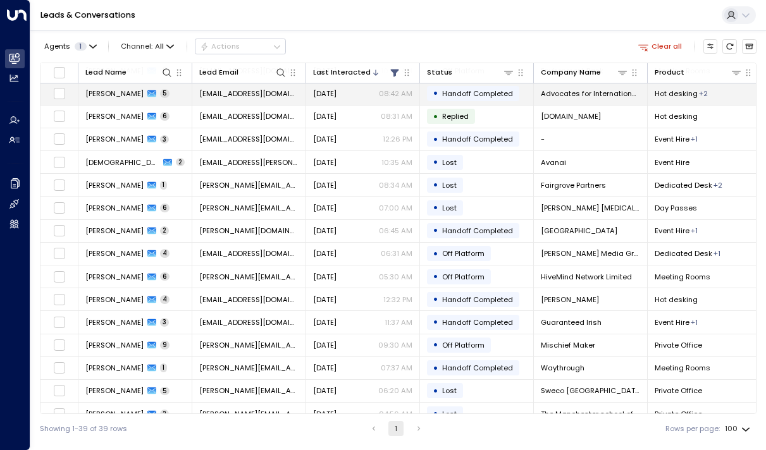
scroll to position [275, 0]
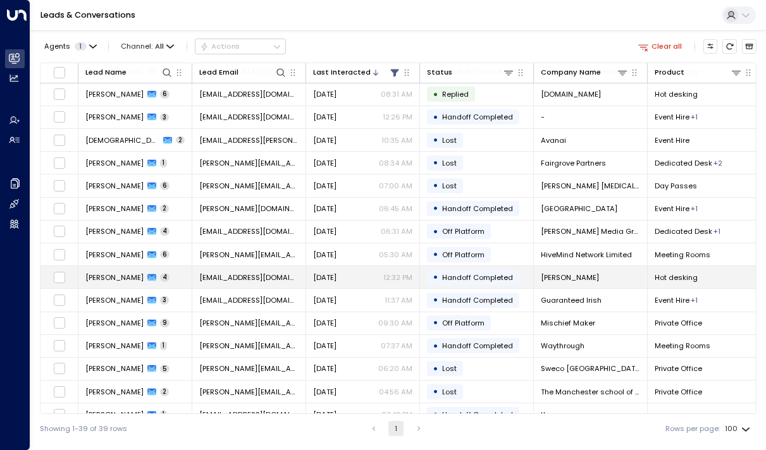
click at [110, 276] on span "[PERSON_NAME]" at bounding box center [114, 278] width 58 height 10
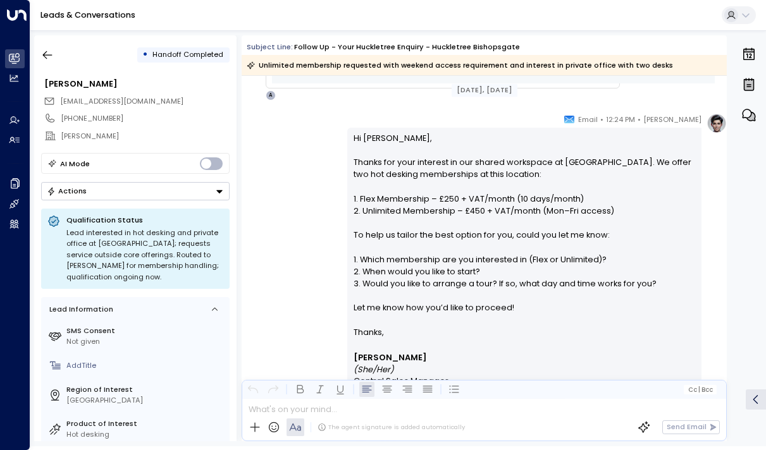
scroll to position [640, 0]
click at [374, 279] on p "Hi [PERSON_NAME], Thanks for your interest in our shared workspace at [GEOGRAPH…" at bounding box center [525, 229] width 342 height 194
click at [374, 280] on p "Hi [PERSON_NAME], Thanks for your interest in our shared workspace at [GEOGRAPH…" at bounding box center [525, 229] width 342 height 194
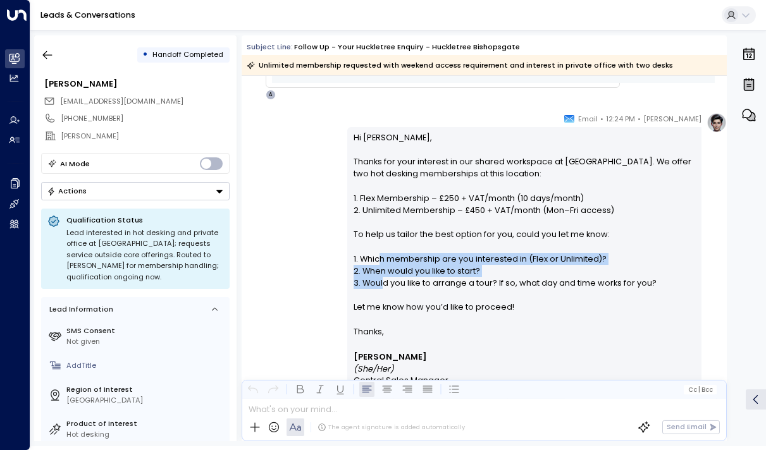
drag, startPoint x: 380, startPoint y: 283, endPoint x: 376, endPoint y: 258, distance: 25.6
click at [376, 258] on p "Hi [PERSON_NAME], Thanks for your interest in our shared workspace at [GEOGRAPH…" at bounding box center [525, 229] width 342 height 194
drag, startPoint x: 390, startPoint y: 258, endPoint x: 390, endPoint y: 290, distance: 32.3
click at [390, 290] on p "Hi [PERSON_NAME], Thanks for your interest in our shared workspace at [GEOGRAPH…" at bounding box center [525, 229] width 342 height 194
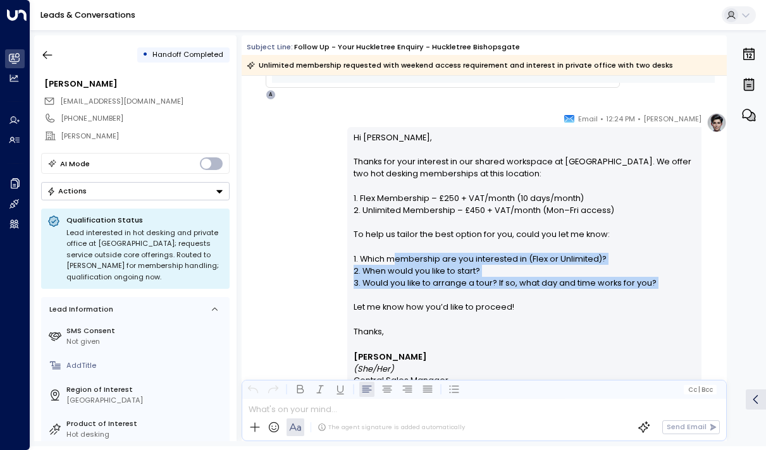
click at [390, 290] on p "Hi [PERSON_NAME], Thanks for your interest in our shared workspace at [GEOGRAPH…" at bounding box center [525, 229] width 342 height 194
drag, startPoint x: 400, startPoint y: 287, endPoint x: 385, endPoint y: 247, distance: 42.4
click at [385, 243] on p "Hi [PERSON_NAME], Thanks for your interest in our shared workspace at [GEOGRAPH…" at bounding box center [525, 229] width 342 height 194
click at [385, 247] on p "Hi [PERSON_NAME], Thanks for your interest in our shared workspace at [GEOGRAPH…" at bounding box center [525, 229] width 342 height 194
drag, startPoint x: 384, startPoint y: 261, endPoint x: 384, endPoint y: 304, distance: 43.7
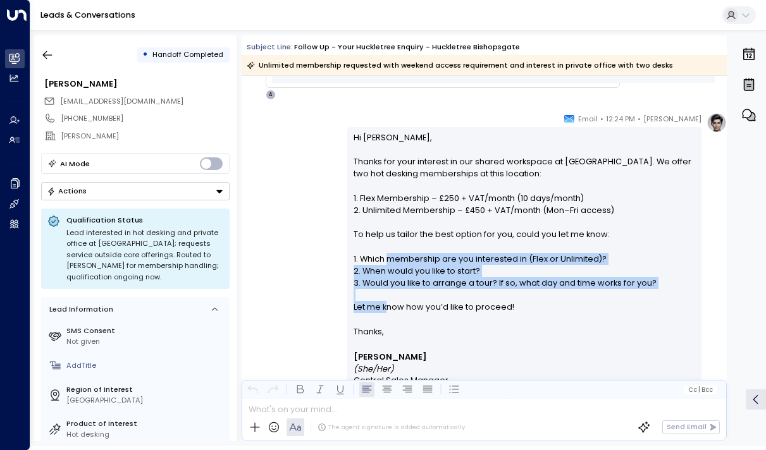
click at [384, 304] on p "Hi [PERSON_NAME], Thanks for your interest in our shared workspace at [GEOGRAPH…" at bounding box center [525, 229] width 342 height 194
drag, startPoint x: 384, startPoint y: 308, endPoint x: 384, endPoint y: 246, distance: 61.4
click at [384, 246] on p "Hi [PERSON_NAME], Thanks for your interest in our shared workspace at [GEOGRAPH…" at bounding box center [525, 229] width 342 height 194
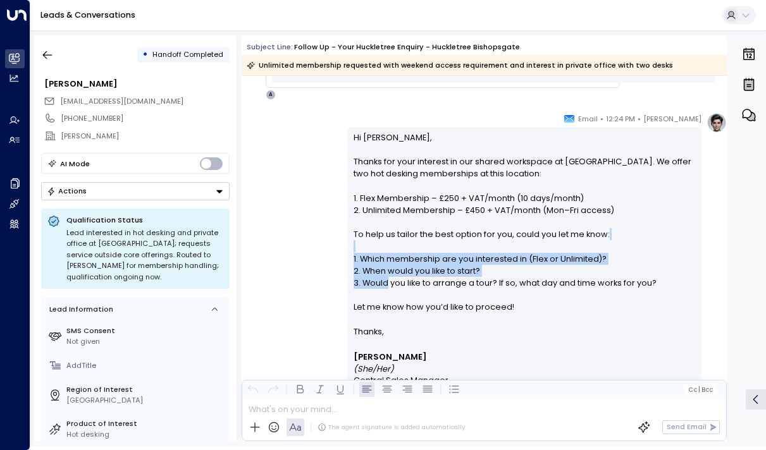
drag, startPoint x: 384, startPoint y: 246, endPoint x: 385, endPoint y: 315, distance: 69.0
click at [385, 316] on p "Hi [PERSON_NAME], Thanks for your interest in our shared workspace at [GEOGRAPH…" at bounding box center [525, 229] width 342 height 194
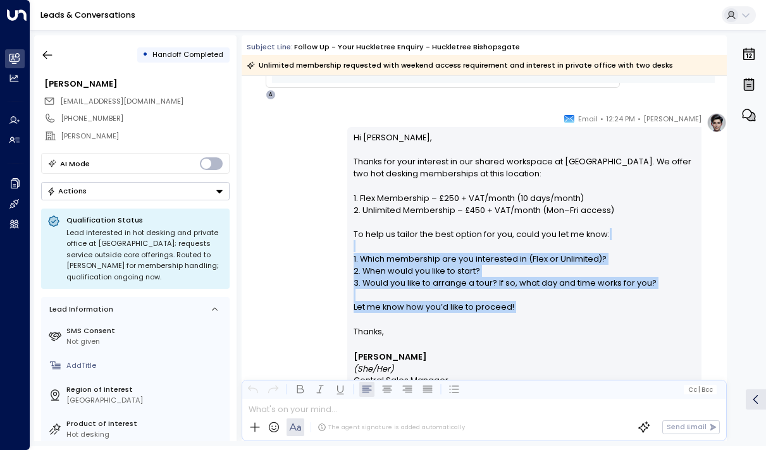
click at [385, 315] on p "Hi [PERSON_NAME], Thanks for your interest in our shared workspace at [GEOGRAPH…" at bounding box center [525, 229] width 342 height 194
drag, startPoint x: 385, startPoint y: 315, endPoint x: 374, endPoint y: 249, distance: 66.7
click at [374, 244] on p "Hi [PERSON_NAME], Thanks for your interest in our shared workspace at [GEOGRAPH…" at bounding box center [525, 229] width 342 height 194
click at [374, 249] on p "Hi [PERSON_NAME], Thanks for your interest in our shared workspace at [GEOGRAPH…" at bounding box center [525, 229] width 342 height 194
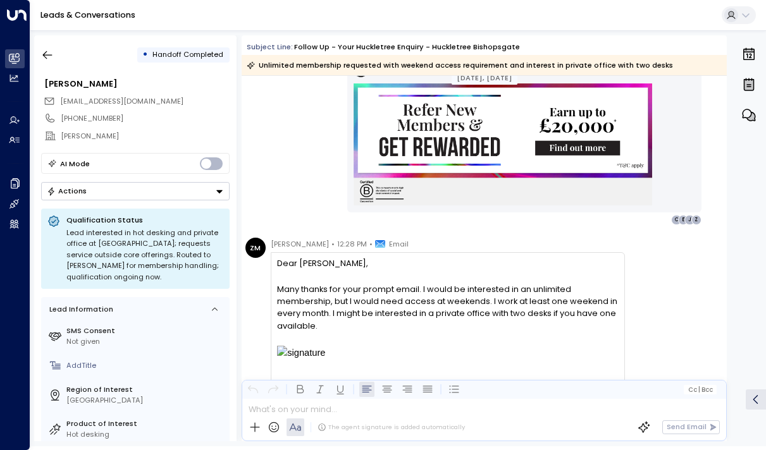
scroll to position [1072, 0]
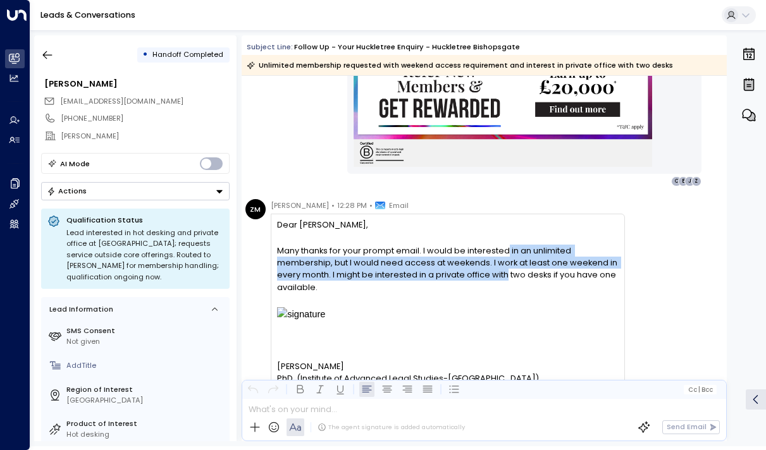
drag, startPoint x: 506, startPoint y: 256, endPoint x: 506, endPoint y: 274, distance: 17.7
click at [506, 274] on span "Many thanks for your prompt email. I would be interested in an unlimited member…" at bounding box center [447, 269] width 341 height 49
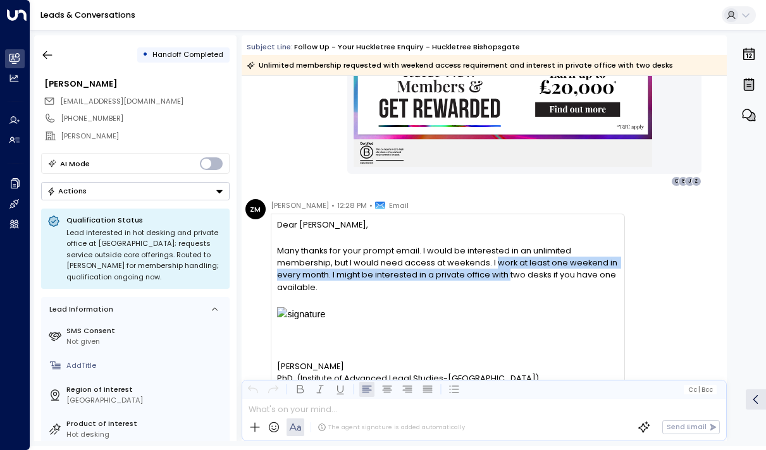
drag, startPoint x: 506, startPoint y: 274, endPoint x: 503, endPoint y: 261, distance: 12.9
click at [503, 262] on span "Many thanks for your prompt email. I would be interested in an unlimited member…" at bounding box center [447, 269] width 341 height 49
click at [503, 261] on span "Many thanks for your prompt email. I would be interested in an unlimited member…" at bounding box center [447, 269] width 341 height 49
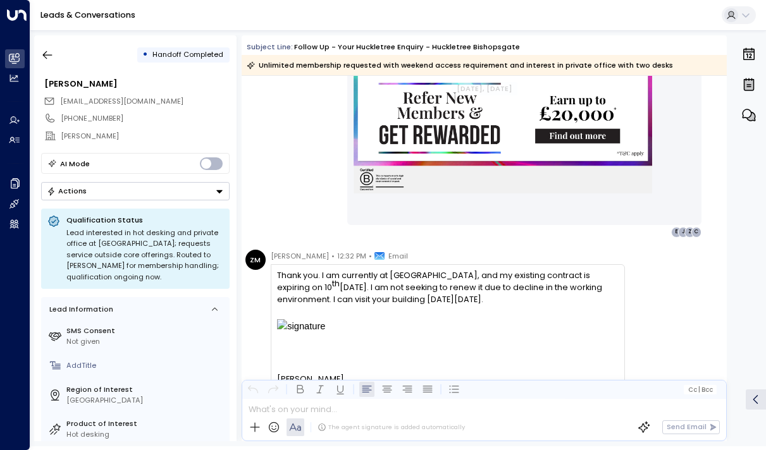
scroll to position [1823, 0]
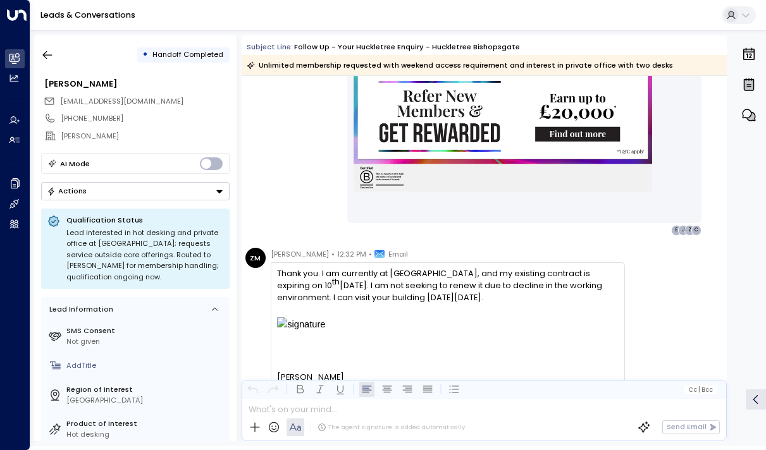
drag, startPoint x: 479, startPoint y: 272, endPoint x: 481, endPoint y: 295, distance: 23.5
click at [481, 295] on span "Thank you. I am currently at [GEOGRAPHIC_DATA], and my existing contract is exp…" at bounding box center [447, 286] width 341 height 37
drag, startPoint x: 487, startPoint y: 295, endPoint x: 475, endPoint y: 278, distance: 20.4
click at [475, 278] on span "Thank you. I am currently at [GEOGRAPHIC_DATA], and my existing contract is exp…" at bounding box center [447, 286] width 341 height 37
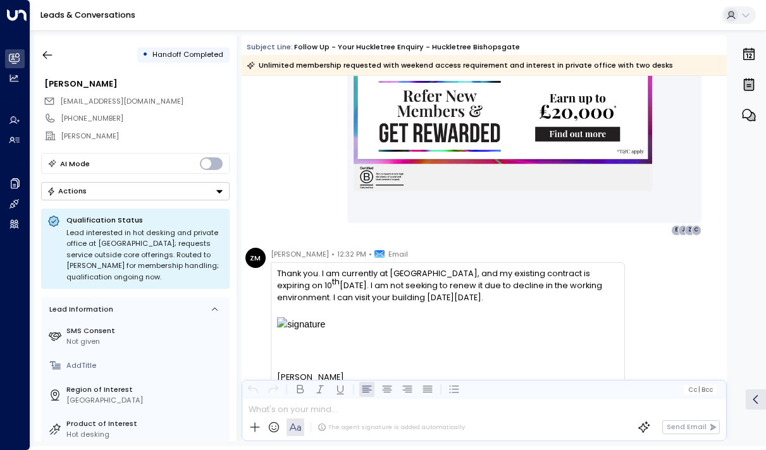
click at [475, 278] on span "Thank you. I am currently at [GEOGRAPHIC_DATA], and my existing contract is exp…" at bounding box center [447, 286] width 341 height 37
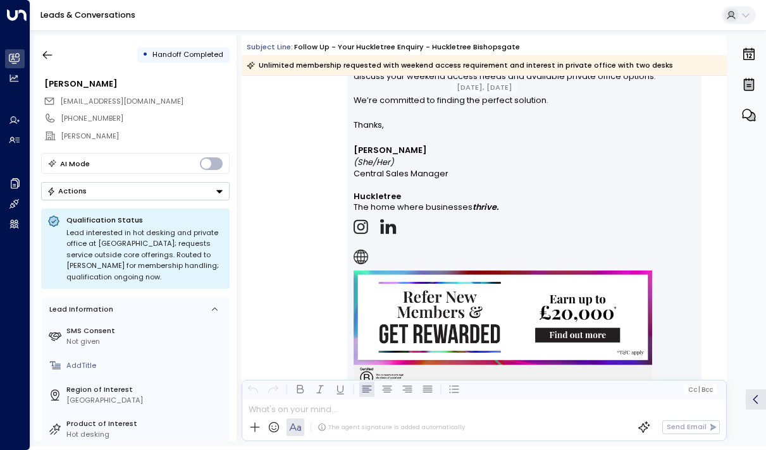
scroll to position [1478, 0]
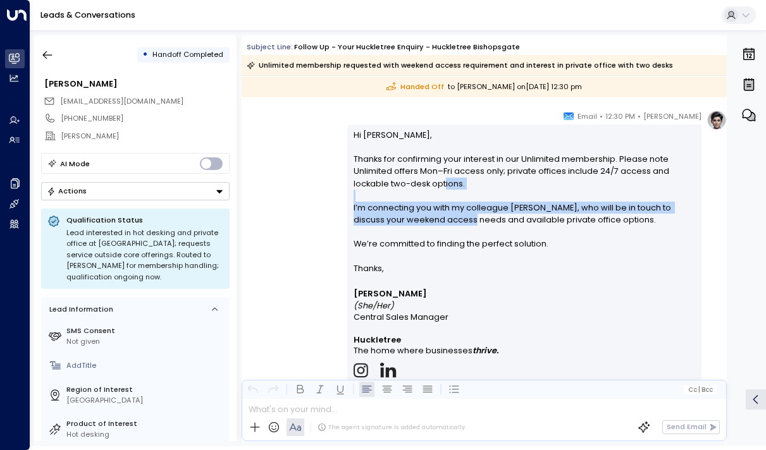
drag, startPoint x: 440, startPoint y: 187, endPoint x: 440, endPoint y: 221, distance: 34.2
click at [440, 221] on p "Hi [PERSON_NAME], Thanks for confirming your interest in our Unlimited membersh…" at bounding box center [525, 196] width 342 height 134
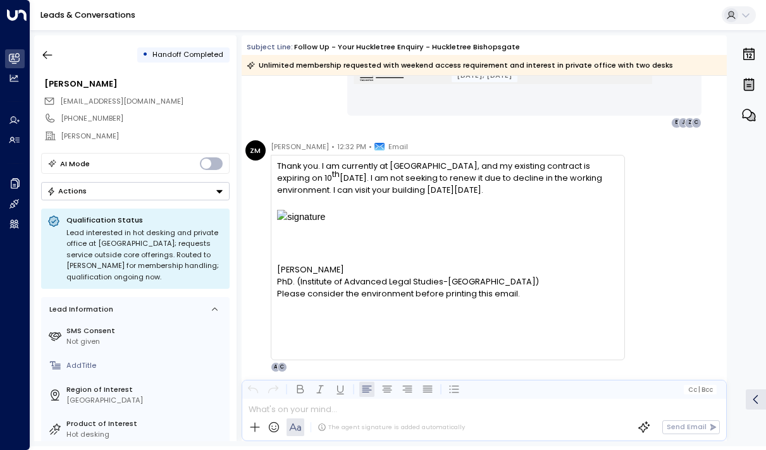
scroll to position [1963, 0]
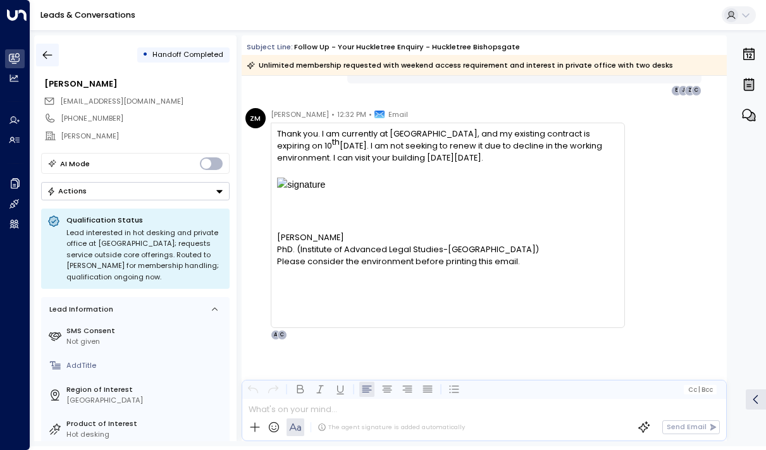
click at [43, 56] on icon "button" at bounding box center [47, 55] width 13 height 13
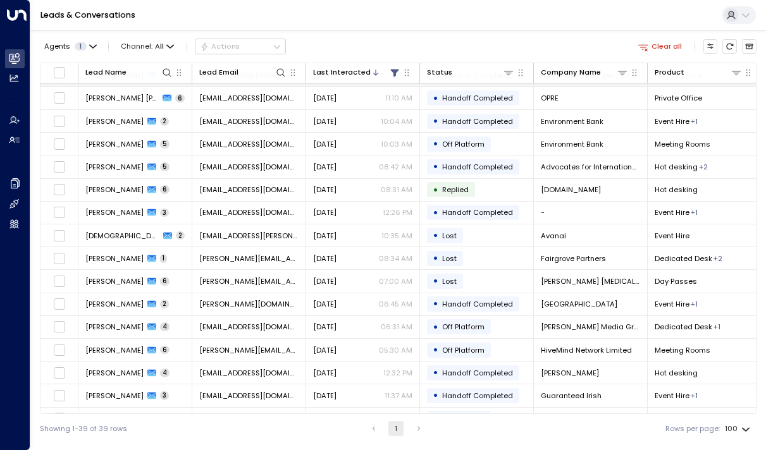
scroll to position [181, 0]
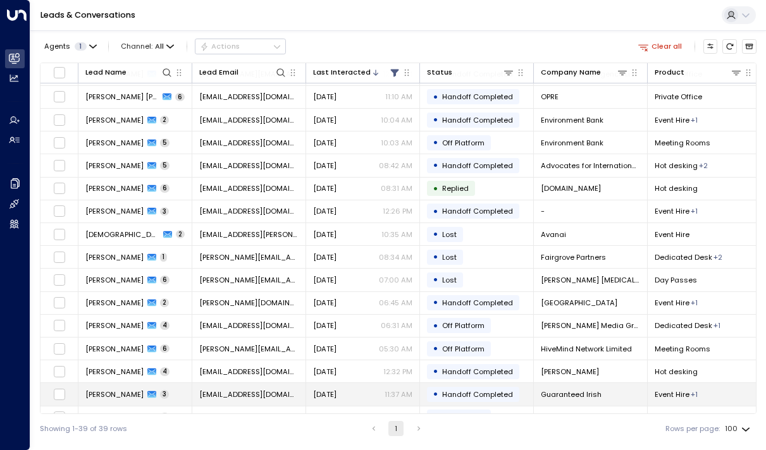
click at [90, 392] on span "[PERSON_NAME]" at bounding box center [114, 395] width 58 height 10
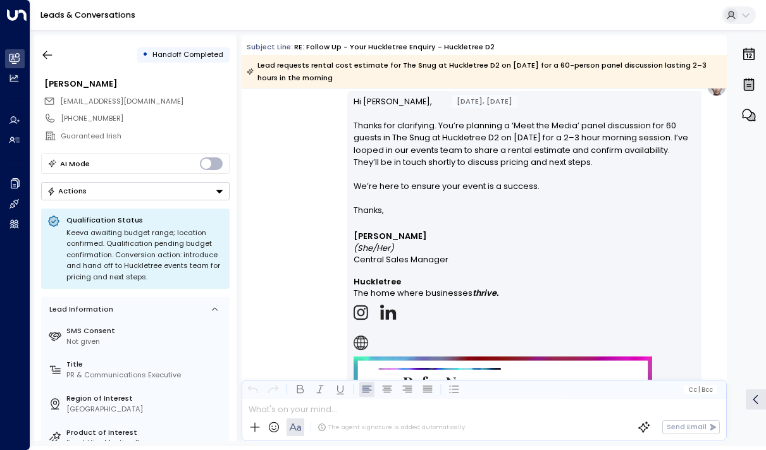
scroll to position [2436, 0]
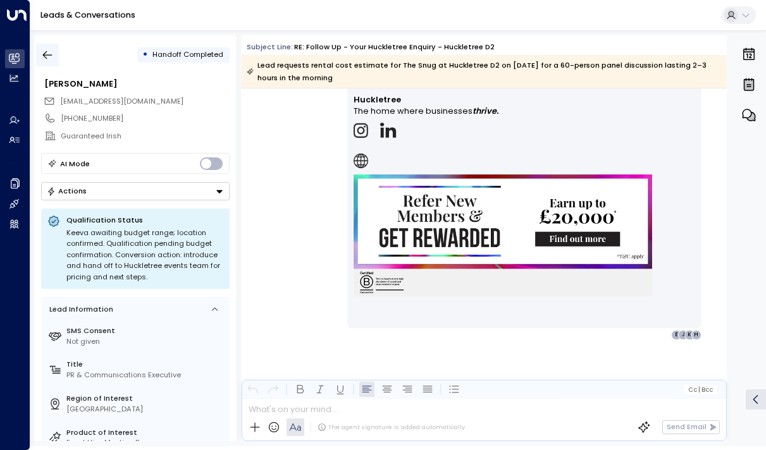
click at [53, 58] on icon "button" at bounding box center [47, 55] width 13 height 13
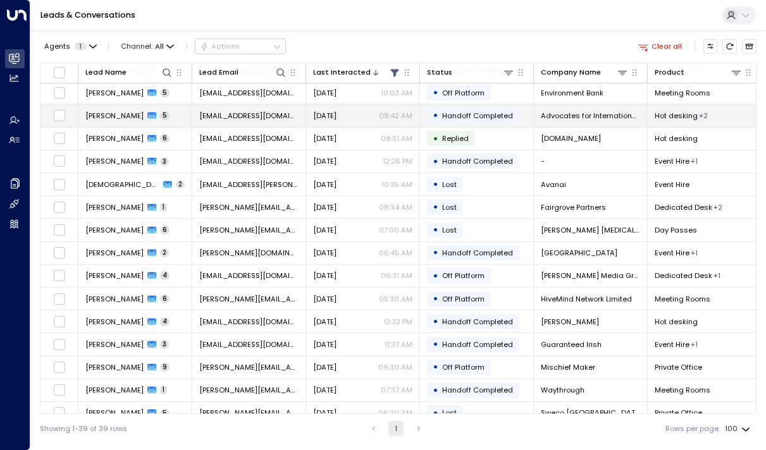
scroll to position [232, 0]
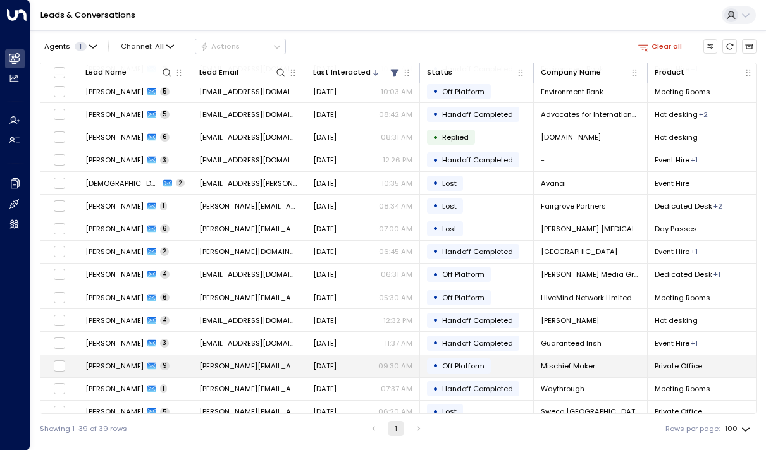
click at [94, 365] on span "[PERSON_NAME]" at bounding box center [114, 366] width 58 height 10
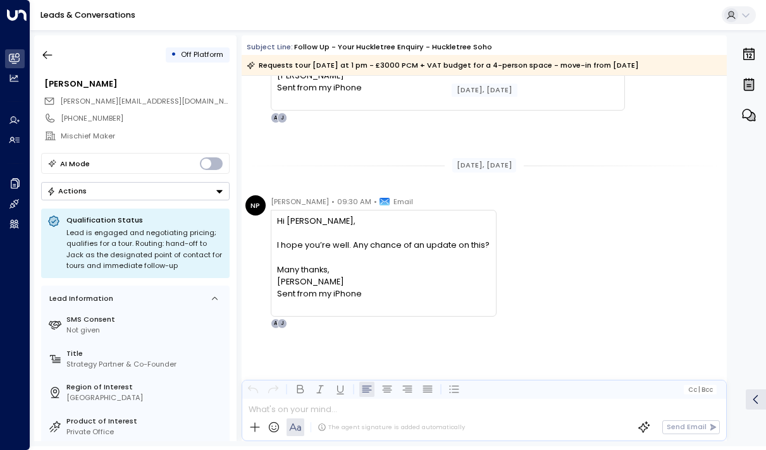
scroll to position [4137, 0]
click at [46, 52] on icon "button" at bounding box center [47, 55] width 13 height 13
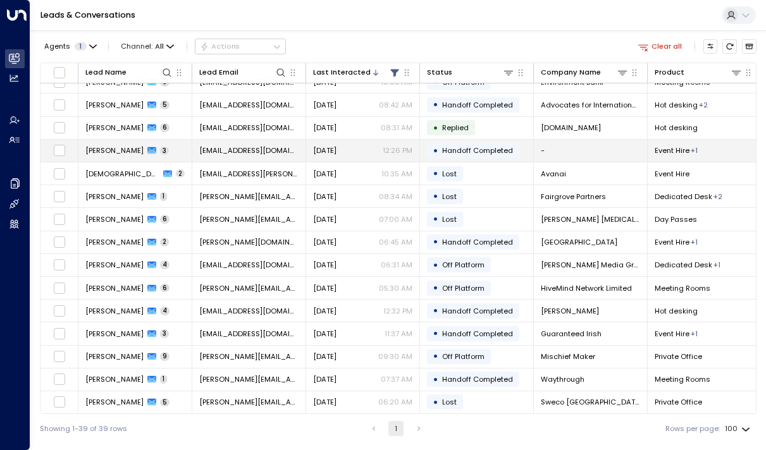
scroll to position [262, 0]
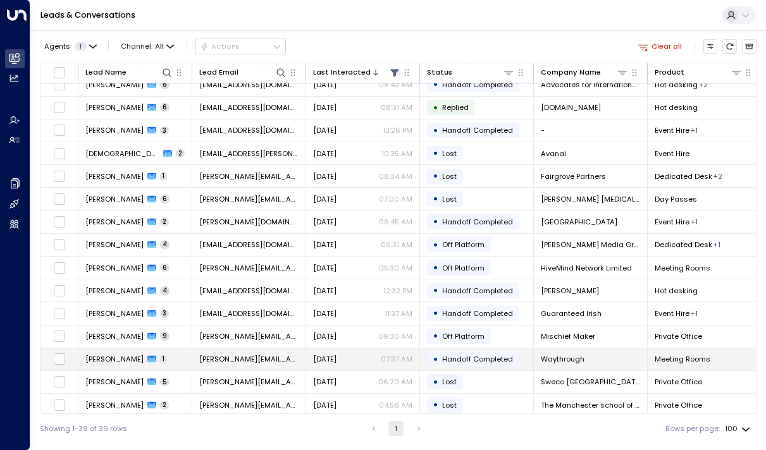
click at [99, 364] on span "[PERSON_NAME]" at bounding box center [114, 359] width 58 height 10
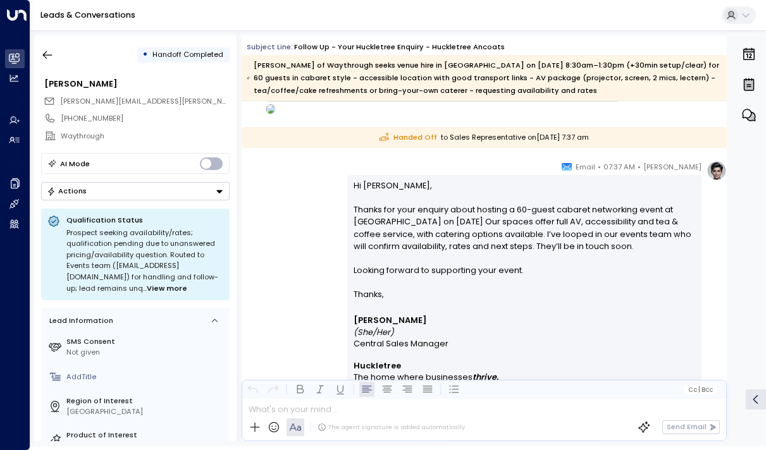
scroll to position [724, 0]
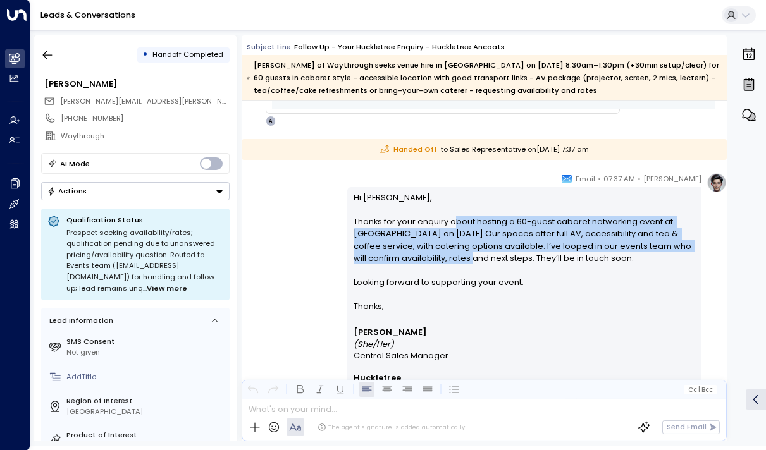
drag, startPoint x: 450, startPoint y: 218, endPoint x: 450, endPoint y: 264, distance: 45.6
click at [450, 264] on p "Hi [PERSON_NAME], Thanks for your enquiry about hosting a 60-guest cabaret netw…" at bounding box center [525, 246] width 342 height 109
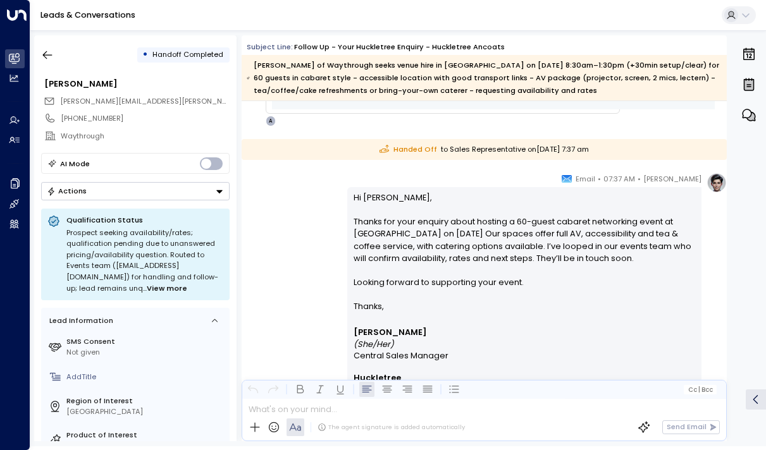
drag, startPoint x: 450, startPoint y: 282, endPoint x: 431, endPoint y: 214, distance: 70.3
click at [431, 214] on p "Hi [PERSON_NAME], Thanks for your enquiry about hosting a 60-guest cabaret netw…" at bounding box center [525, 246] width 342 height 109
click at [44, 55] on icon "button" at bounding box center [47, 55] width 9 height 8
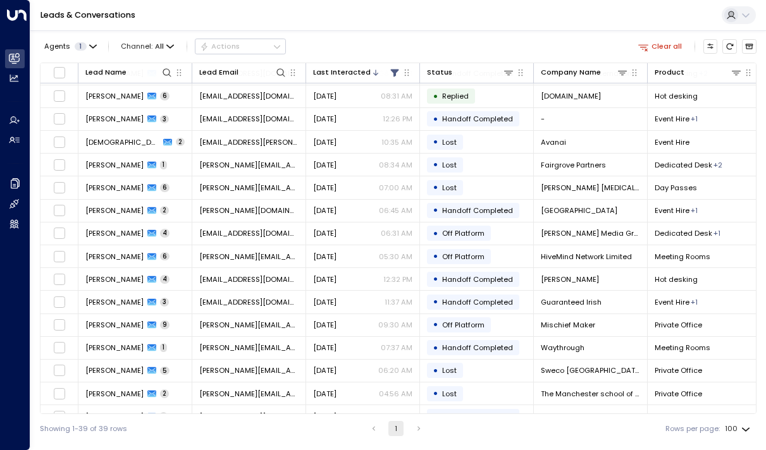
scroll to position [277, 0]
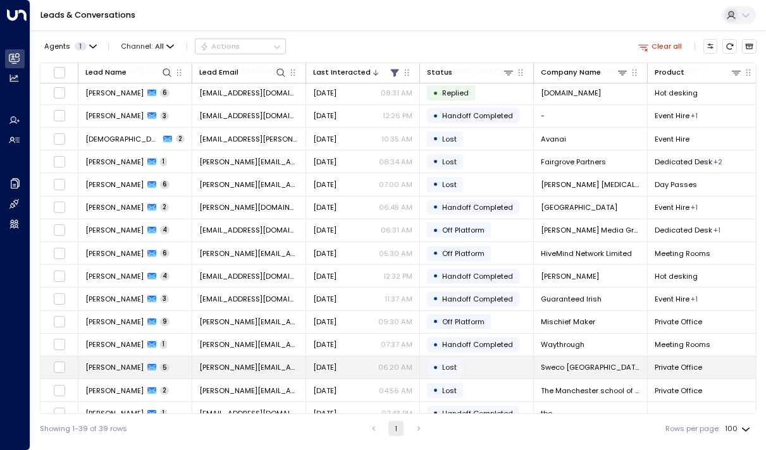
click at [100, 368] on span "[PERSON_NAME]" at bounding box center [114, 368] width 58 height 10
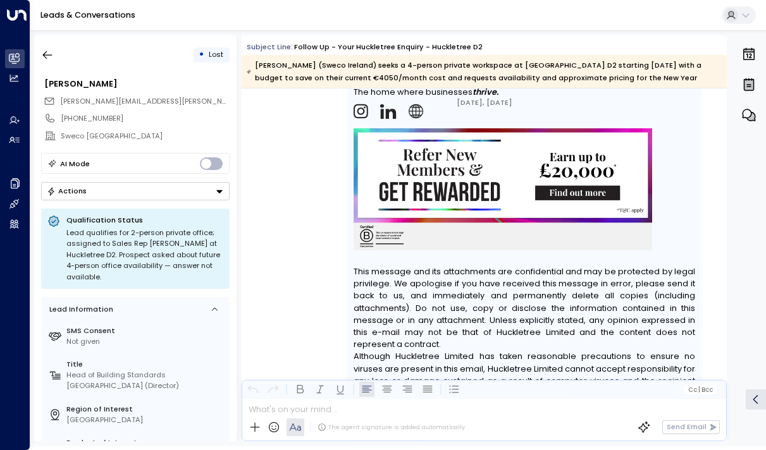
scroll to position [3060, 0]
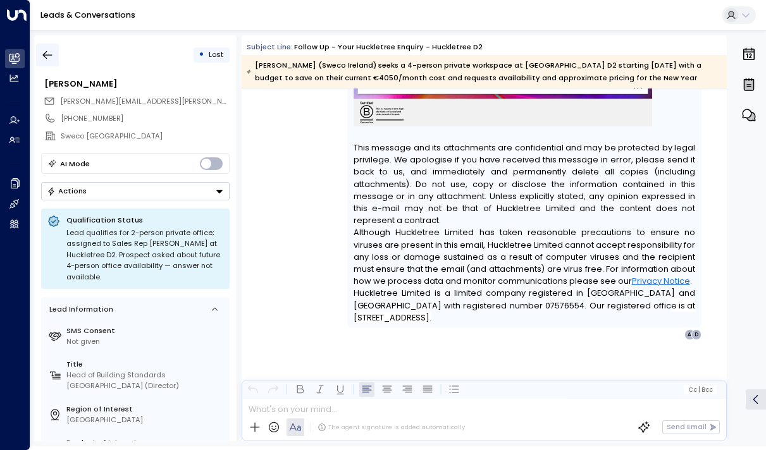
click at [53, 55] on icon "button" at bounding box center [47, 55] width 13 height 13
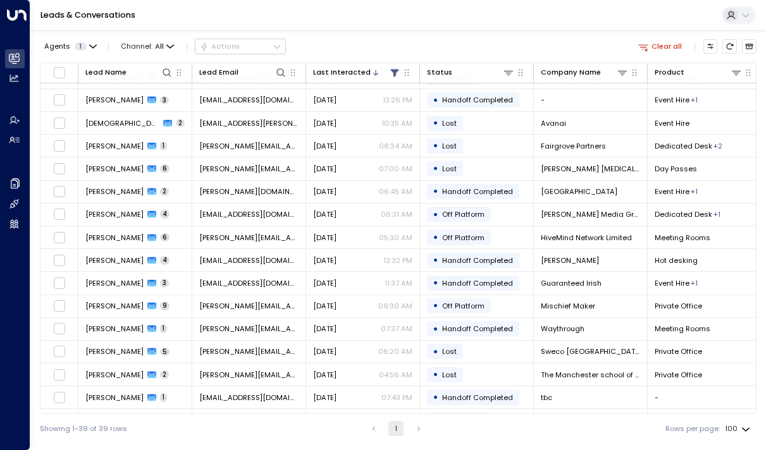
scroll to position [370, 0]
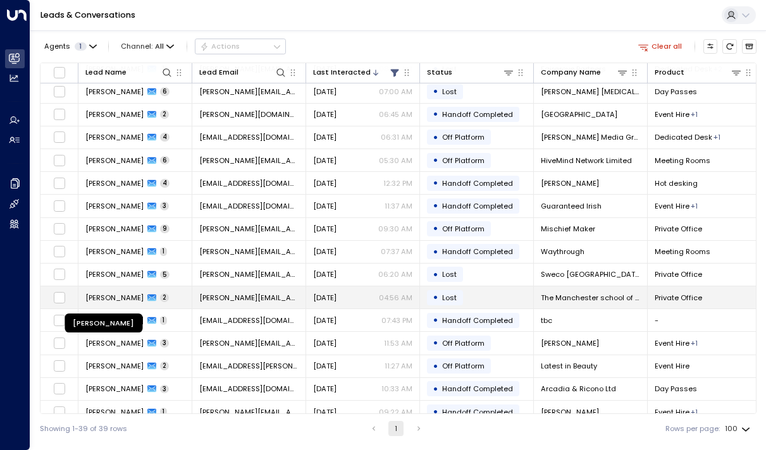
click at [136, 298] on span "[PERSON_NAME]" at bounding box center [114, 298] width 58 height 10
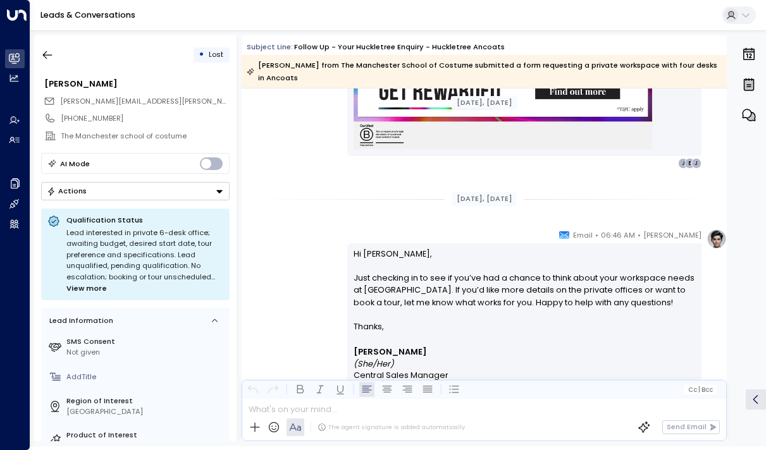
scroll to position [1157, 0]
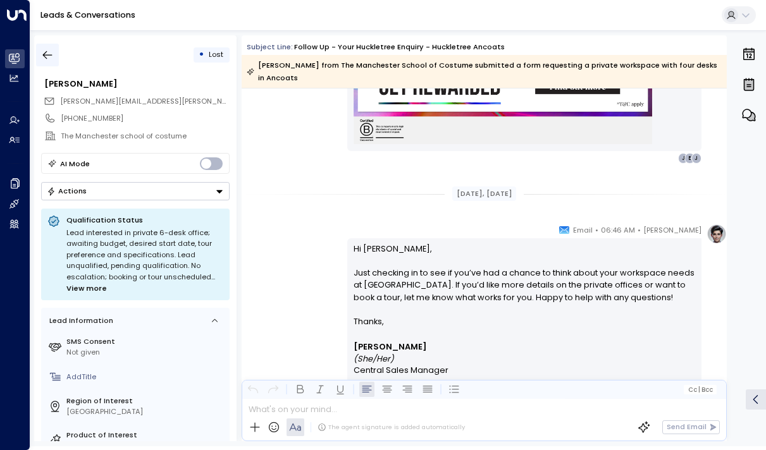
click at [48, 54] on icon "button" at bounding box center [47, 55] width 9 height 8
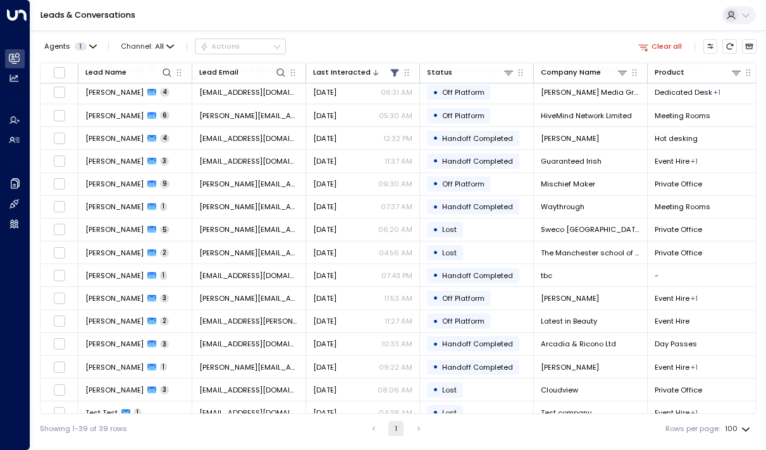
scroll to position [418, 0]
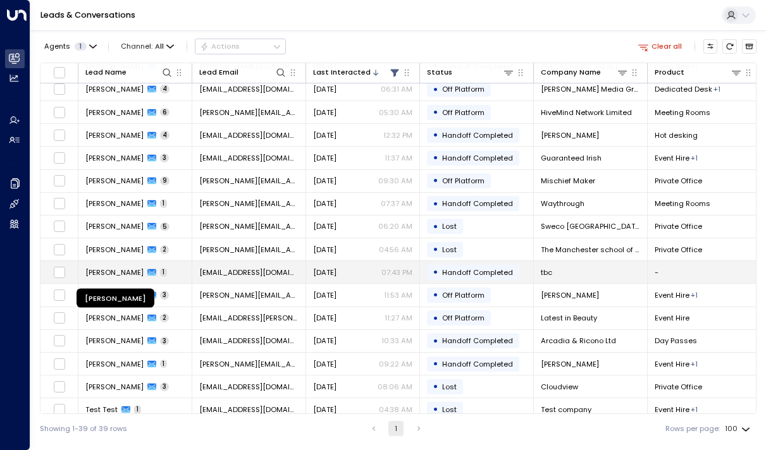
click at [125, 270] on span "[PERSON_NAME]" at bounding box center [114, 273] width 58 height 10
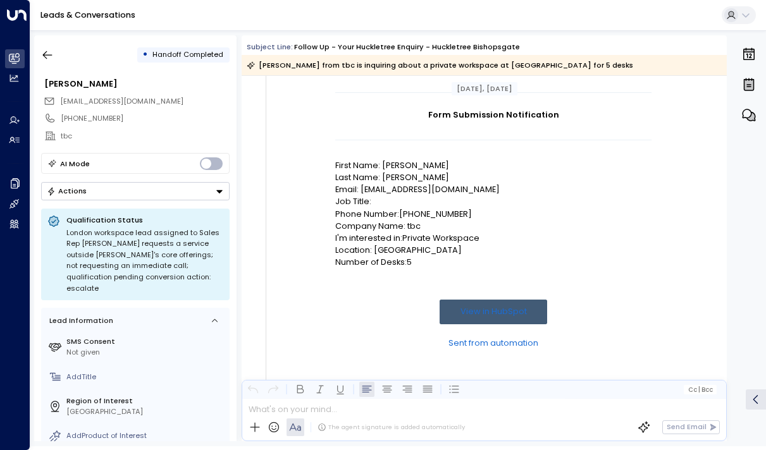
scroll to position [562, 0]
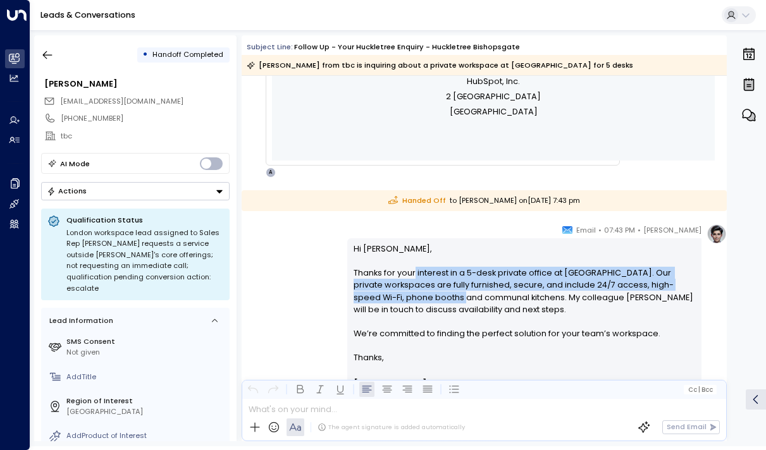
drag, startPoint x: 413, startPoint y: 270, endPoint x: 414, endPoint y: 301, distance: 30.4
click at [414, 301] on p "Hi [PERSON_NAME], Thanks for your interest in a 5-desk private office at [GEOGR…" at bounding box center [525, 297] width 342 height 109
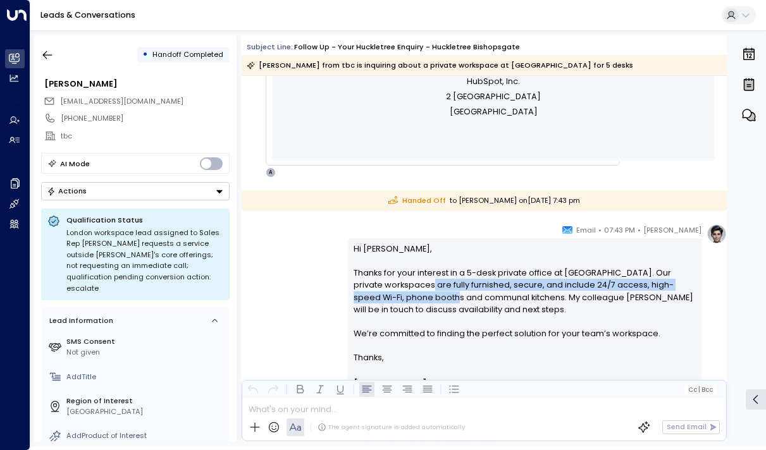
drag, startPoint x: 402, startPoint y: 283, endPoint x: 403, endPoint y: 302, distance: 19.0
click at [403, 302] on p "Hi [PERSON_NAME], Thanks for your interest in a 5-desk private office at [GEOGR…" at bounding box center [525, 297] width 342 height 109
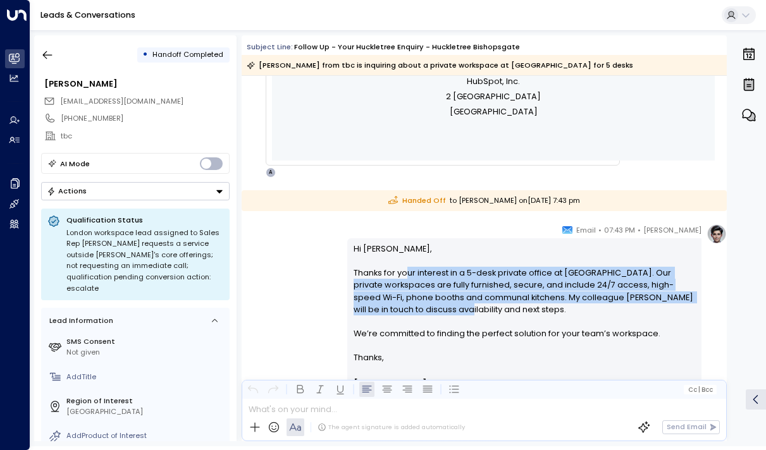
drag, startPoint x: 409, startPoint y: 309, endPoint x: 406, endPoint y: 275, distance: 34.3
click at [406, 275] on p "Hi [PERSON_NAME], Thanks for your interest in a 5-desk private office at [GEOGR…" at bounding box center [525, 297] width 342 height 109
drag, startPoint x: 406, startPoint y: 275, endPoint x: 406, endPoint y: 315, distance: 39.9
click at [406, 315] on p "Hi [PERSON_NAME], Thanks for your interest in a 5-desk private office at [GEOGR…" at bounding box center [525, 297] width 342 height 109
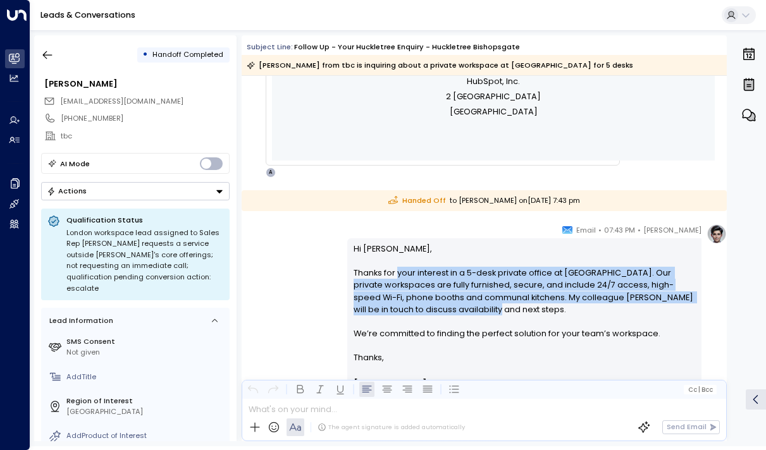
click at [406, 315] on p "Hi [PERSON_NAME], Thanks for your interest in a 5-desk private office at [GEOGR…" at bounding box center [525, 297] width 342 height 109
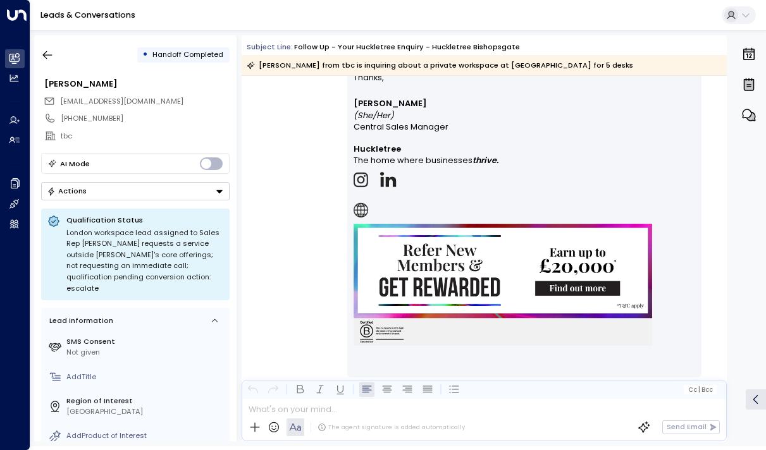
scroll to position [892, 0]
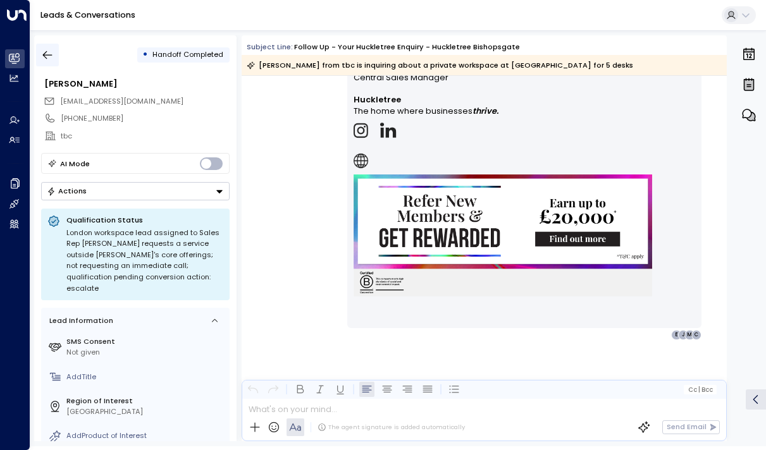
click at [44, 54] on icon "button" at bounding box center [47, 55] width 9 height 8
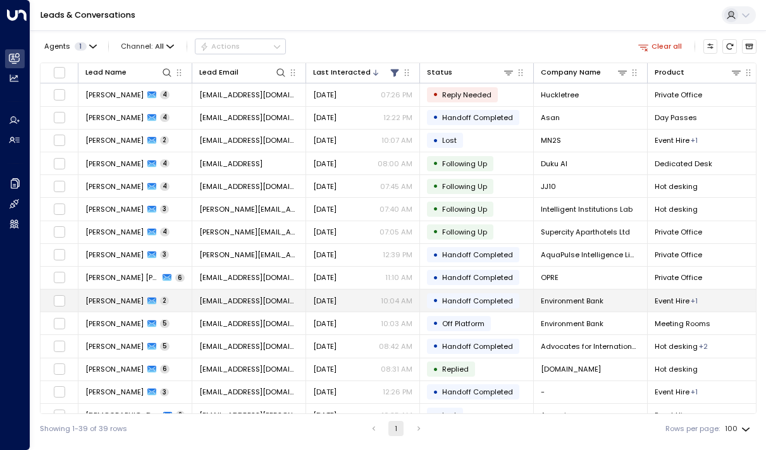
scroll to position [433, 0]
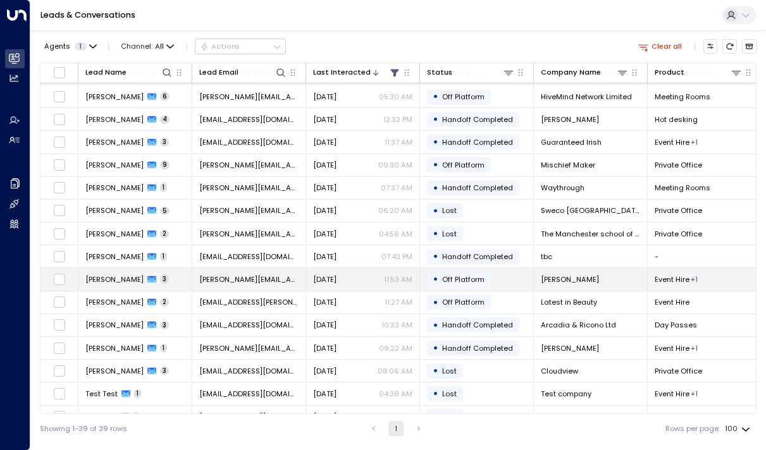
click at [109, 272] on td "[PERSON_NAME] 3" at bounding box center [135, 279] width 114 height 22
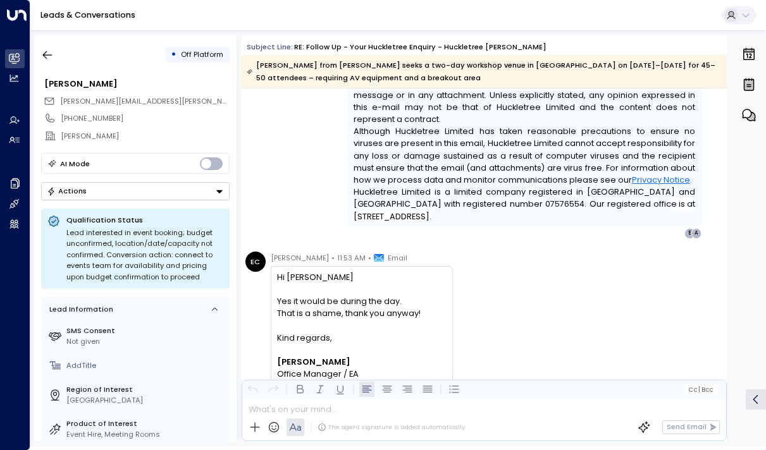
scroll to position [1768, 0]
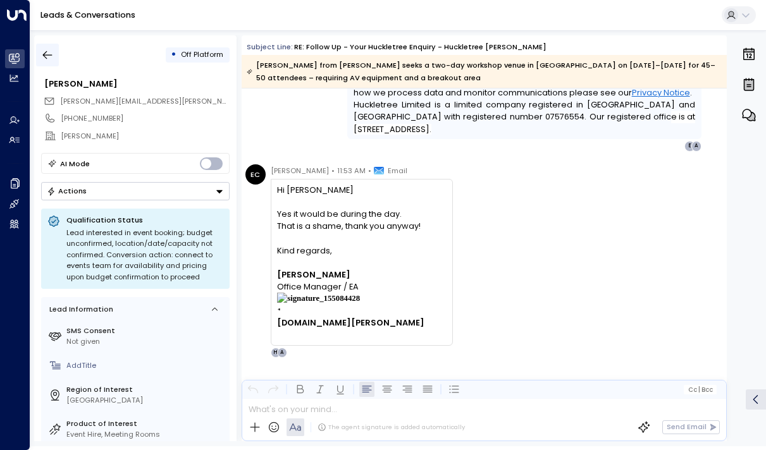
click at [52, 54] on icon "button" at bounding box center [47, 55] width 9 height 8
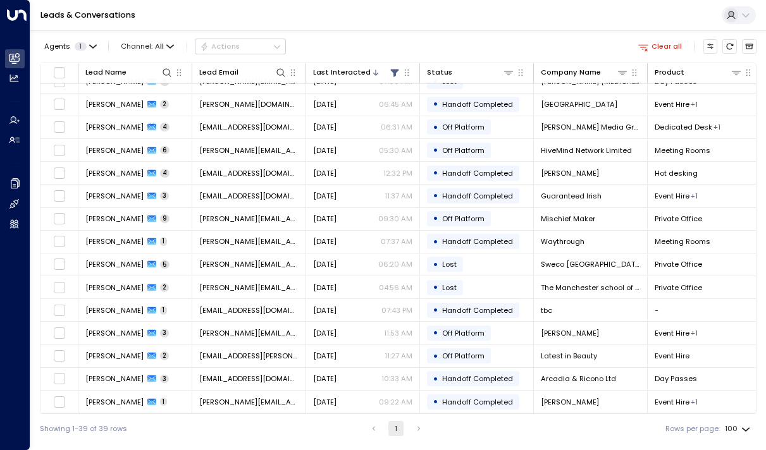
scroll to position [393, 0]
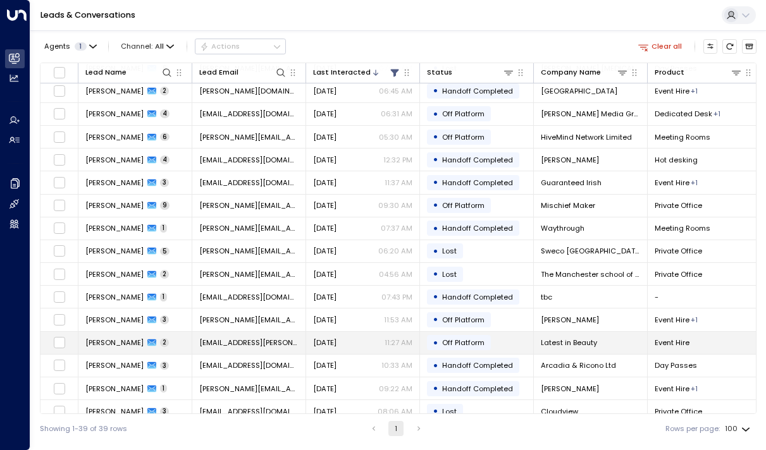
click at [112, 344] on span "[PERSON_NAME]" at bounding box center [114, 343] width 58 height 10
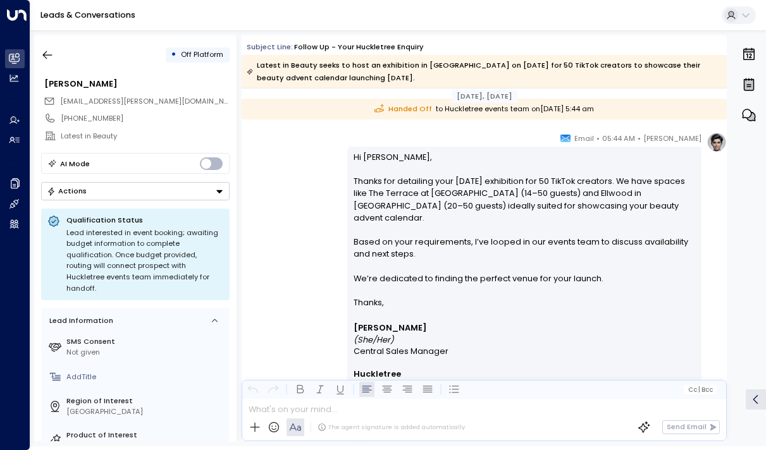
scroll to position [714, 0]
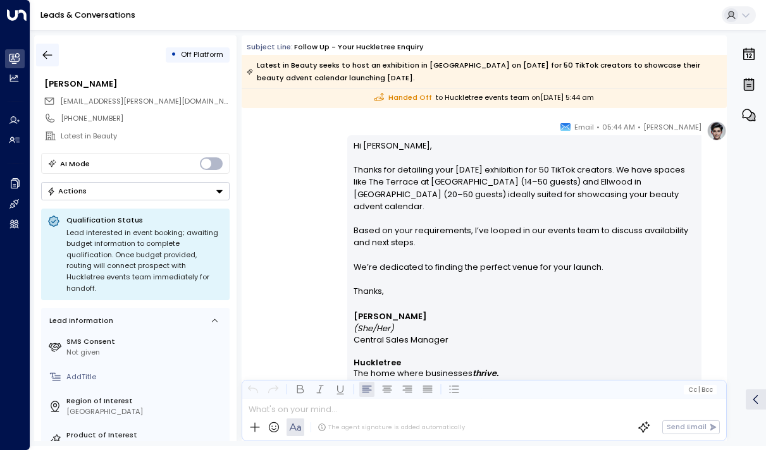
click at [42, 53] on icon "button" at bounding box center [47, 55] width 13 height 13
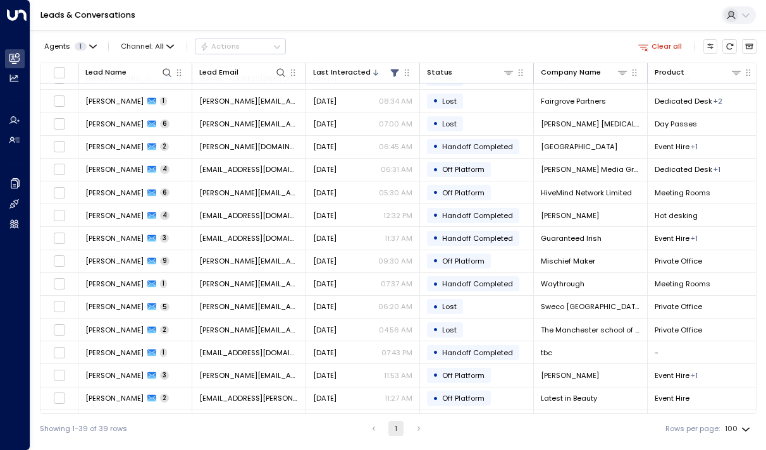
scroll to position [523, 0]
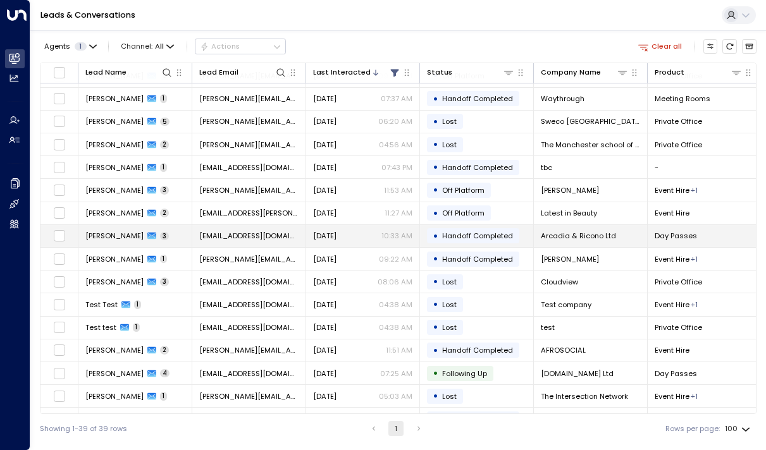
click at [115, 241] on span "[PERSON_NAME]" at bounding box center [114, 236] width 58 height 10
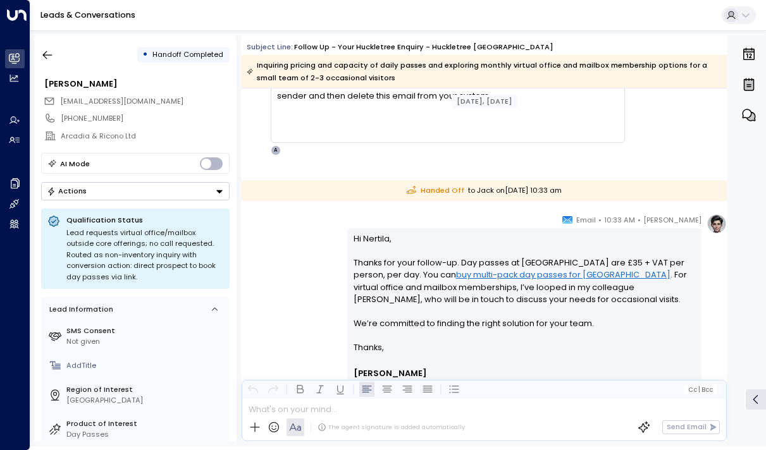
scroll to position [1634, 0]
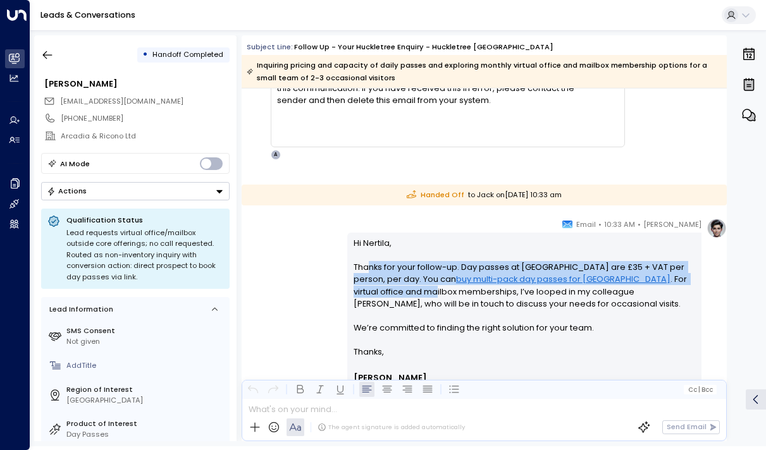
drag, startPoint x: 365, startPoint y: 268, endPoint x: 365, endPoint y: 290, distance: 22.8
click at [365, 290] on p "Hi [PERSON_NAME], Thanks for your follow-up. Day passes at [GEOGRAPHIC_DATA] ar…" at bounding box center [525, 291] width 342 height 109
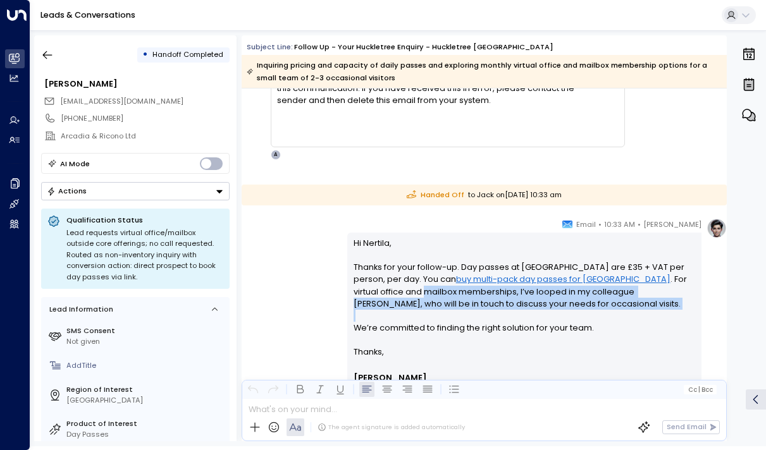
drag, startPoint x: 365, startPoint y: 290, endPoint x: 366, endPoint y: 321, distance: 30.4
click at [366, 321] on p "Hi [PERSON_NAME], Thanks for your follow-up. Day passes at [GEOGRAPHIC_DATA] ar…" at bounding box center [525, 291] width 342 height 109
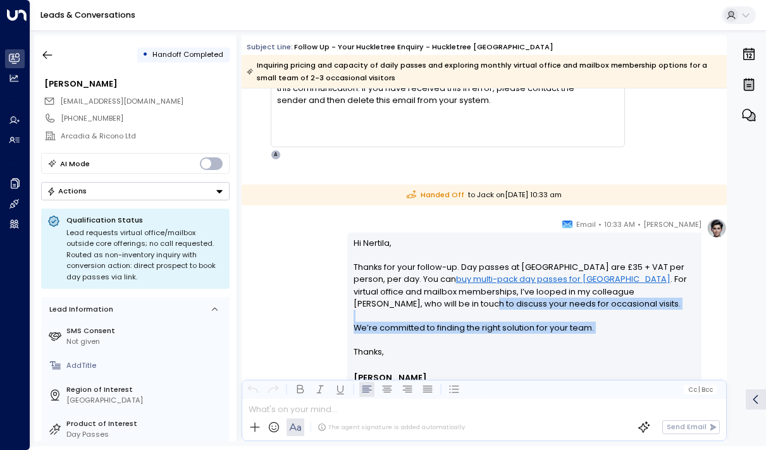
drag, startPoint x: 366, startPoint y: 335, endPoint x: 362, endPoint y: 292, distance: 42.6
click at [363, 298] on p "Hi [PERSON_NAME], Thanks for your follow-up. Day passes at [GEOGRAPHIC_DATA] ar…" at bounding box center [525, 291] width 342 height 109
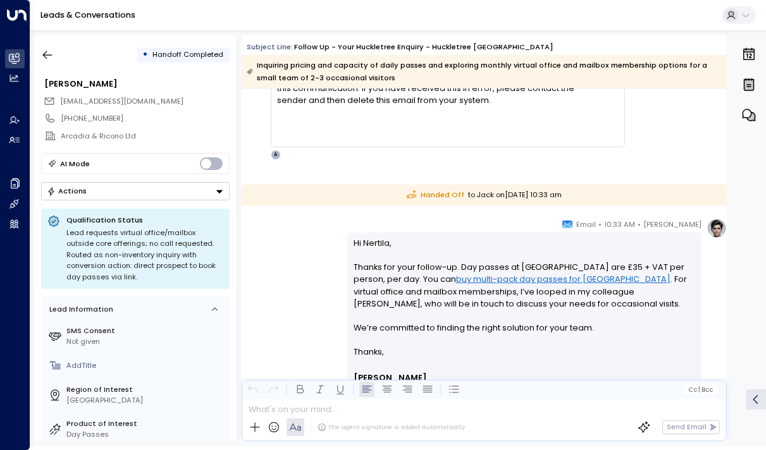
click at [362, 292] on p "Hi [PERSON_NAME], Thanks for your follow-up. Day passes at [GEOGRAPHIC_DATA] ar…" at bounding box center [525, 291] width 342 height 109
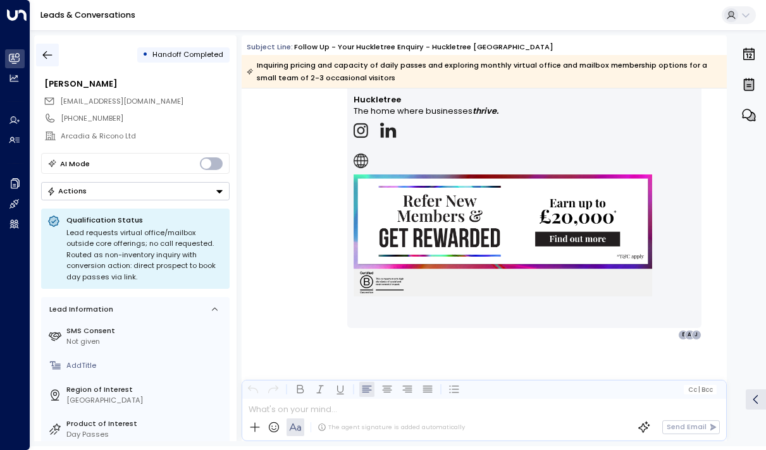
click at [47, 56] on icon "button" at bounding box center [47, 55] width 13 height 13
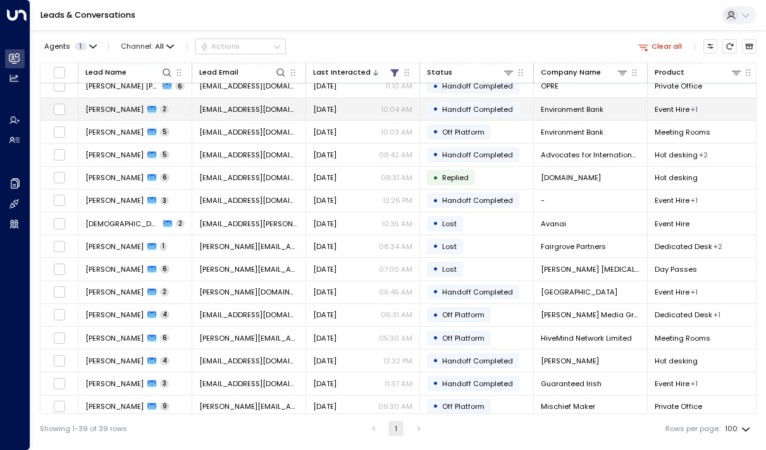
scroll to position [566, 0]
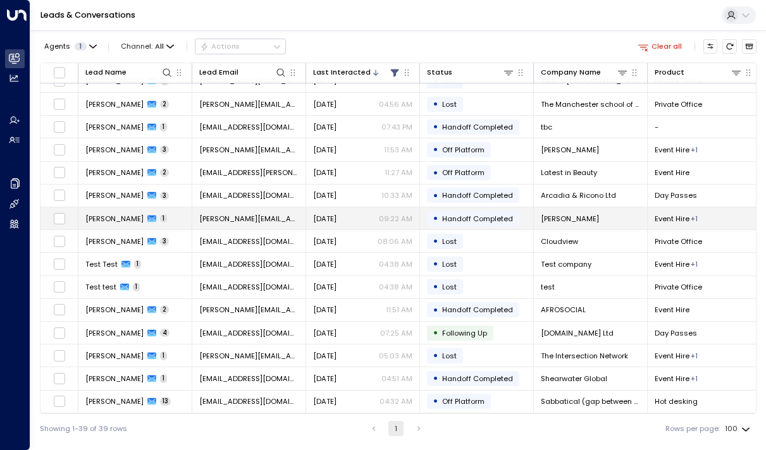
click at [103, 223] on td "[PERSON_NAME] 1" at bounding box center [135, 219] width 114 height 22
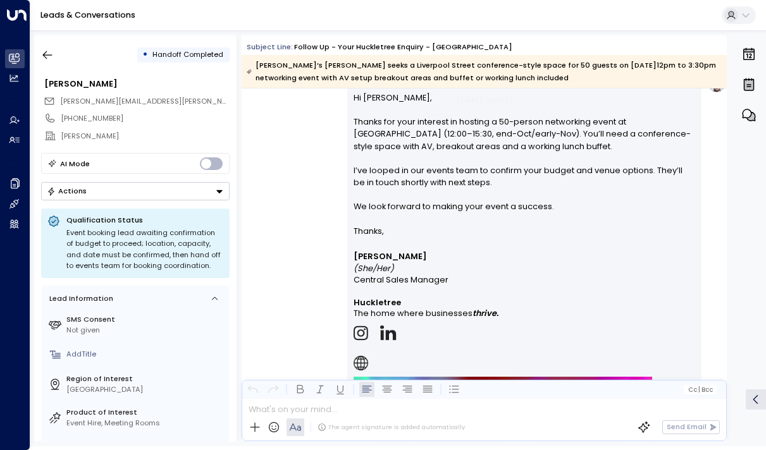
scroll to position [804, 0]
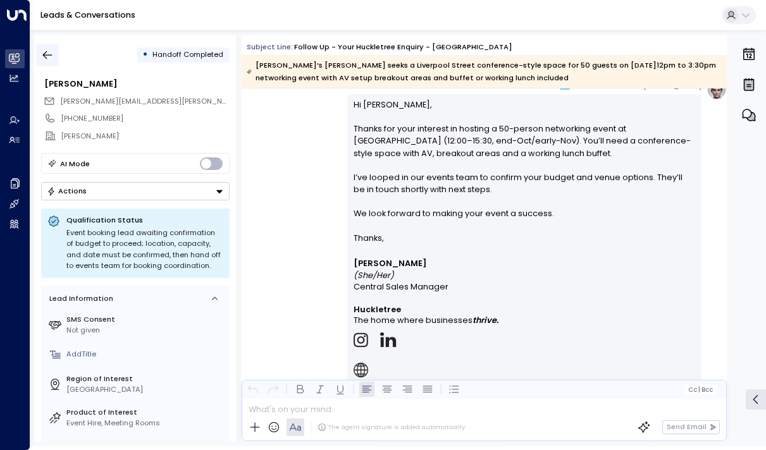
click at [49, 57] on icon "button" at bounding box center [47, 55] width 13 height 13
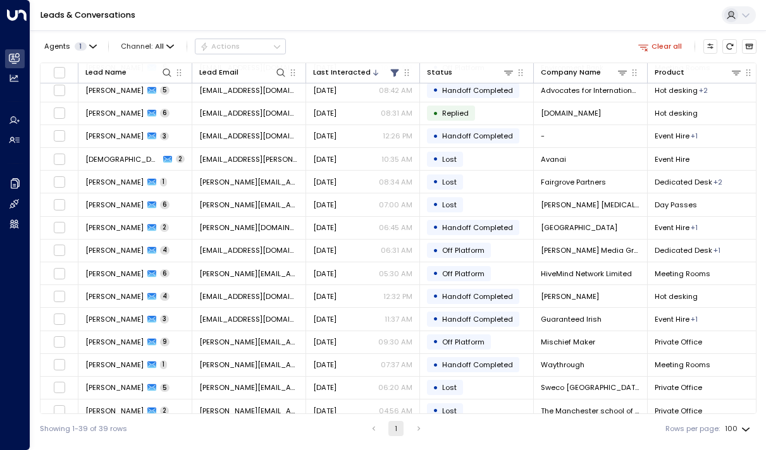
scroll to position [566, 0]
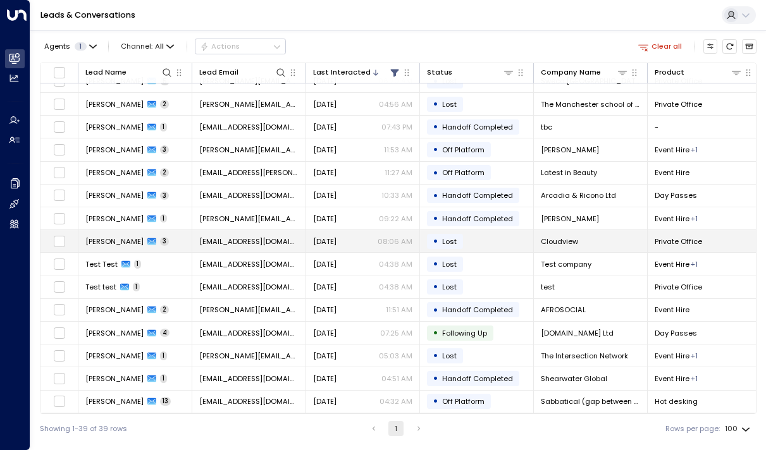
click at [111, 237] on span "[PERSON_NAME]" at bounding box center [114, 242] width 58 height 10
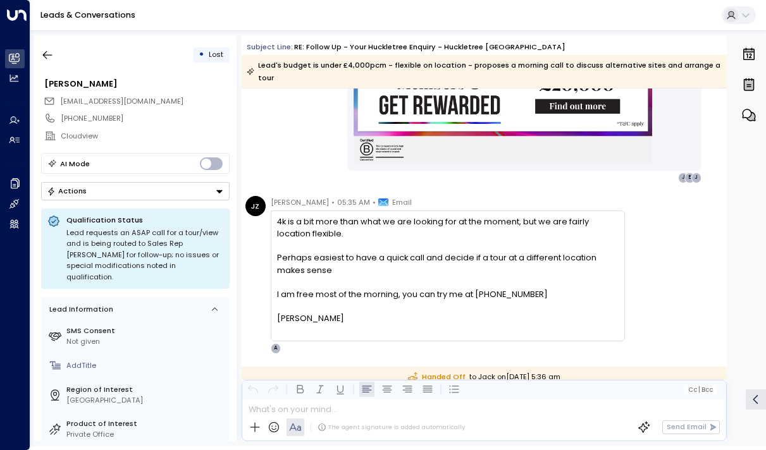
scroll to position [1073, 0]
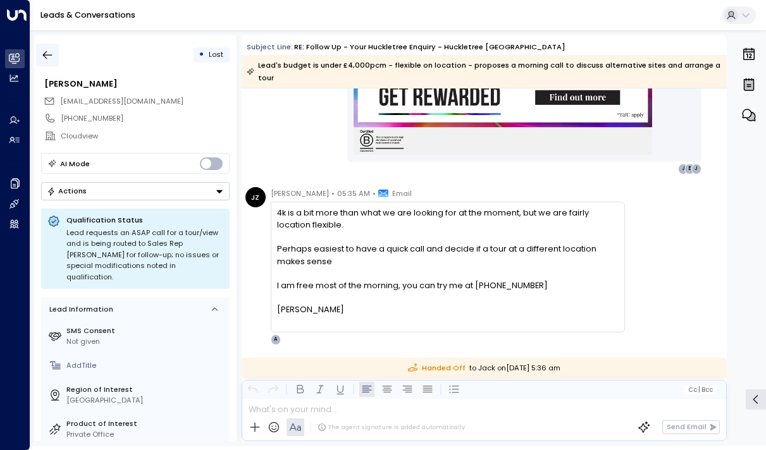
click at [50, 59] on icon "button" at bounding box center [47, 55] width 13 height 13
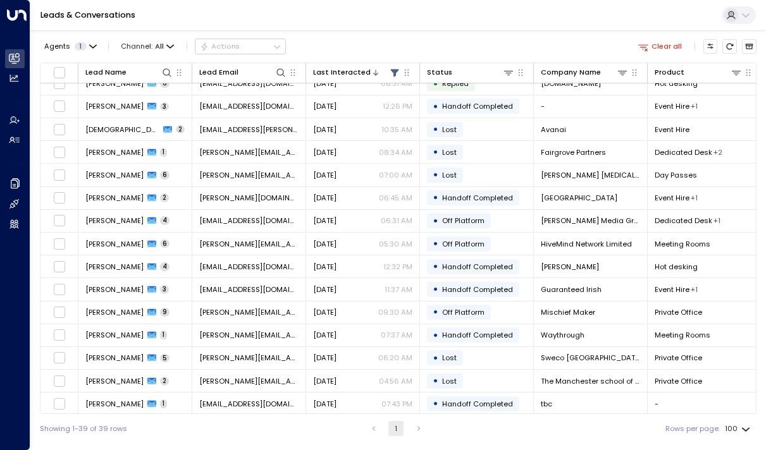
scroll to position [566, 0]
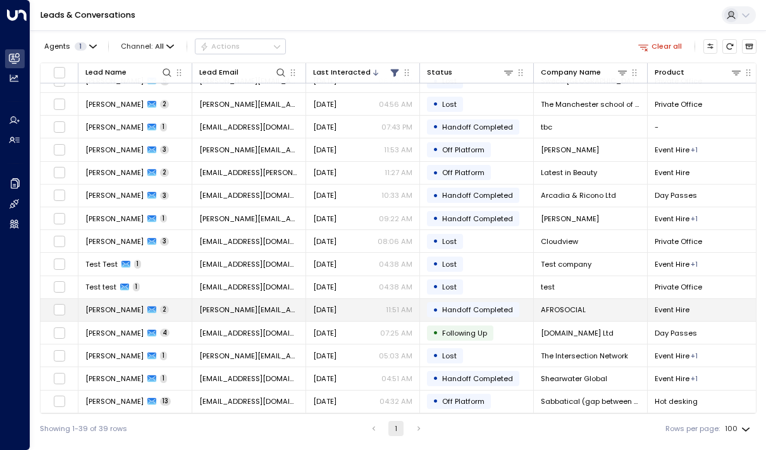
click at [106, 313] on td "[PERSON_NAME] 2" at bounding box center [135, 310] width 114 height 22
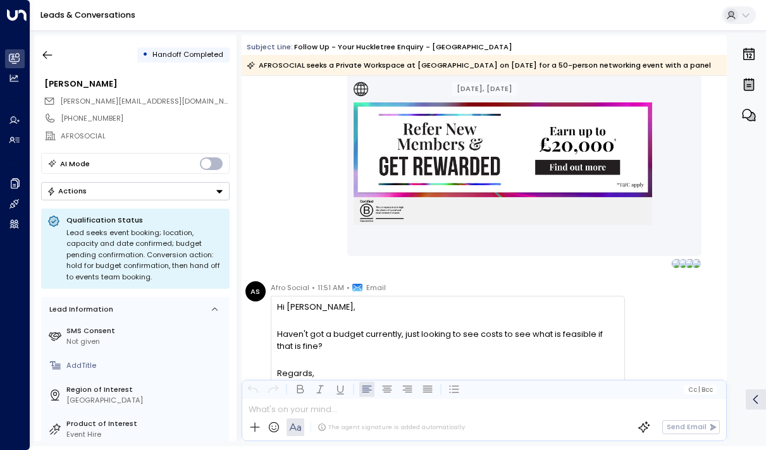
scroll to position [1205, 0]
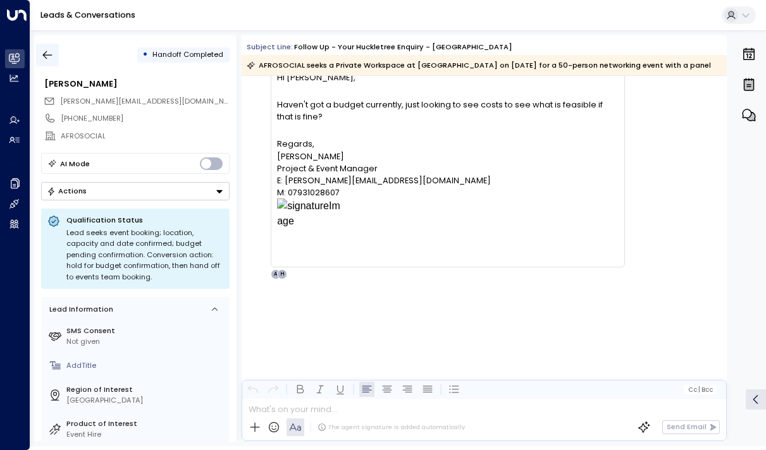
click at [44, 46] on button "button" at bounding box center [47, 55] width 23 height 23
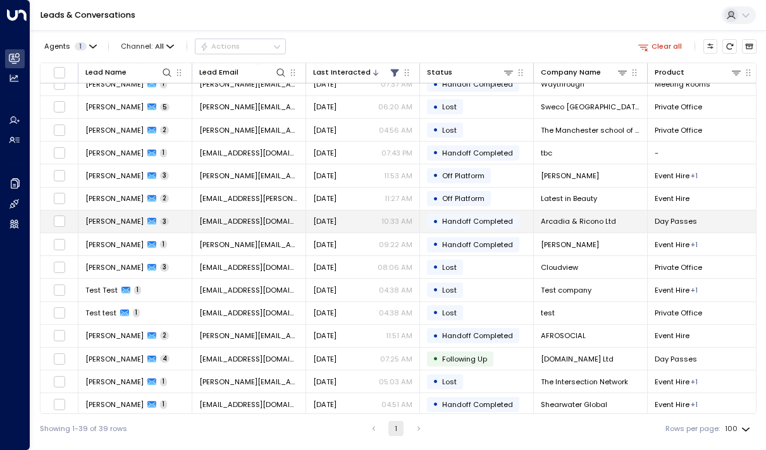
scroll to position [566, 0]
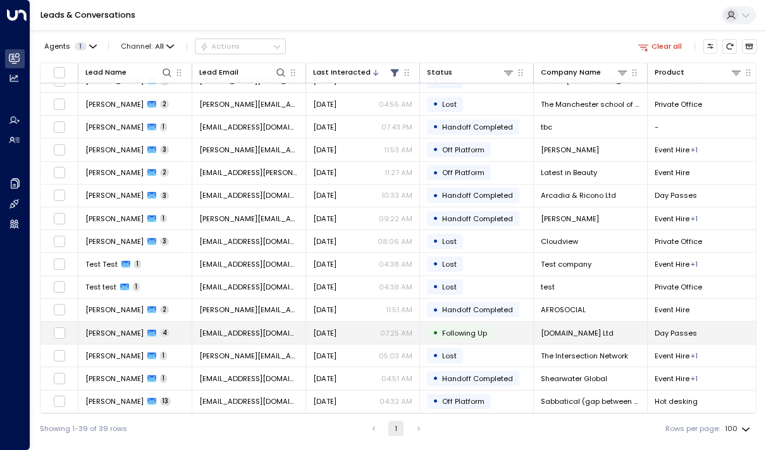
click at [99, 335] on span "[PERSON_NAME]" at bounding box center [114, 333] width 58 height 10
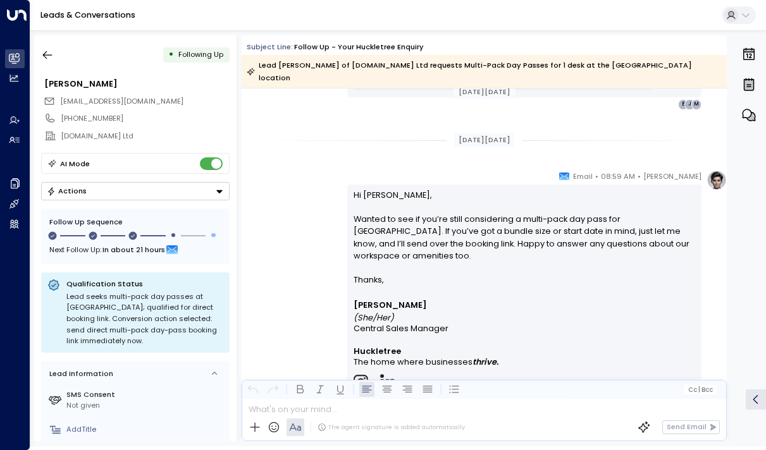
scroll to position [2231, 0]
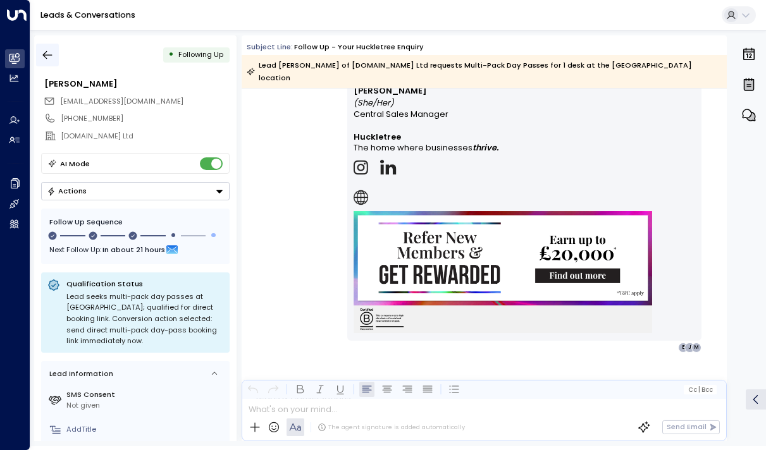
click at [55, 56] on button "button" at bounding box center [47, 55] width 23 height 23
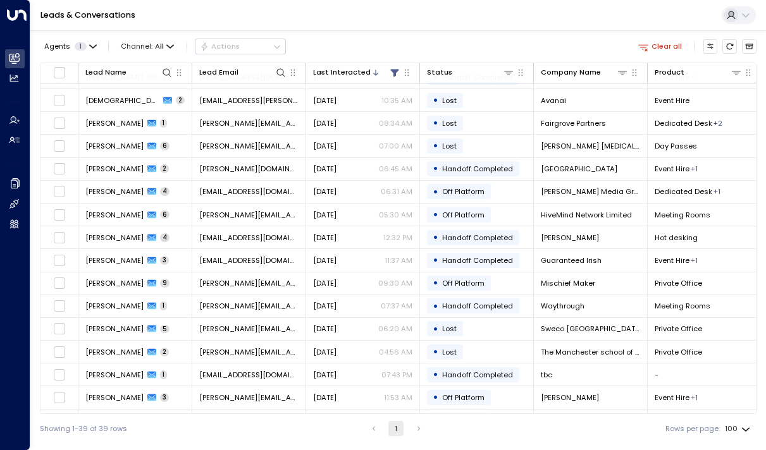
scroll to position [566, 0]
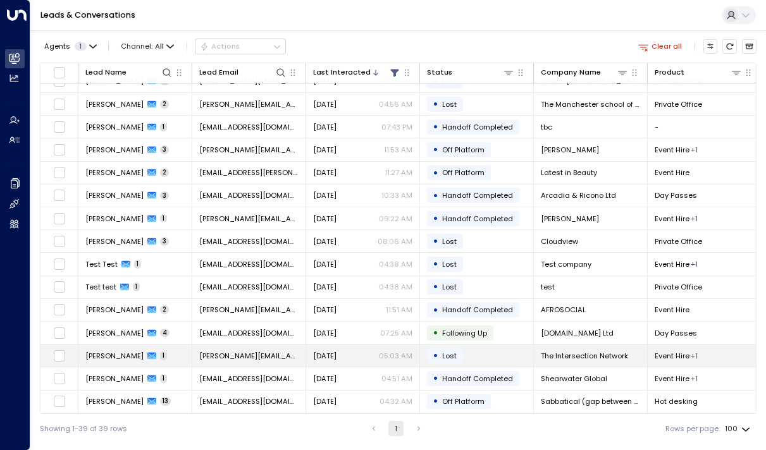
click at [123, 347] on td "[PERSON_NAME] 1" at bounding box center [135, 356] width 114 height 22
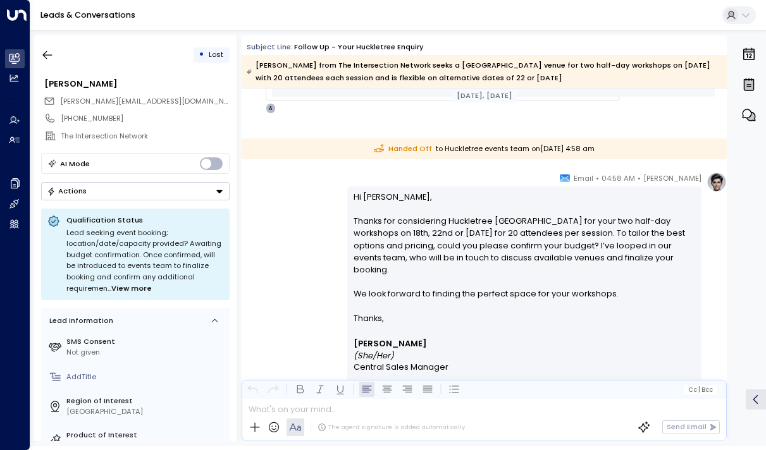
scroll to position [723, 0]
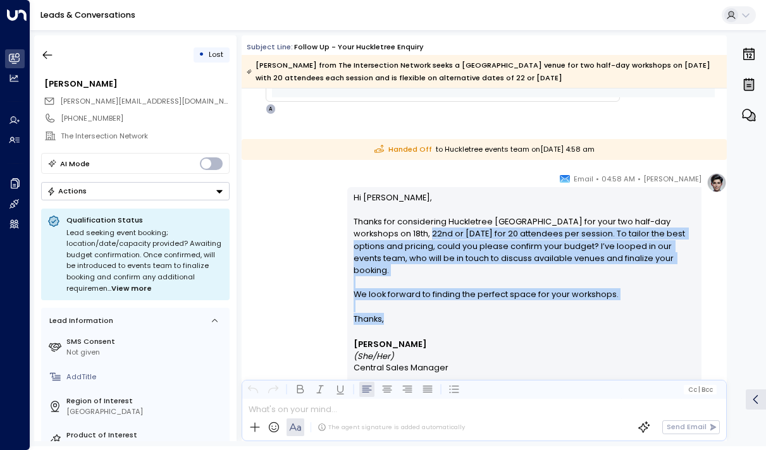
drag, startPoint x: 395, startPoint y: 232, endPoint x: 399, endPoint y: 305, distance: 73.5
click at [399, 305] on div "Hi [PERSON_NAME], Thanks for considering Huckletree [GEOGRAPHIC_DATA] for your …" at bounding box center [525, 403] width 342 height 423
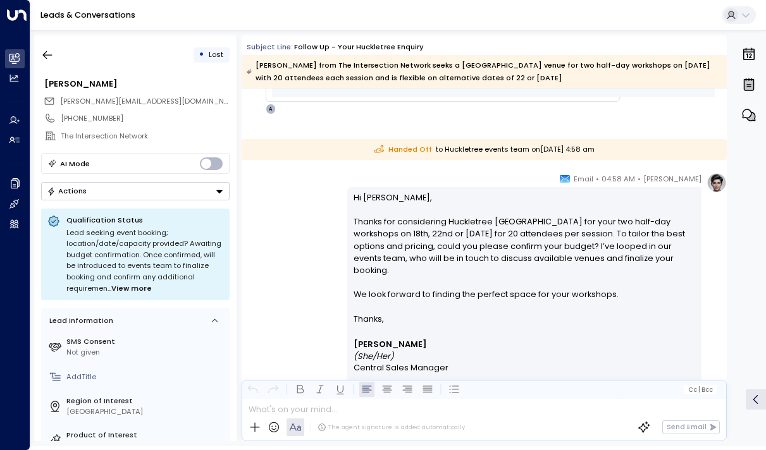
click at [399, 313] on p "Thanks," at bounding box center [525, 319] width 342 height 12
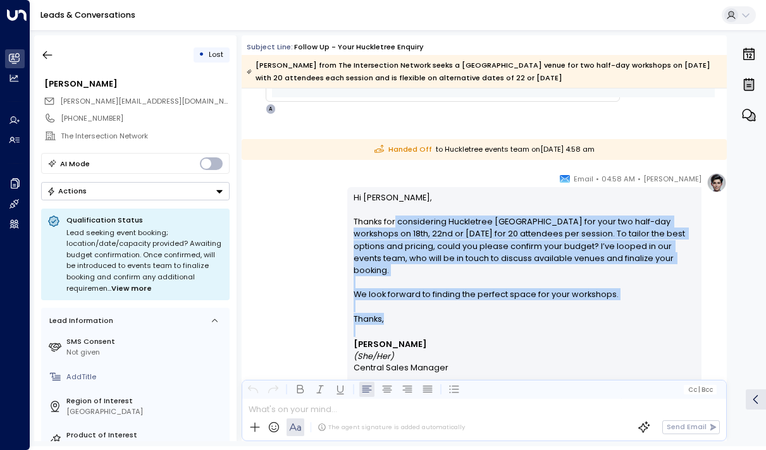
drag, startPoint x: 399, startPoint y: 305, endPoint x: 391, endPoint y: 221, distance: 83.9
click at [391, 221] on div "Hi [PERSON_NAME], Thanks for considering Huckletree [GEOGRAPHIC_DATA] for your …" at bounding box center [525, 403] width 342 height 423
click at [391, 221] on p "Hi [PERSON_NAME], Thanks for considering Huckletree [GEOGRAPHIC_DATA] for your …" at bounding box center [525, 252] width 342 height 121
drag, startPoint x: 426, startPoint y: 225, endPoint x: 426, endPoint y: 294, distance: 69.0
click at [426, 294] on p "Hi [PERSON_NAME], Thanks for considering Huckletree [GEOGRAPHIC_DATA] for your …" at bounding box center [525, 252] width 342 height 121
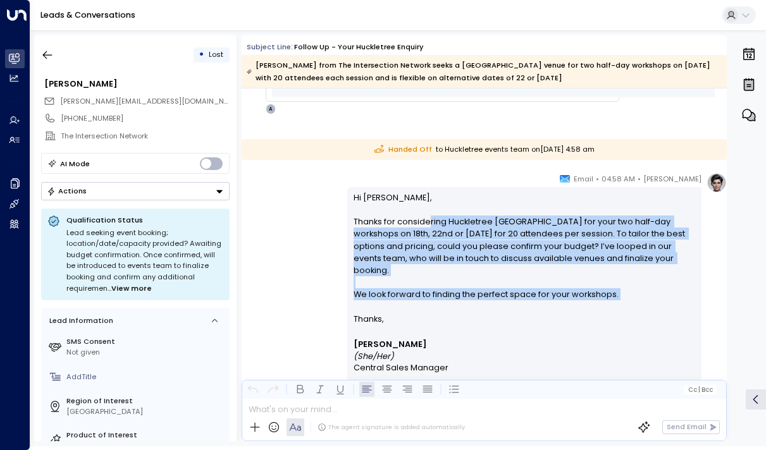
click at [426, 294] on p "Hi [PERSON_NAME], Thanks for considering Huckletree [GEOGRAPHIC_DATA] for your …" at bounding box center [525, 252] width 342 height 121
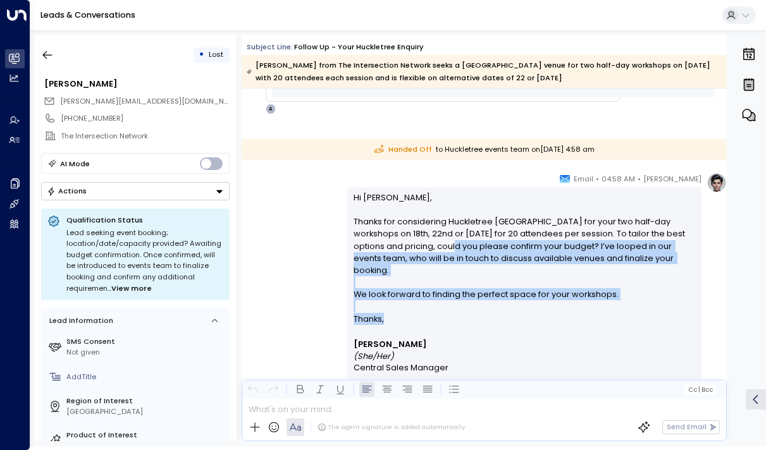
drag, startPoint x: 416, startPoint y: 302, endPoint x: 412, endPoint y: 240, distance: 62.8
click at [412, 239] on div "Hi [PERSON_NAME], Thanks for considering Huckletree [GEOGRAPHIC_DATA] for your …" at bounding box center [525, 403] width 342 height 423
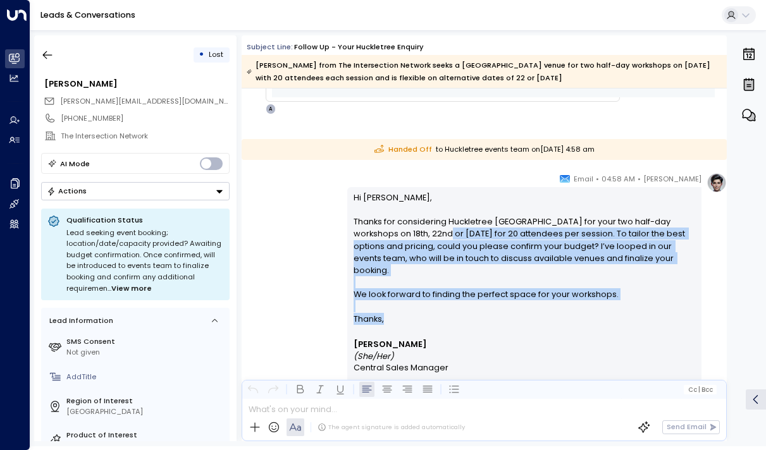
click at [412, 240] on p "Hi [PERSON_NAME], Thanks for considering Huckletree [GEOGRAPHIC_DATA] for your …" at bounding box center [525, 252] width 342 height 121
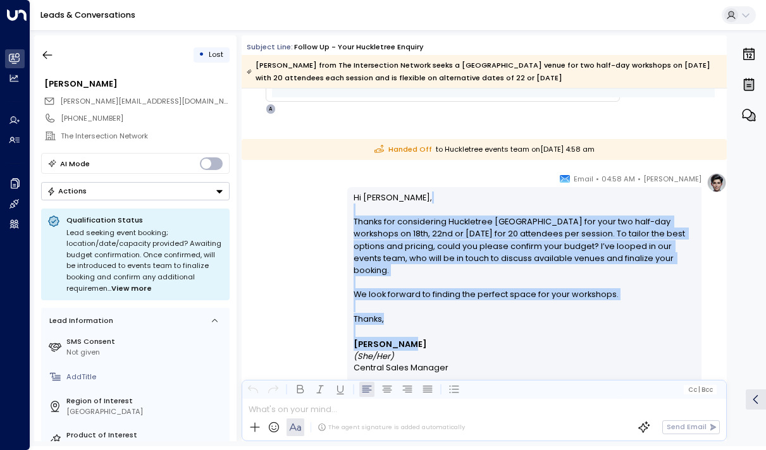
drag, startPoint x: 412, startPoint y: 215, endPoint x: 412, endPoint y: 337, distance: 122.1
click at [412, 333] on div "Hi [PERSON_NAME], Thanks for considering Huckletree [GEOGRAPHIC_DATA] for your …" at bounding box center [525, 403] width 342 height 423
click at [412, 337] on p "[PERSON_NAME] (She/Her)" at bounding box center [525, 349] width 342 height 25
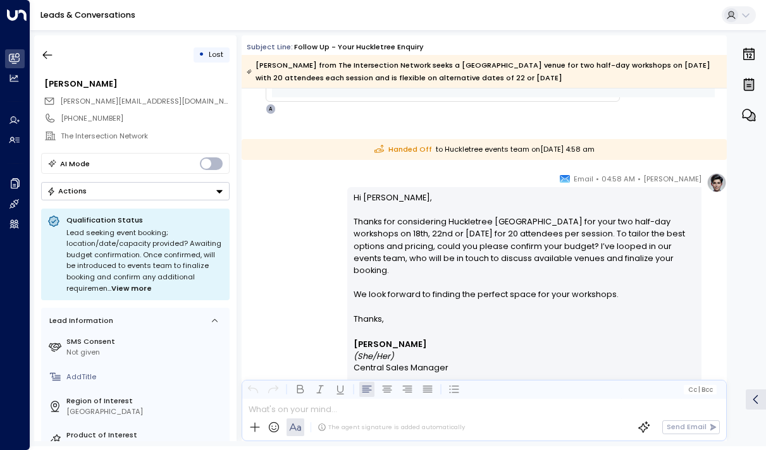
drag, startPoint x: 412, startPoint y: 337, endPoint x: 411, endPoint y: 261, distance: 75.9
click at [411, 261] on div "Hi [PERSON_NAME], Thanks for considering Huckletree [GEOGRAPHIC_DATA] for your …" at bounding box center [525, 403] width 342 height 423
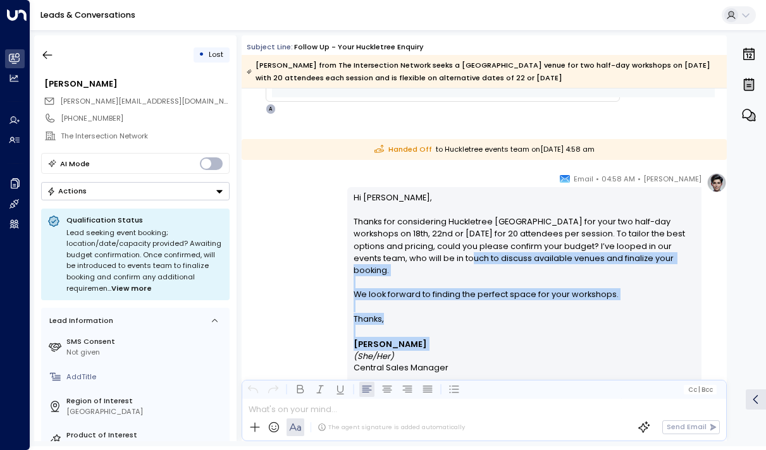
click at [411, 261] on p "Hi [PERSON_NAME], Thanks for considering Huckletree [GEOGRAPHIC_DATA] for your …" at bounding box center [525, 252] width 342 height 121
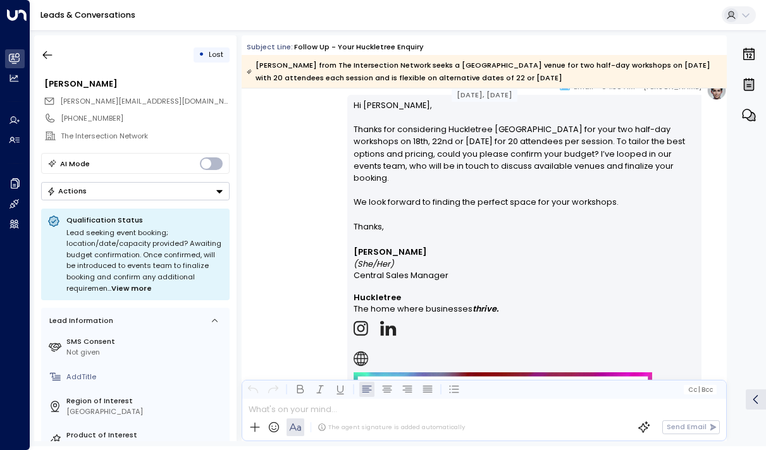
scroll to position [1002, 0]
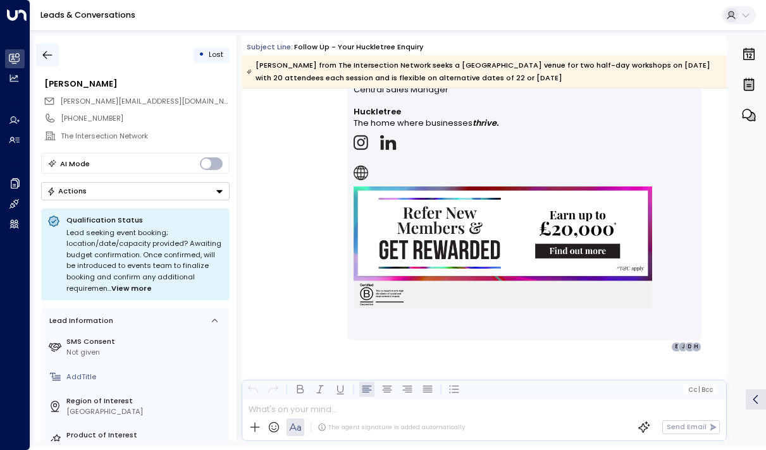
click at [47, 52] on icon "button" at bounding box center [47, 55] width 13 height 13
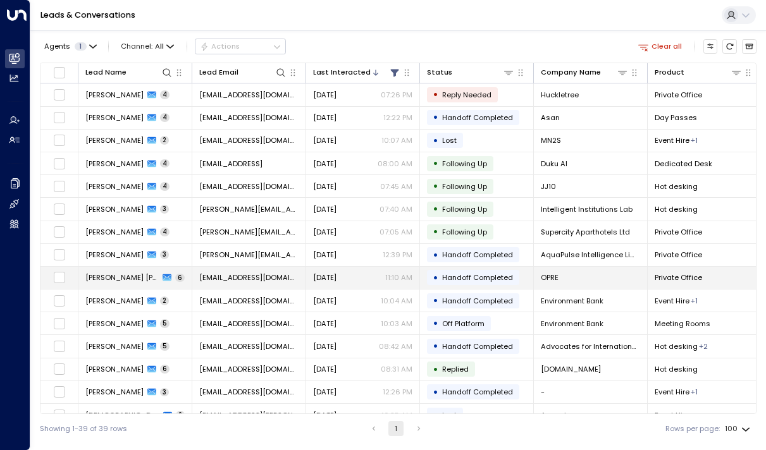
scroll to position [566, 0]
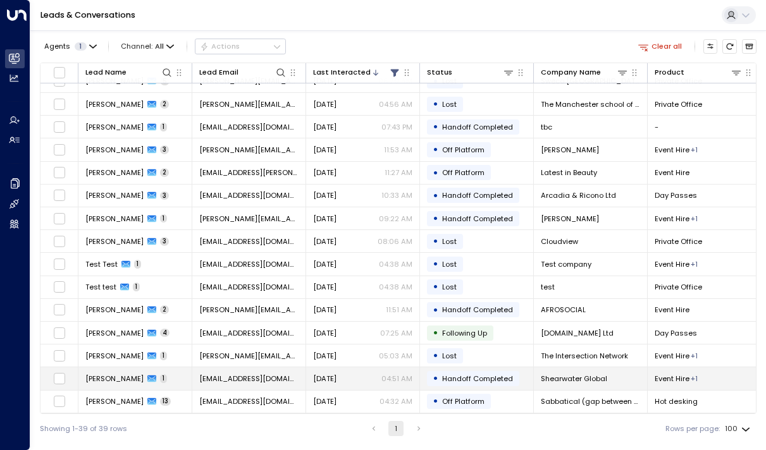
click at [104, 376] on span "[PERSON_NAME]" at bounding box center [114, 379] width 58 height 10
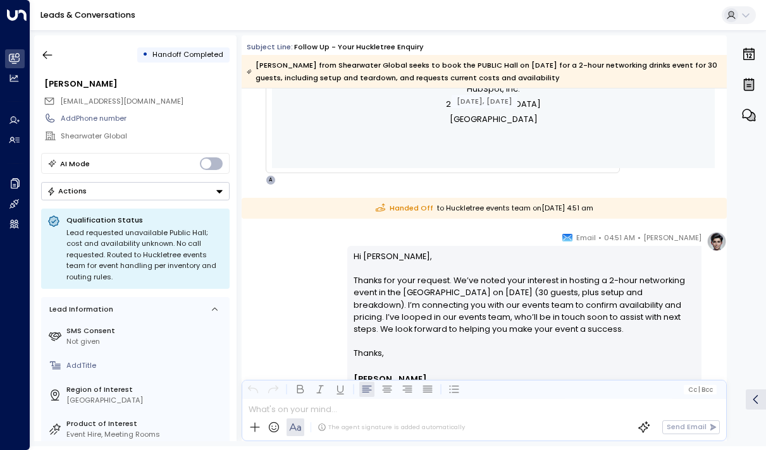
scroll to position [695, 0]
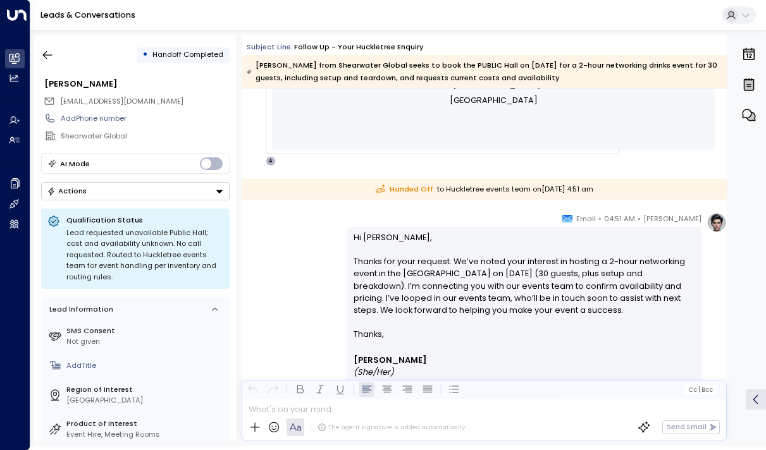
click at [61, 56] on div "• Handoff Completed" at bounding box center [135, 55] width 189 height 23
click at [54, 56] on button "button" at bounding box center [47, 55] width 23 height 23
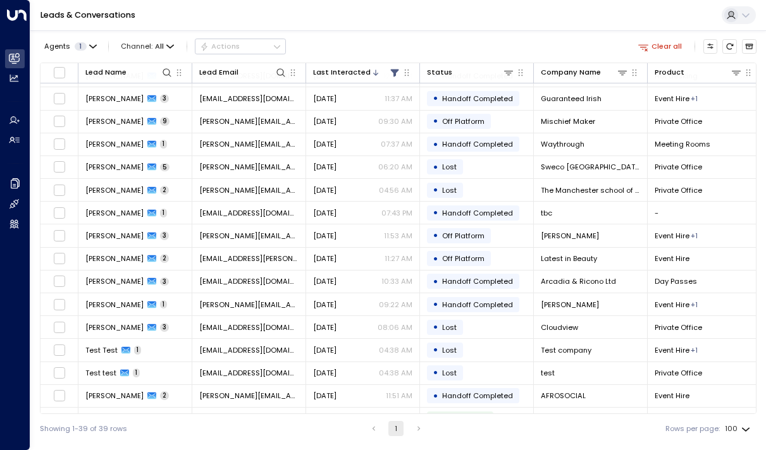
scroll to position [566, 0]
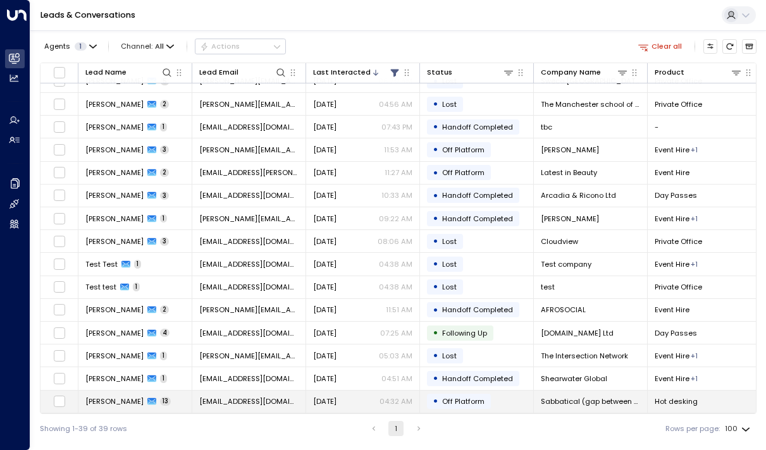
click at [116, 399] on span "[PERSON_NAME]" at bounding box center [114, 402] width 58 height 10
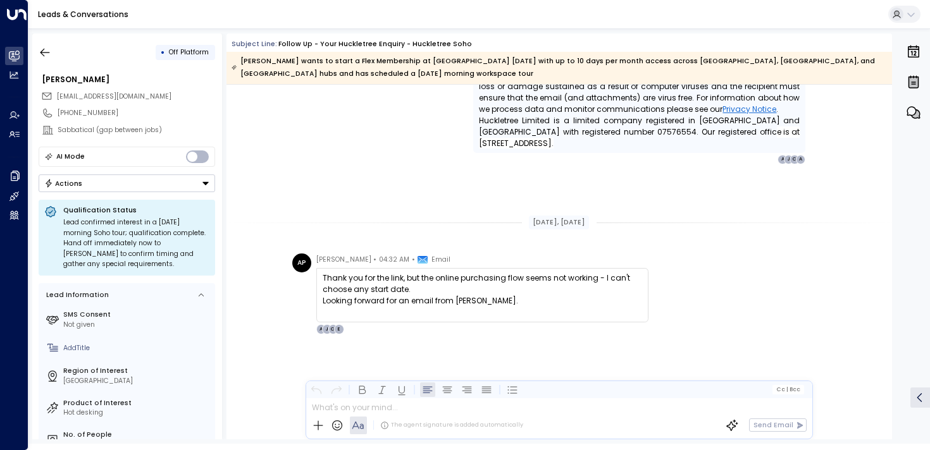
scroll to position [4962, 0]
